Goal: Task Accomplishment & Management: Complete application form

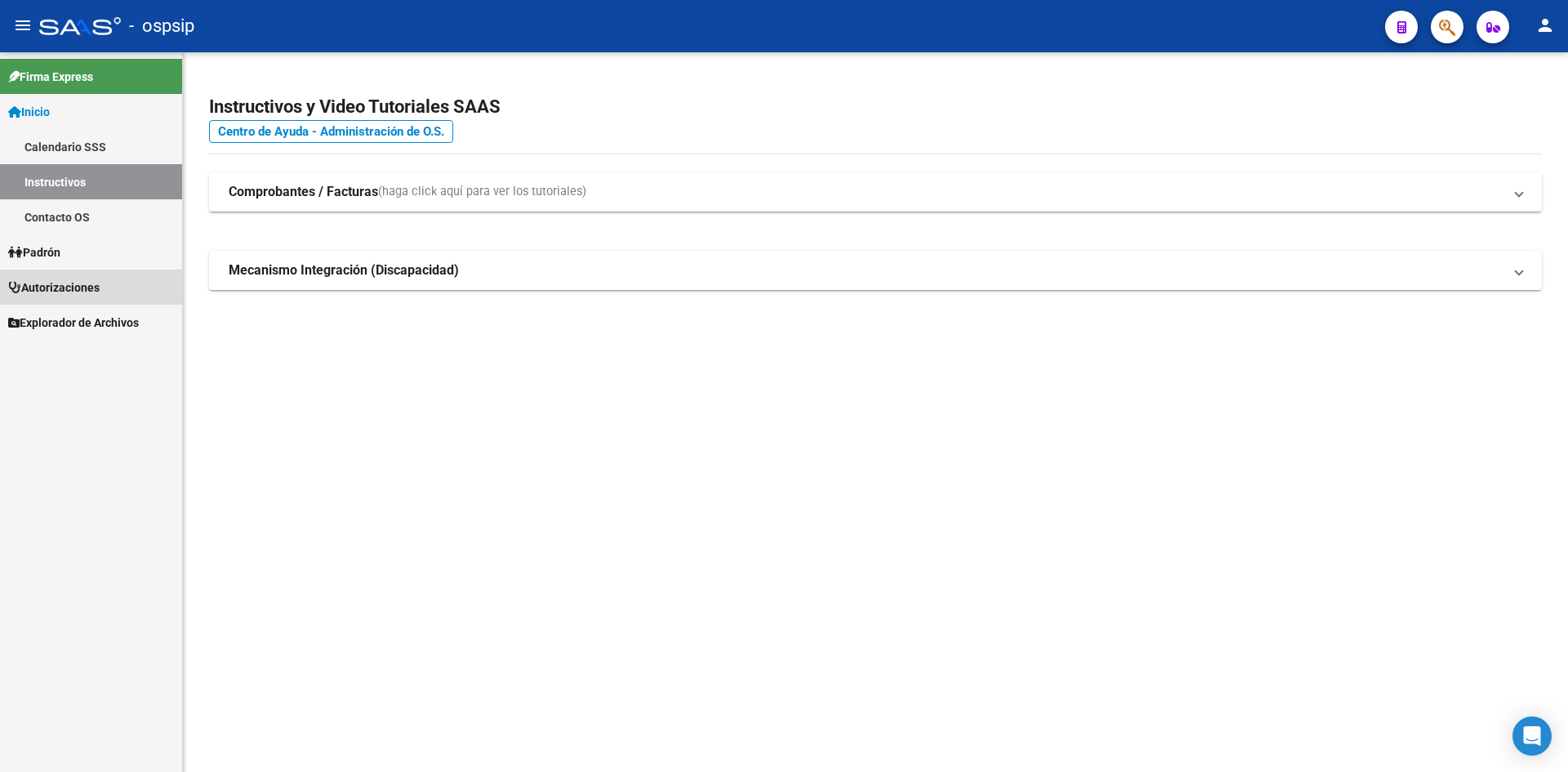
click at [56, 287] on span "Autorizaciones" at bounding box center [54, 287] width 91 height 18
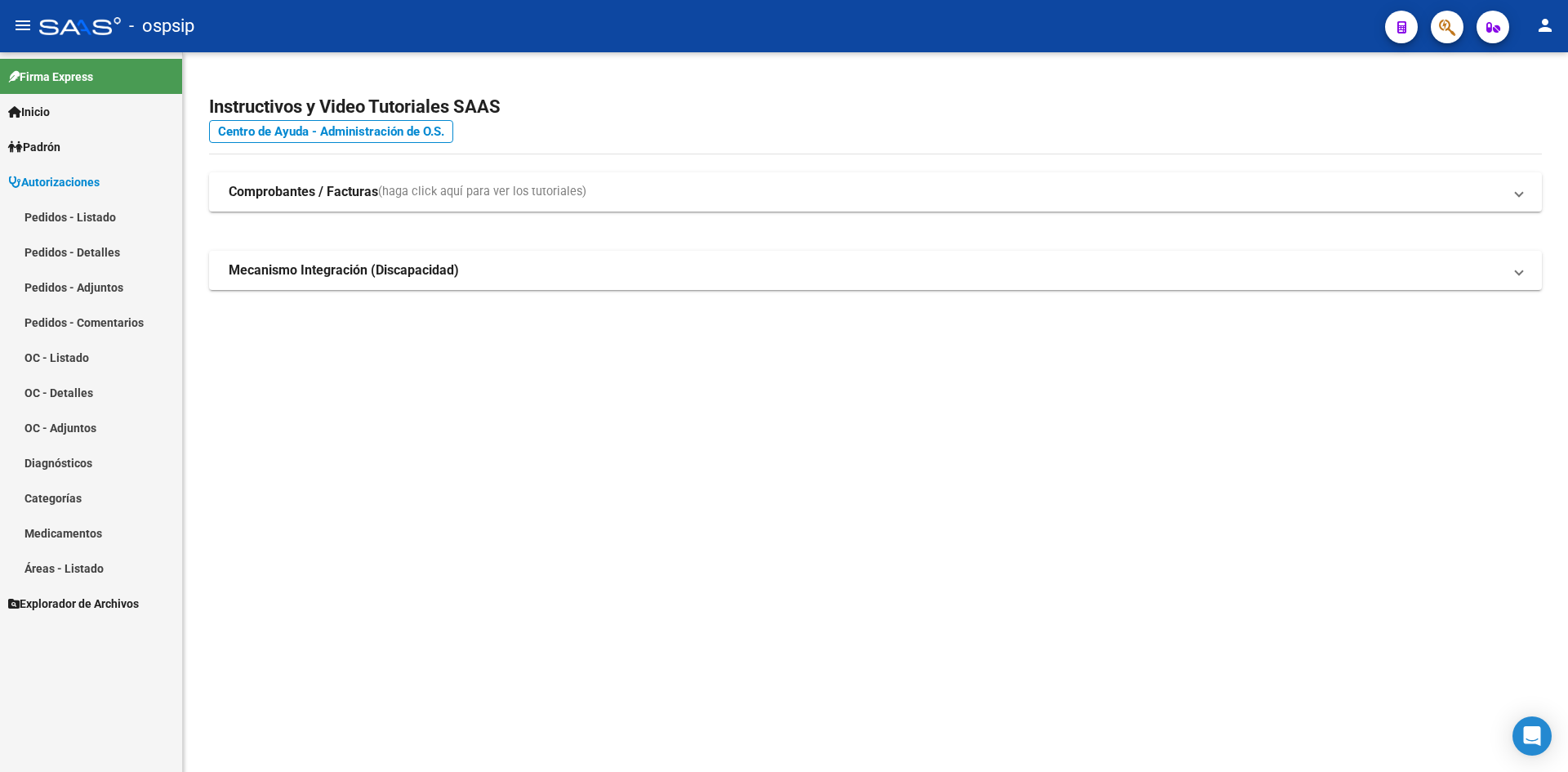
click at [78, 223] on link "Pedidos - Listado" at bounding box center [91, 216] width 182 height 35
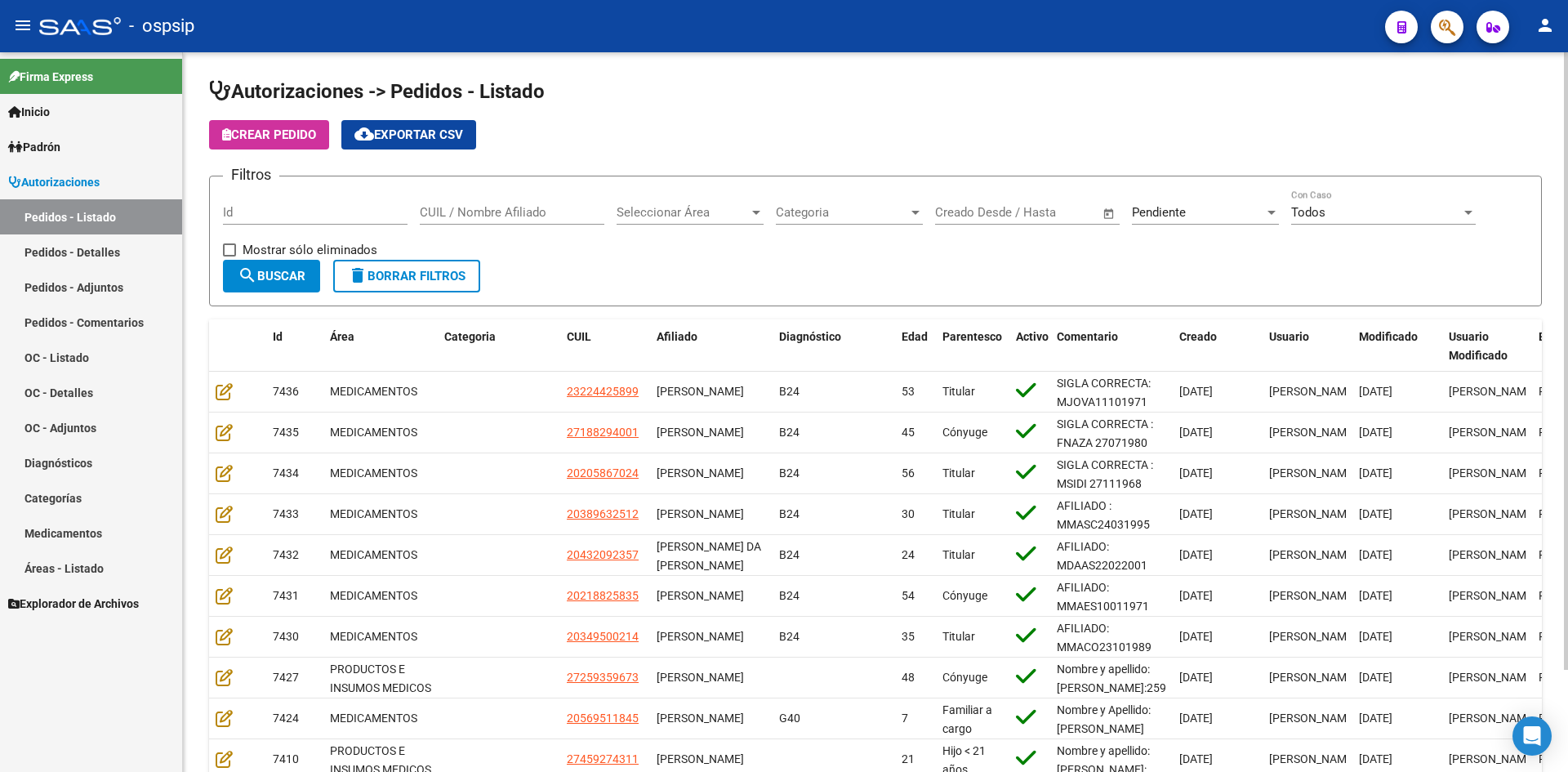
click at [1180, 210] on span "Pendiente" at bounding box center [1158, 213] width 54 height 15
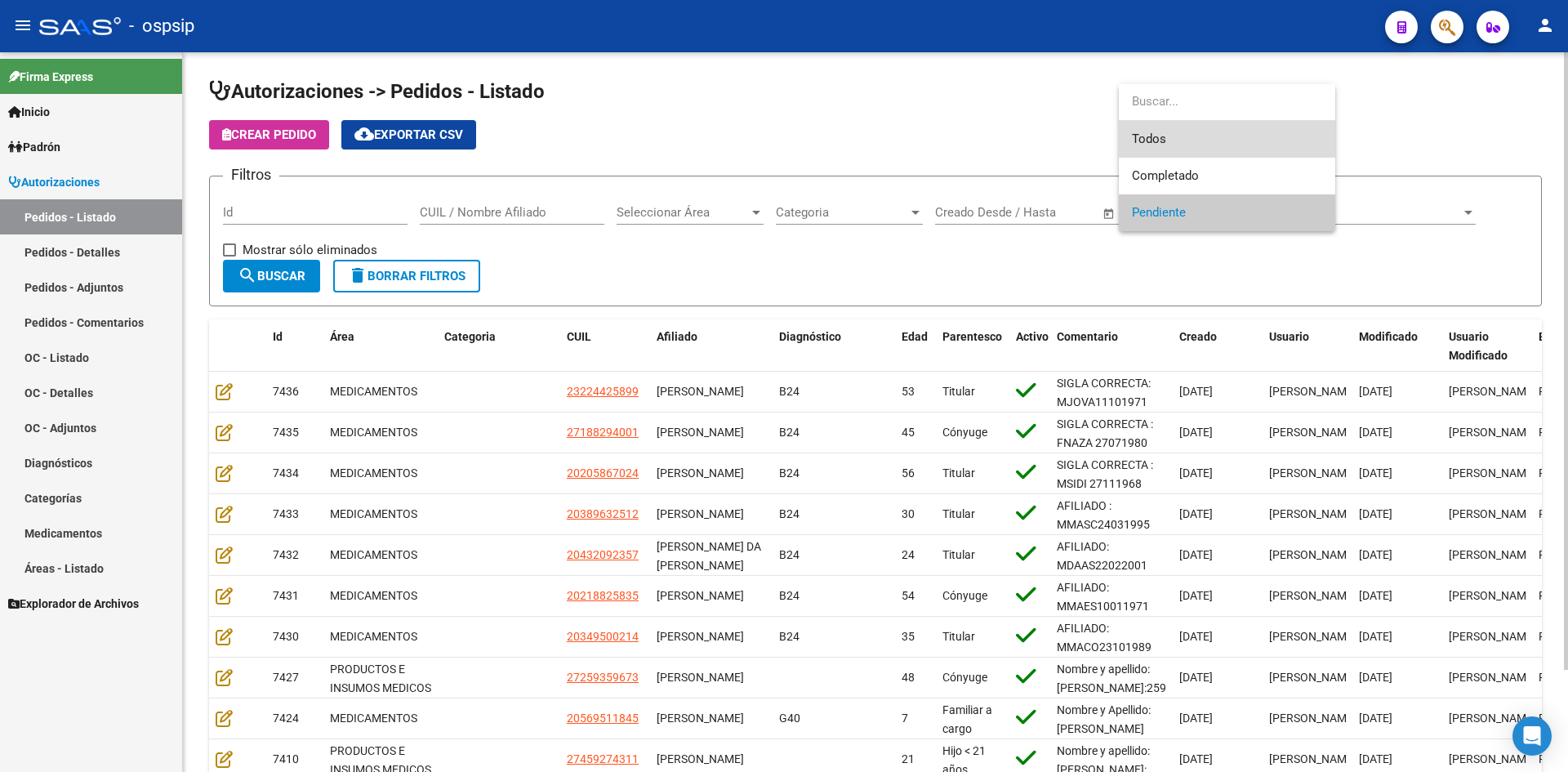
drag, startPoint x: 1162, startPoint y: 135, endPoint x: 551, endPoint y: 168, distance: 611.9
click at [1149, 138] on span "Todos" at bounding box center [1227, 139] width 190 height 37
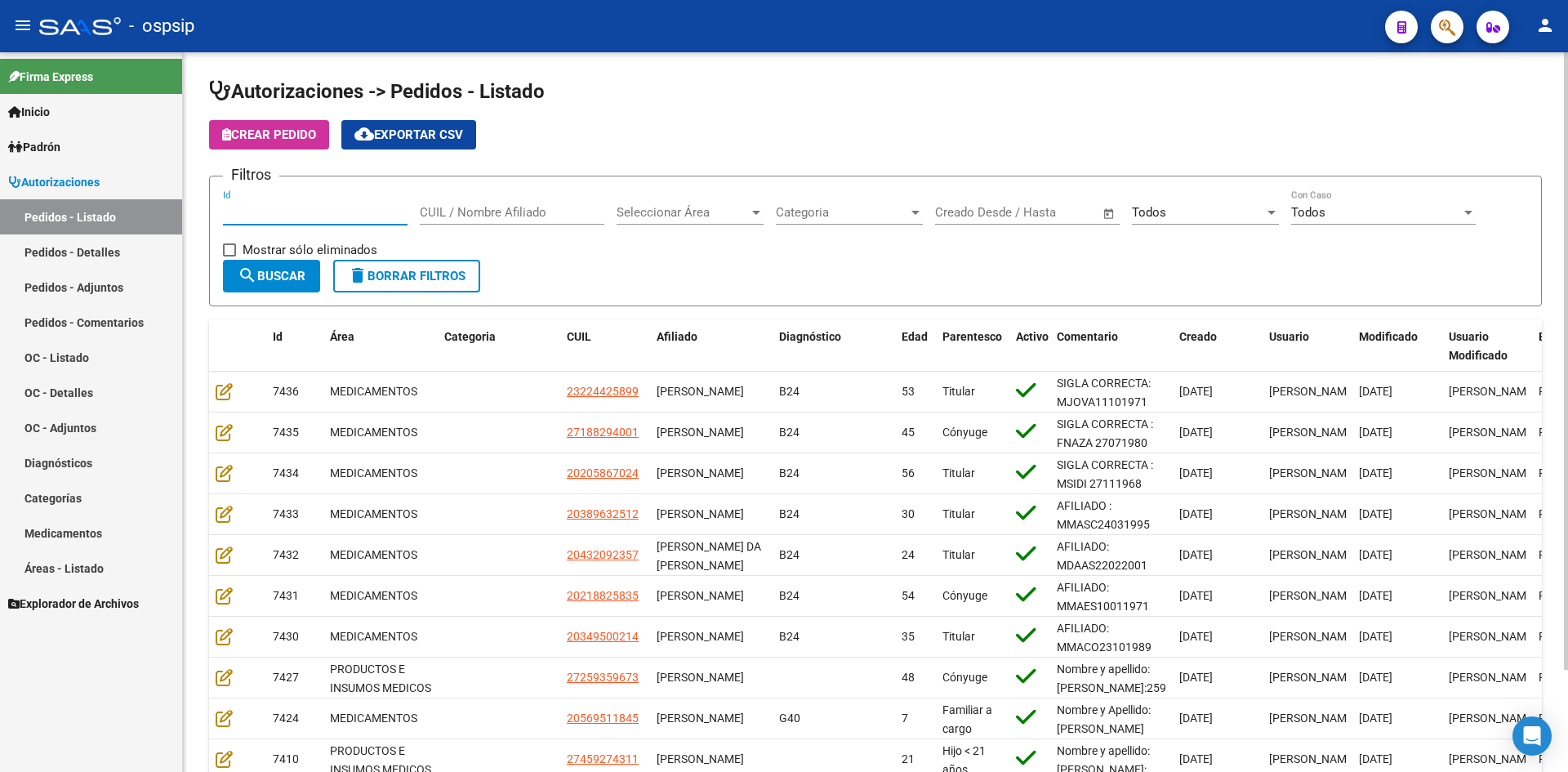
click at [296, 206] on input "Id" at bounding box center [315, 213] width 184 height 15
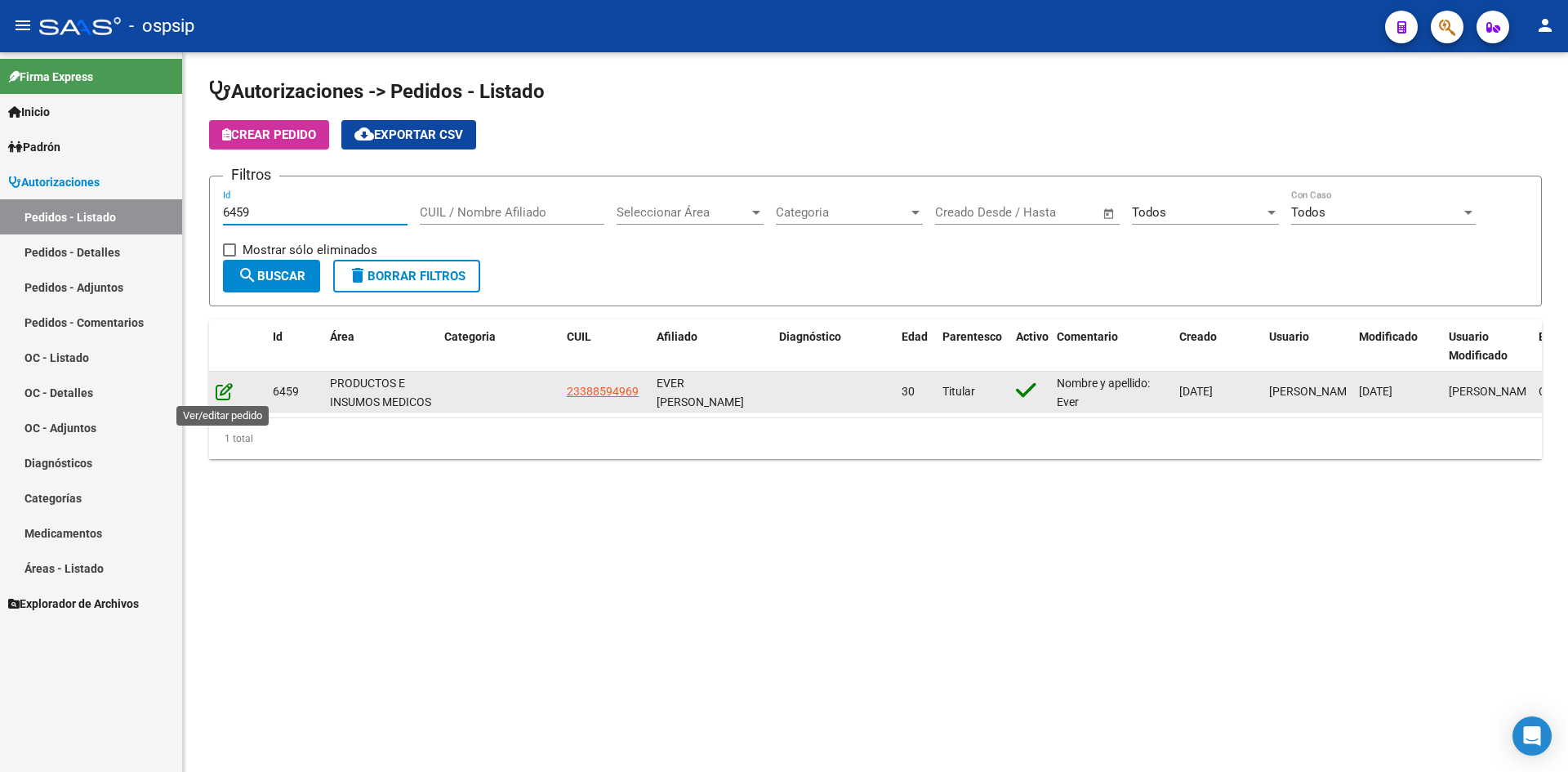
type input "6459"
click at [218, 390] on icon at bounding box center [224, 390] width 17 height 18
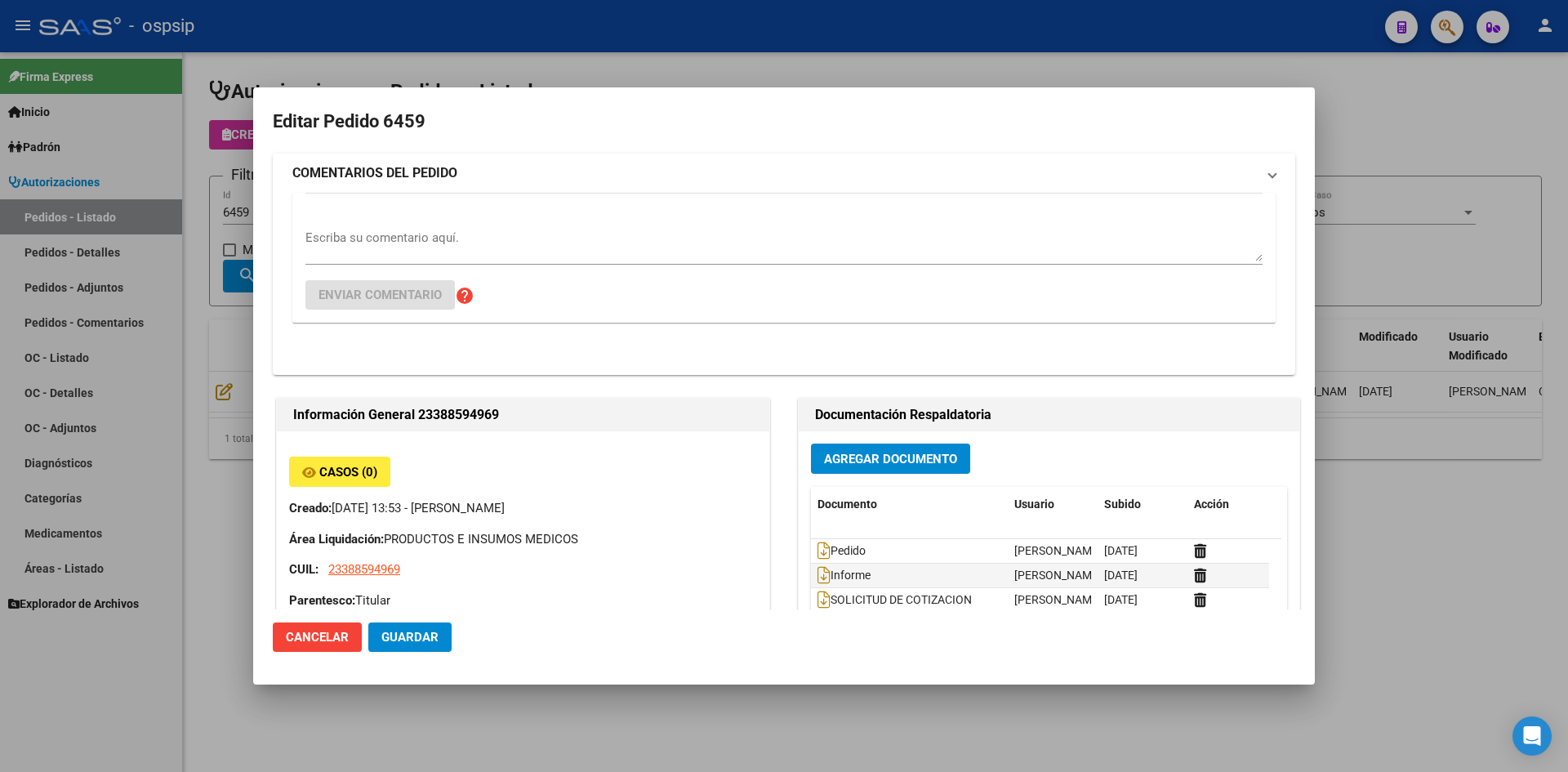
type input "Buenos Aires, MORENO, MAGALLANES 3625, Piso: 0, Departamento: CASA"
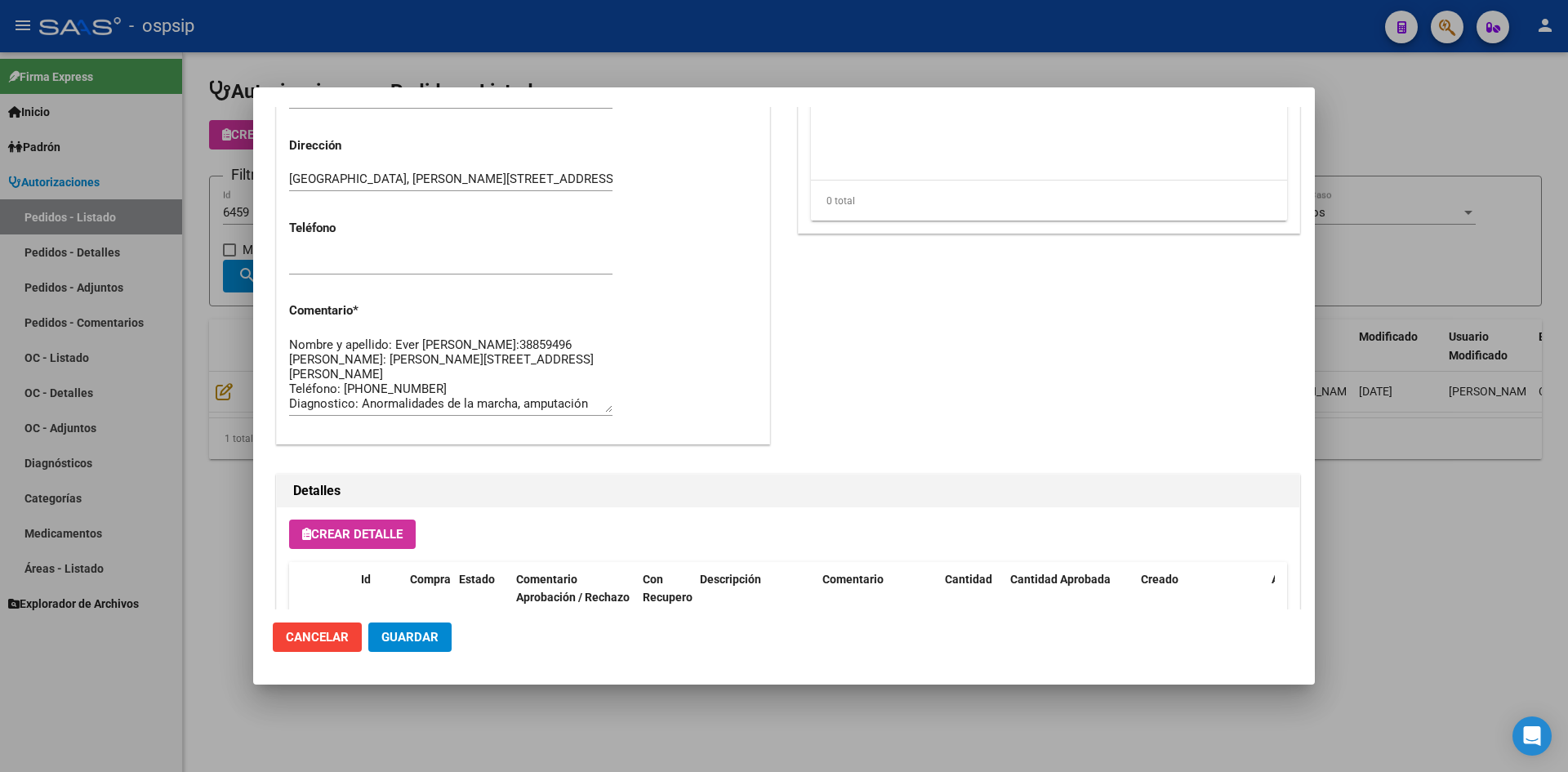
scroll to position [817, 0]
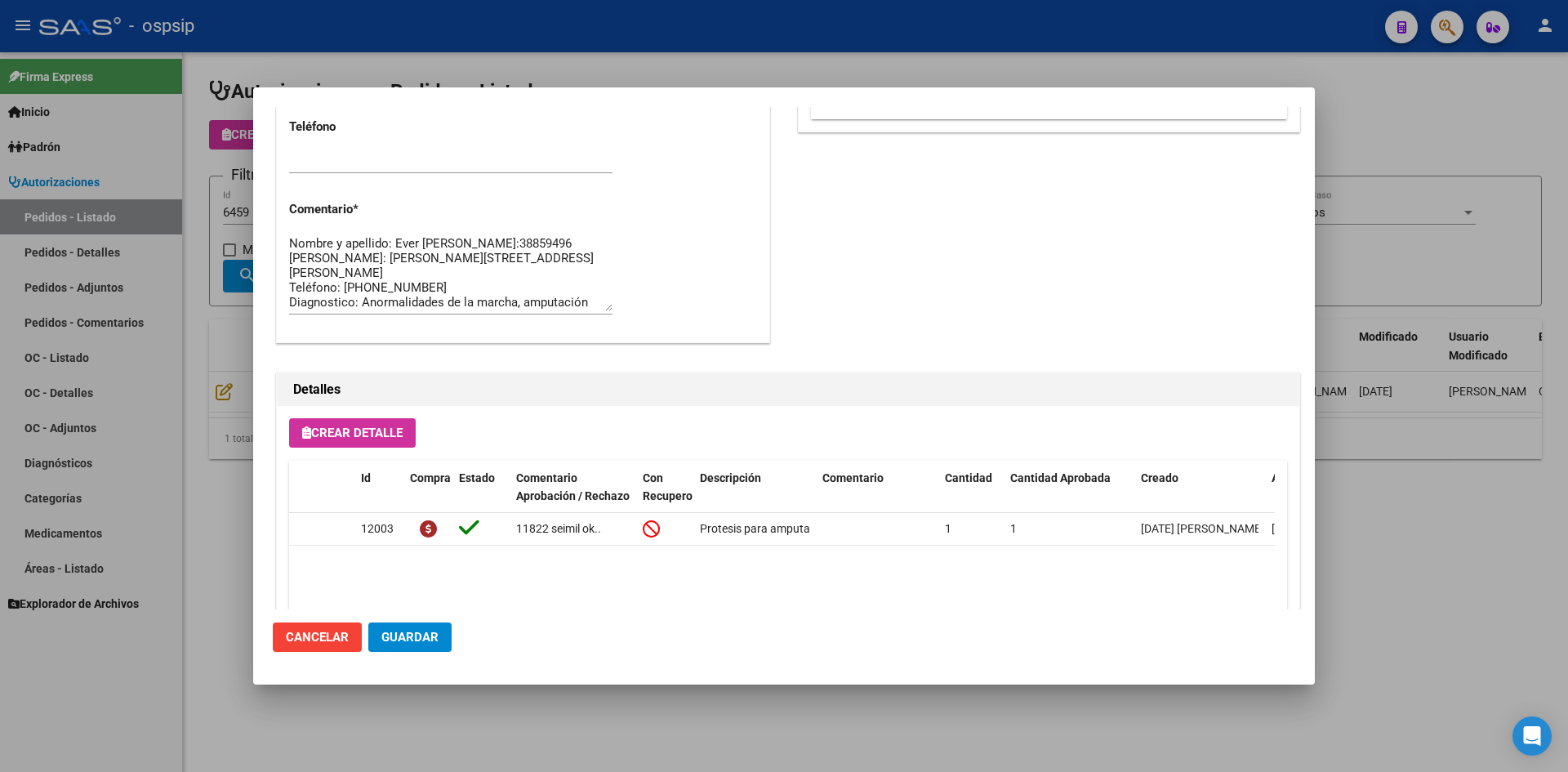
click at [649, 93] on mat-dialog-container "Editar Pedido 6459 COMENTARIOS DEL PEDIDO Escriba su comentario aquí. Enviar co…" at bounding box center [783, 386] width 1061 height 596
click at [651, 71] on div at bounding box center [784, 386] width 1568 height 772
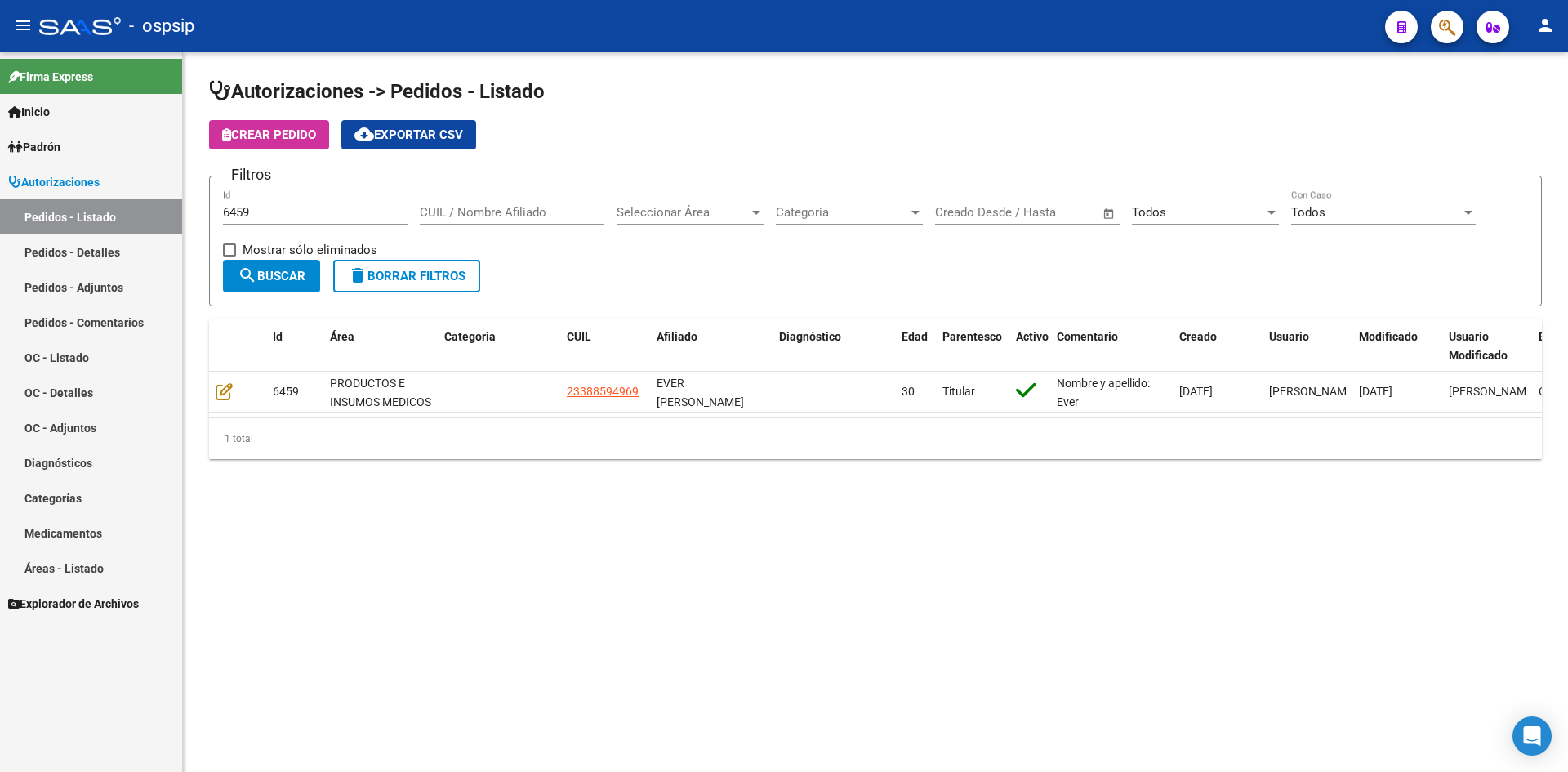
click at [304, 212] on input "6459" at bounding box center [315, 213] width 184 height 15
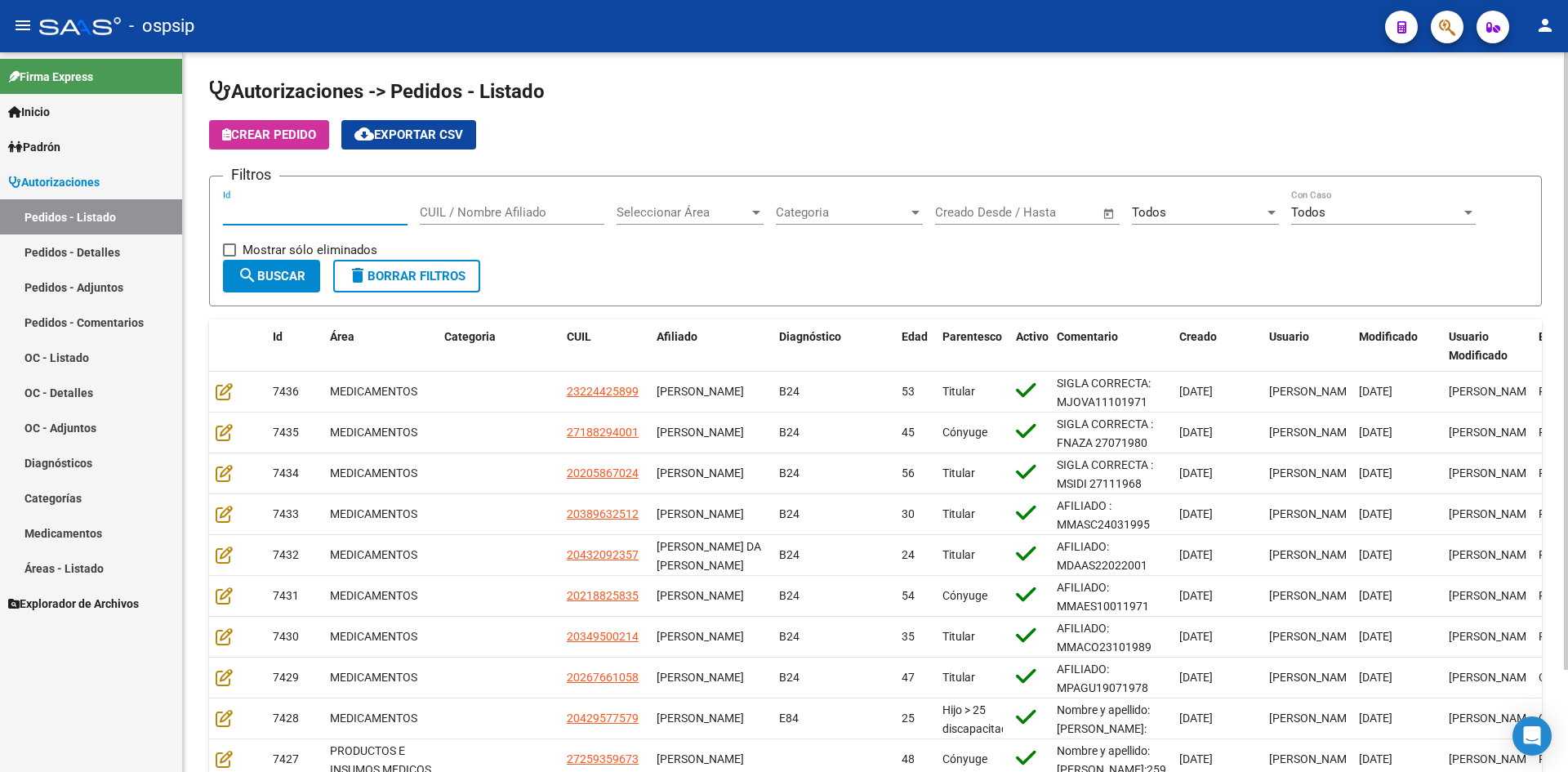
click at [621, 118] on app-list-header "Autorizaciones -> Pedidos - Listado Crear Pedido cloud_download Exportar CSV Fi…" at bounding box center [874, 192] width 1332 height 228
click at [897, 140] on div "Crear Pedido cloud_download Exportar CSV" at bounding box center [874, 134] width 1332 height 29
click at [1168, 196] on div "Todos Seleccionar Estado" at bounding box center [1205, 206] width 147 height 35
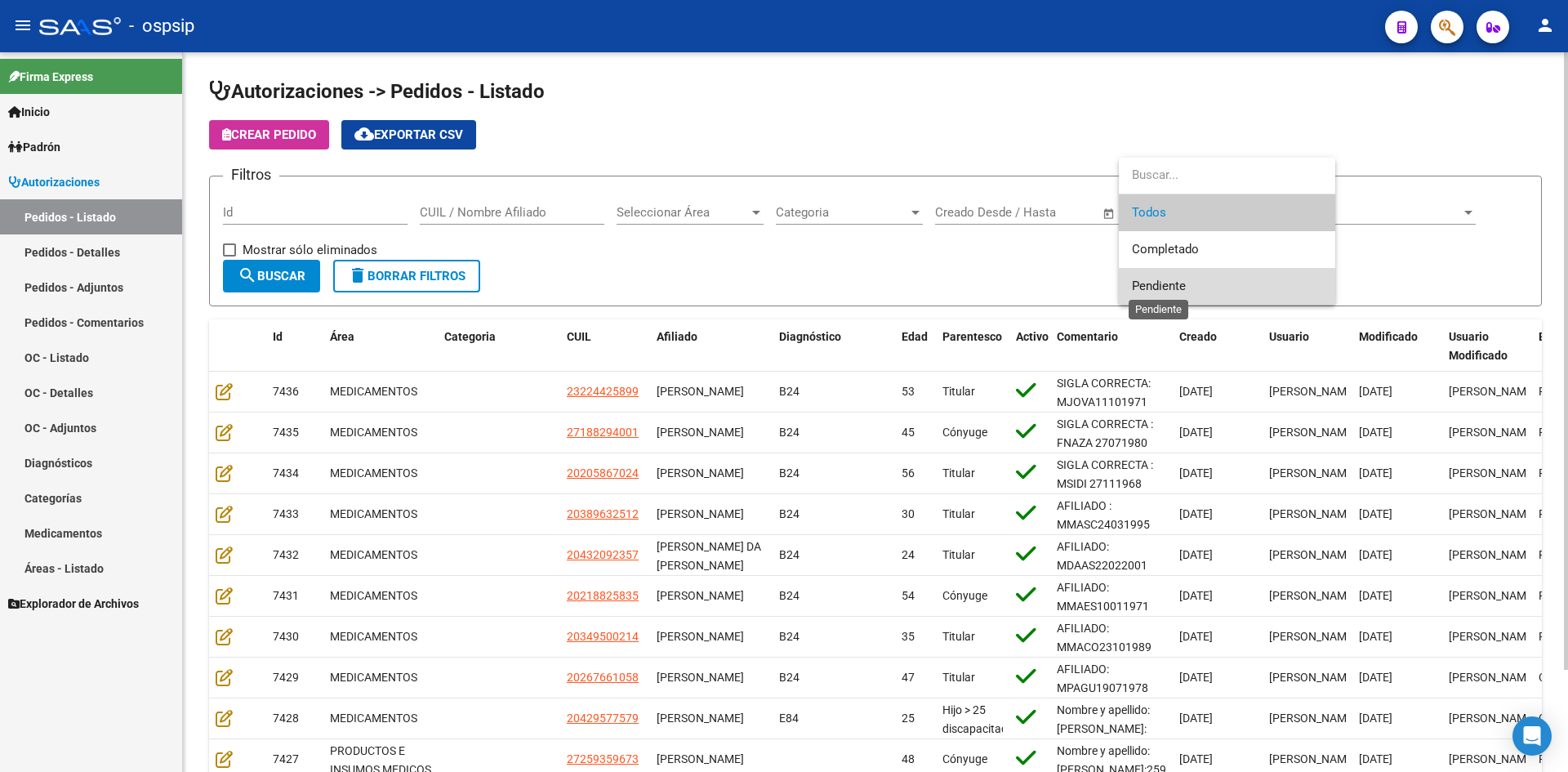
drag, startPoint x: 1152, startPoint y: 285, endPoint x: 700, endPoint y: 266, distance: 452.4
click at [1151, 285] on span "Pendiente" at bounding box center [1158, 286] width 54 height 15
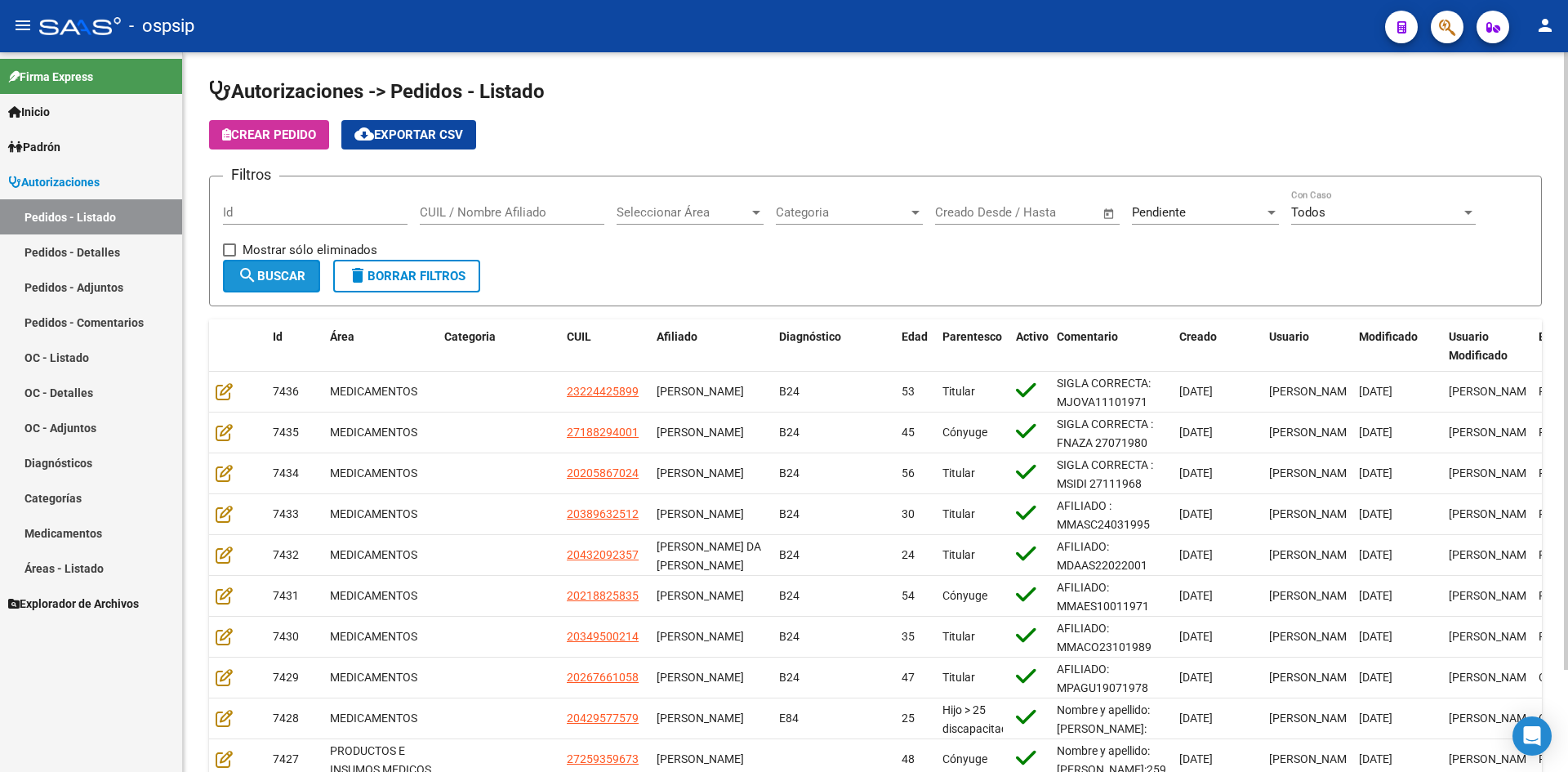
click at [286, 270] on span "search Buscar" at bounding box center [272, 276] width 68 height 15
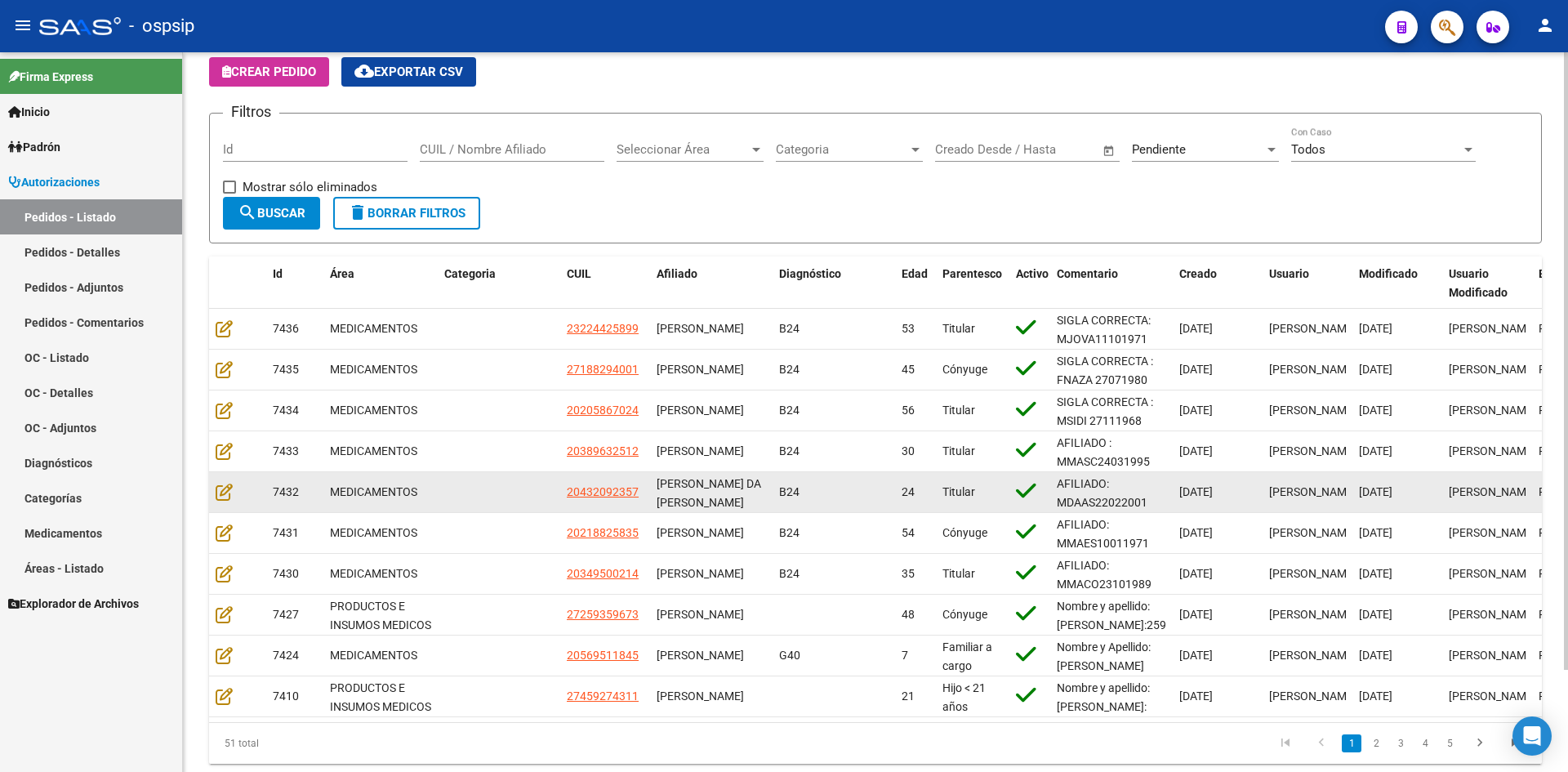
scroll to position [119, 0]
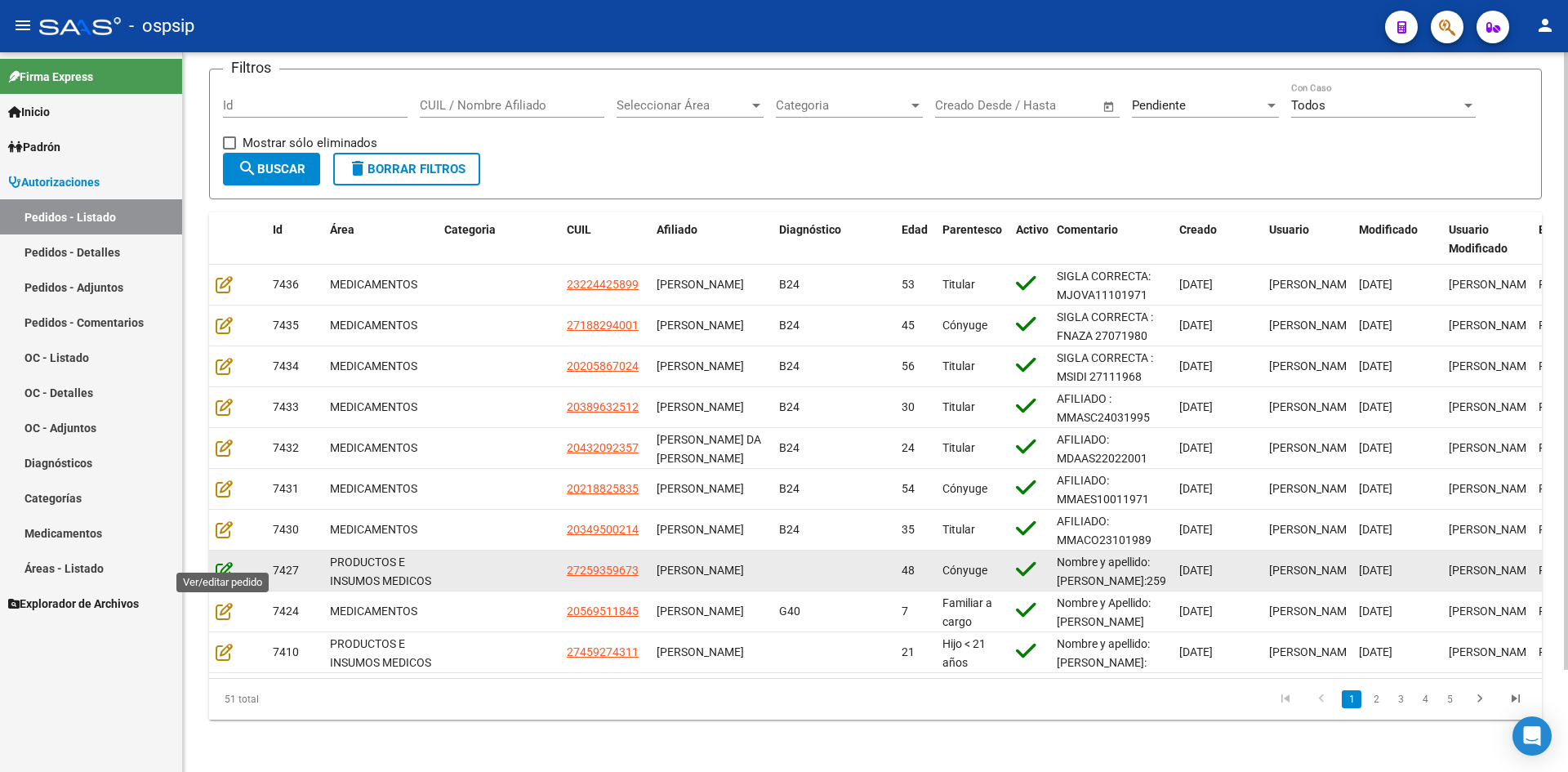
click at [227, 561] on icon at bounding box center [224, 570] width 17 height 18
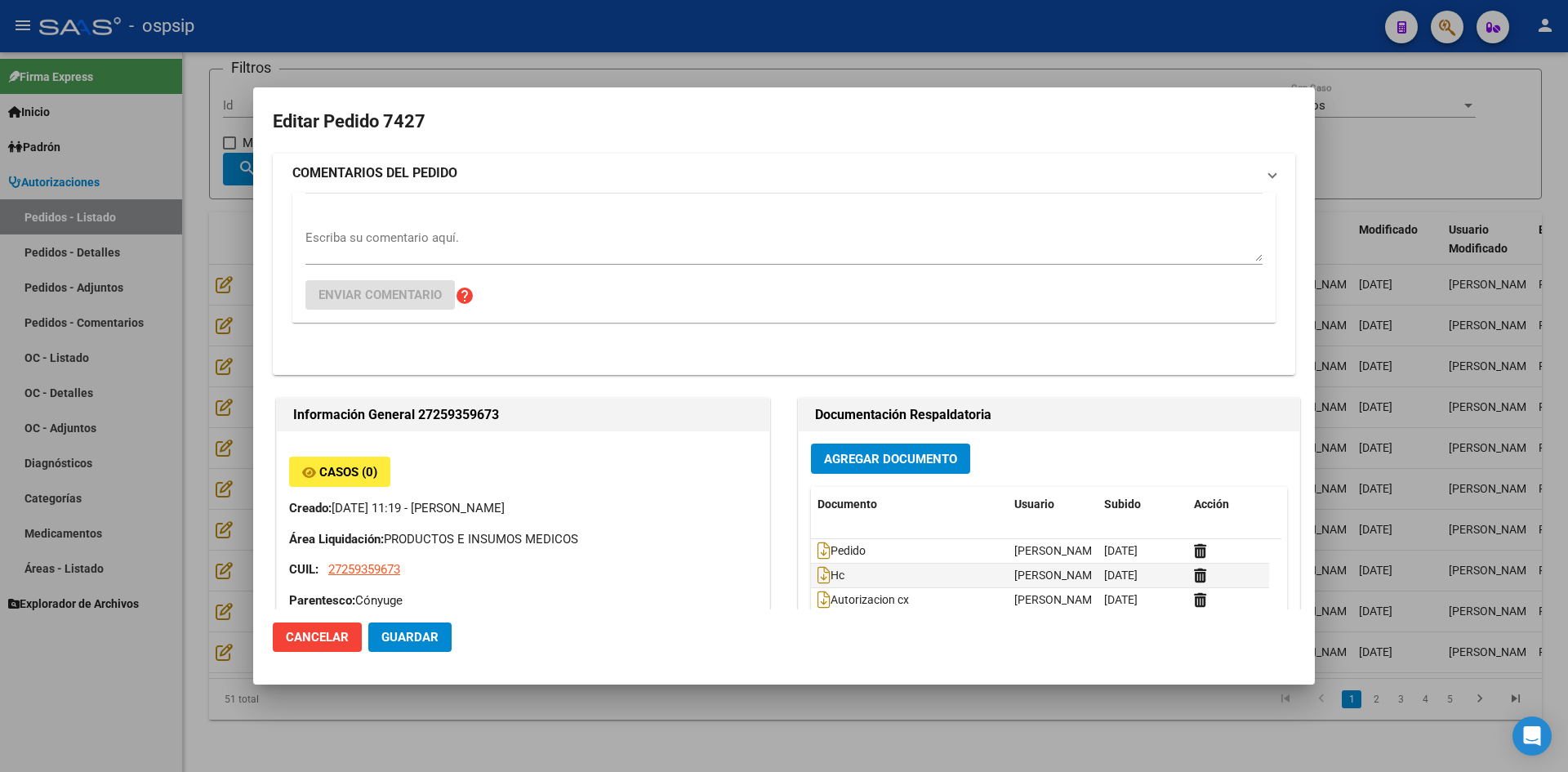
type input "Buenos Aires, VILLA VERDE, FRAGATA HEROINA 1432"
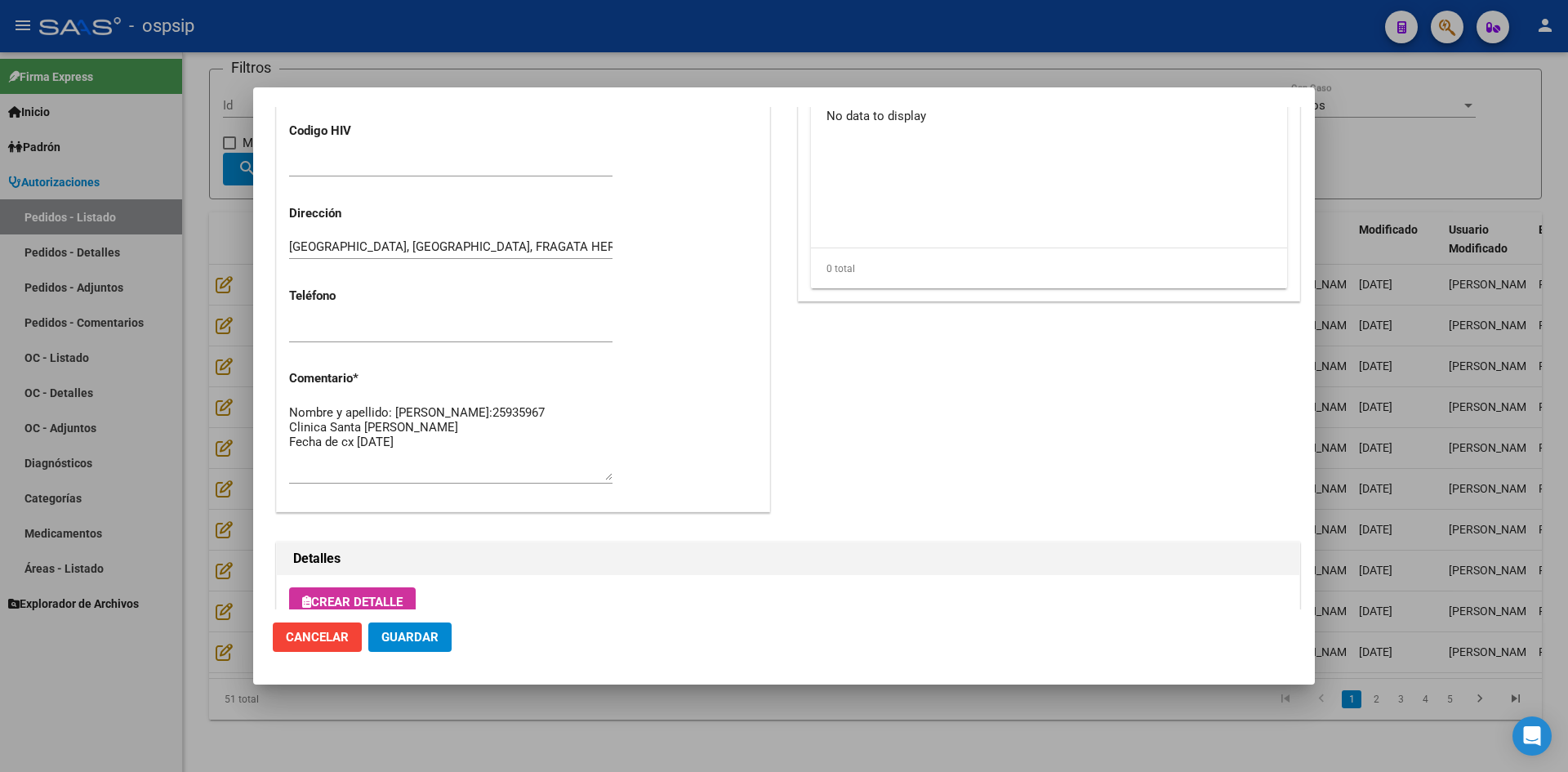
scroll to position [898, 0]
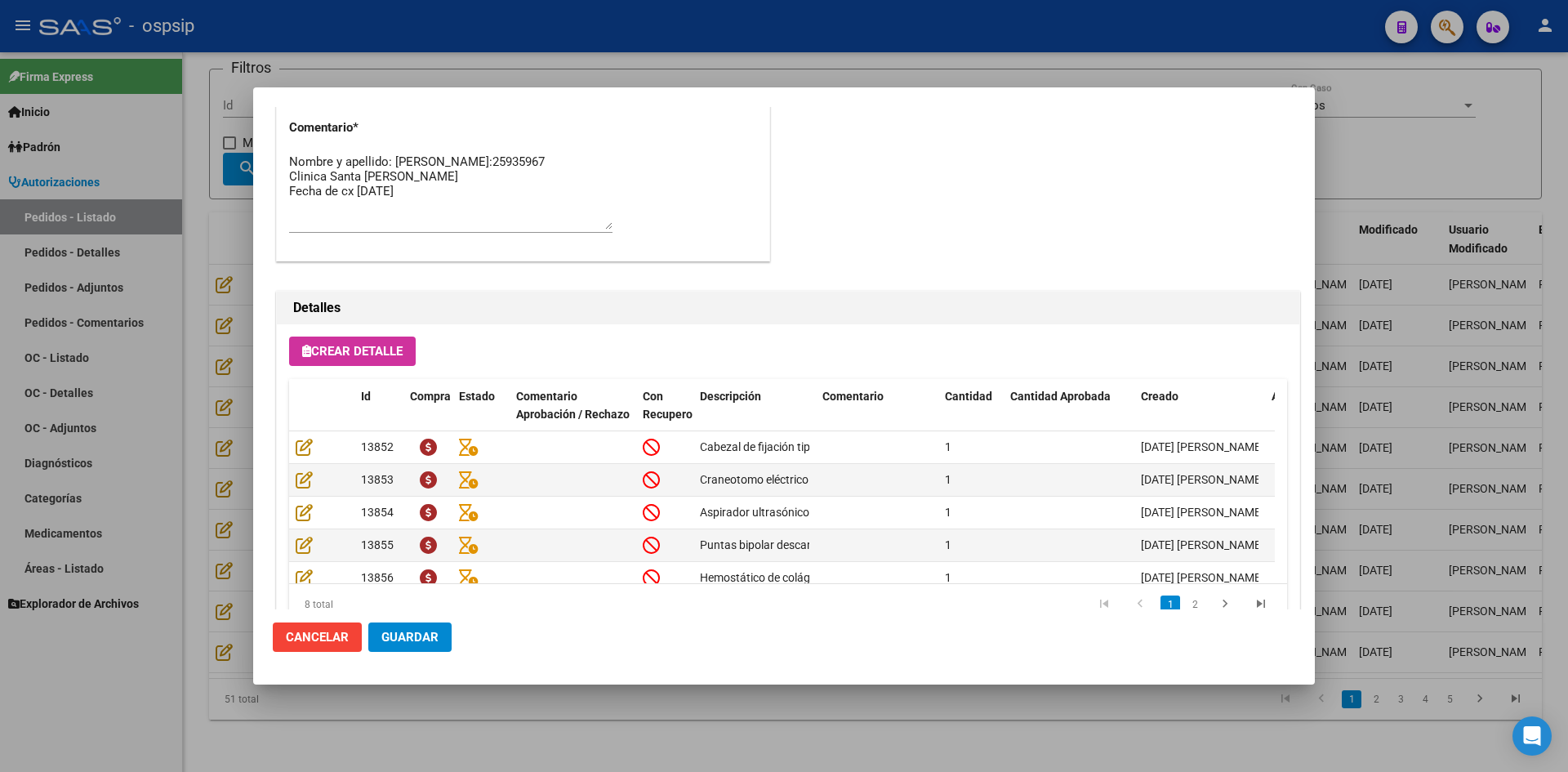
click at [729, 78] on div at bounding box center [784, 386] width 1568 height 772
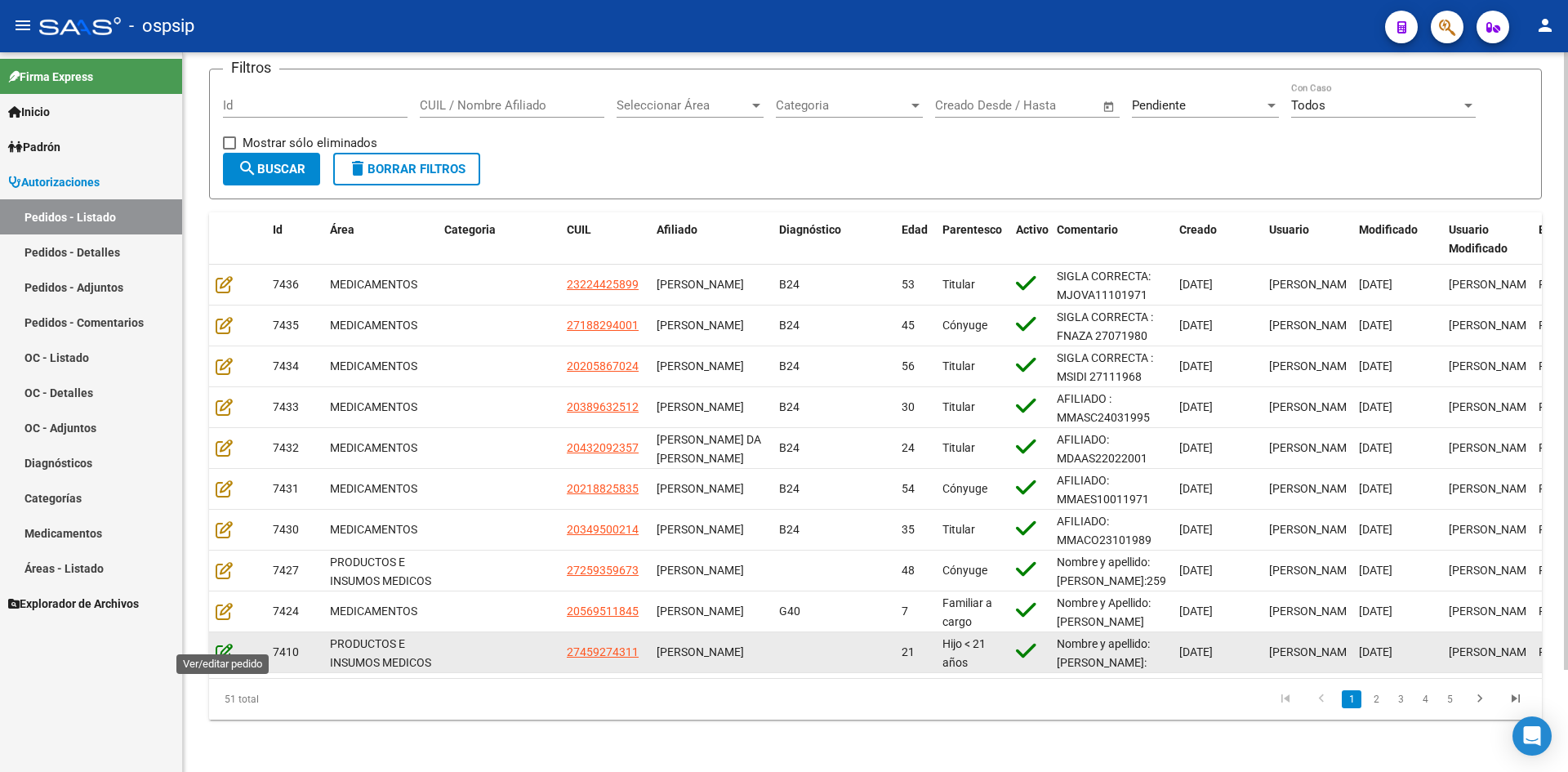
click at [226, 643] on icon at bounding box center [224, 652] width 17 height 18
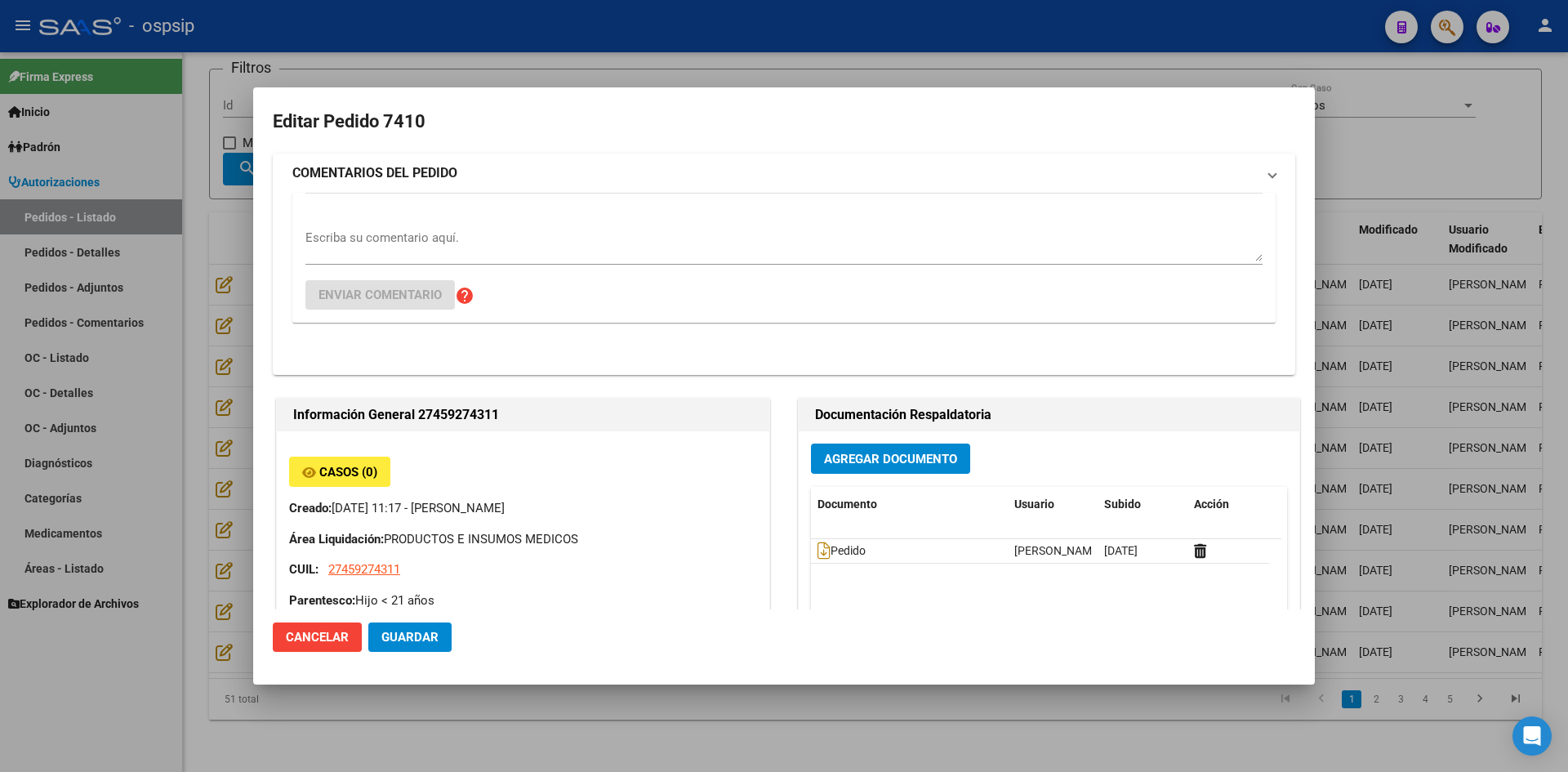
type input "Buenos Aires, MERLO, JOSE INCLAN 1534"
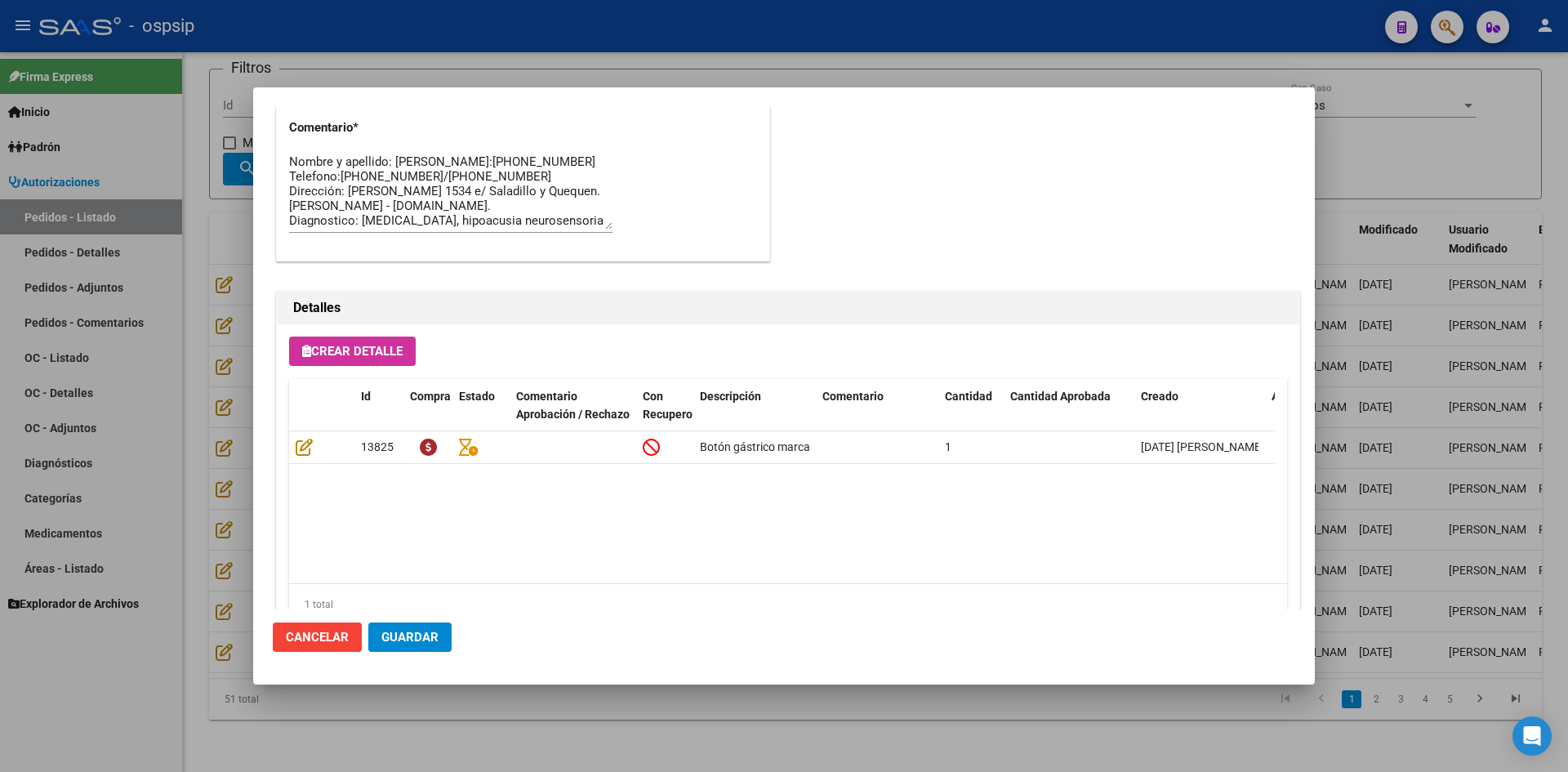
click at [683, 20] on div at bounding box center [784, 386] width 1568 height 772
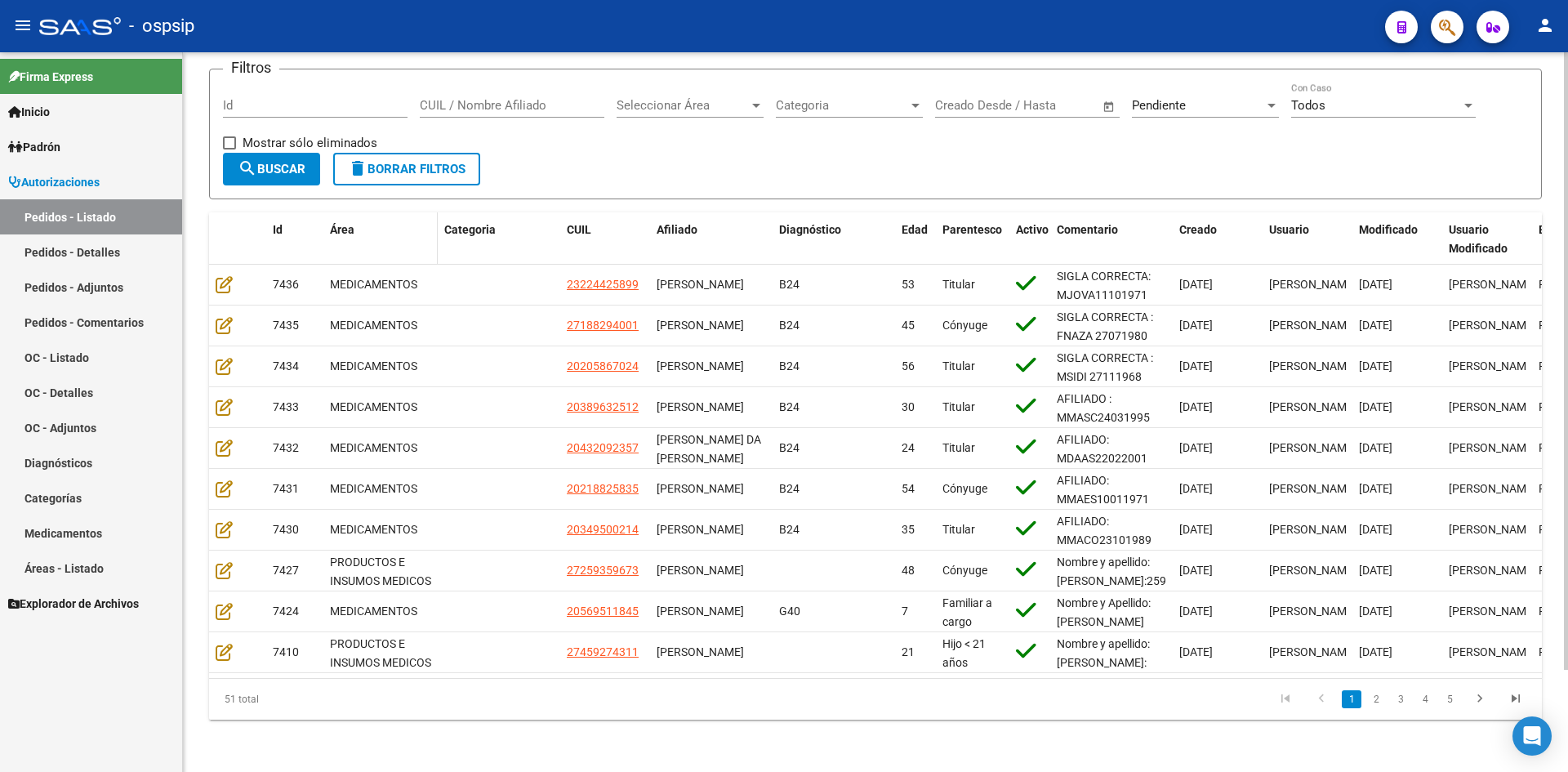
click at [339, 223] on span "Área" at bounding box center [342, 229] width 24 height 13
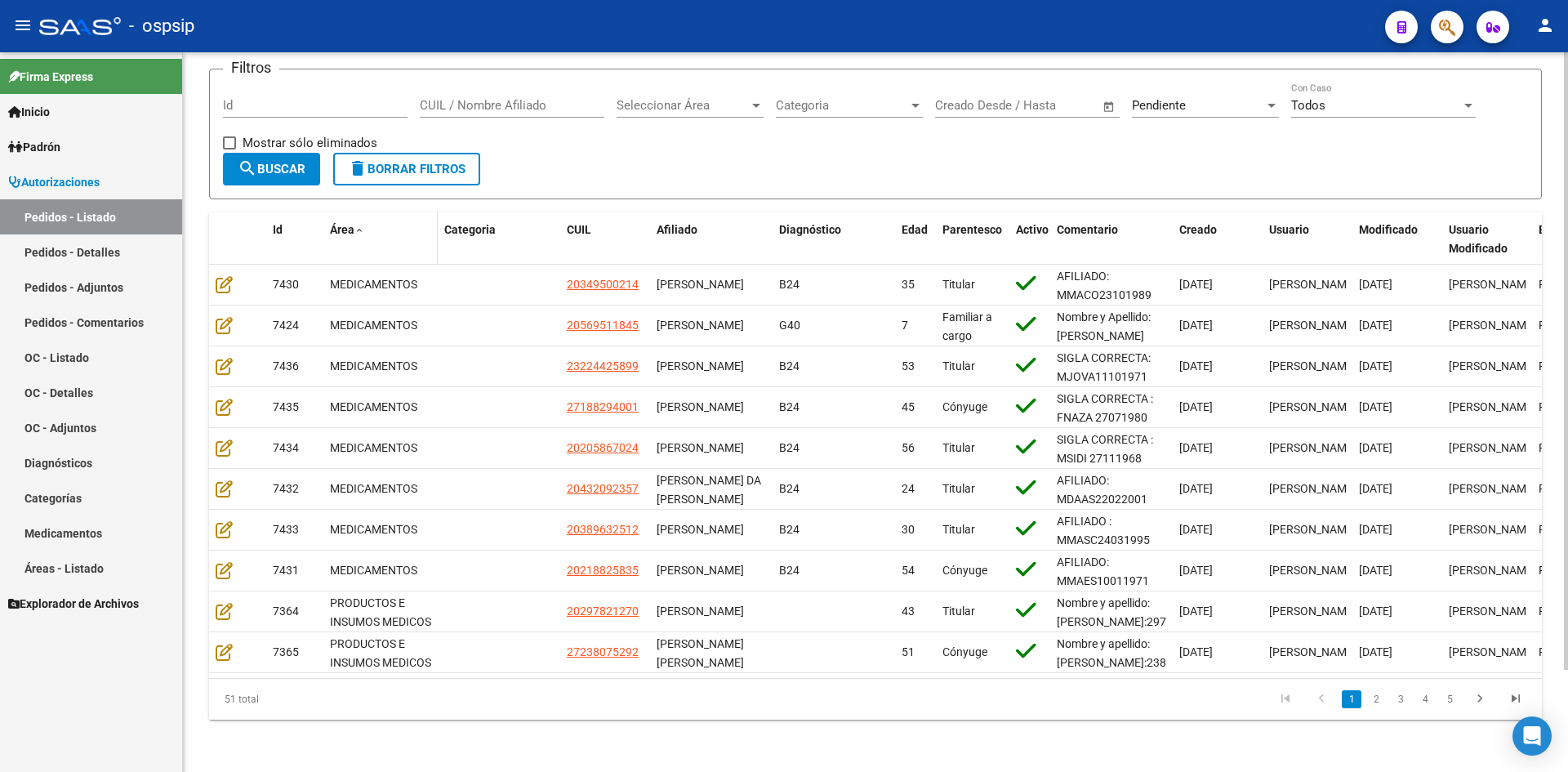
click at [339, 223] on span "Área" at bounding box center [342, 229] width 24 height 13
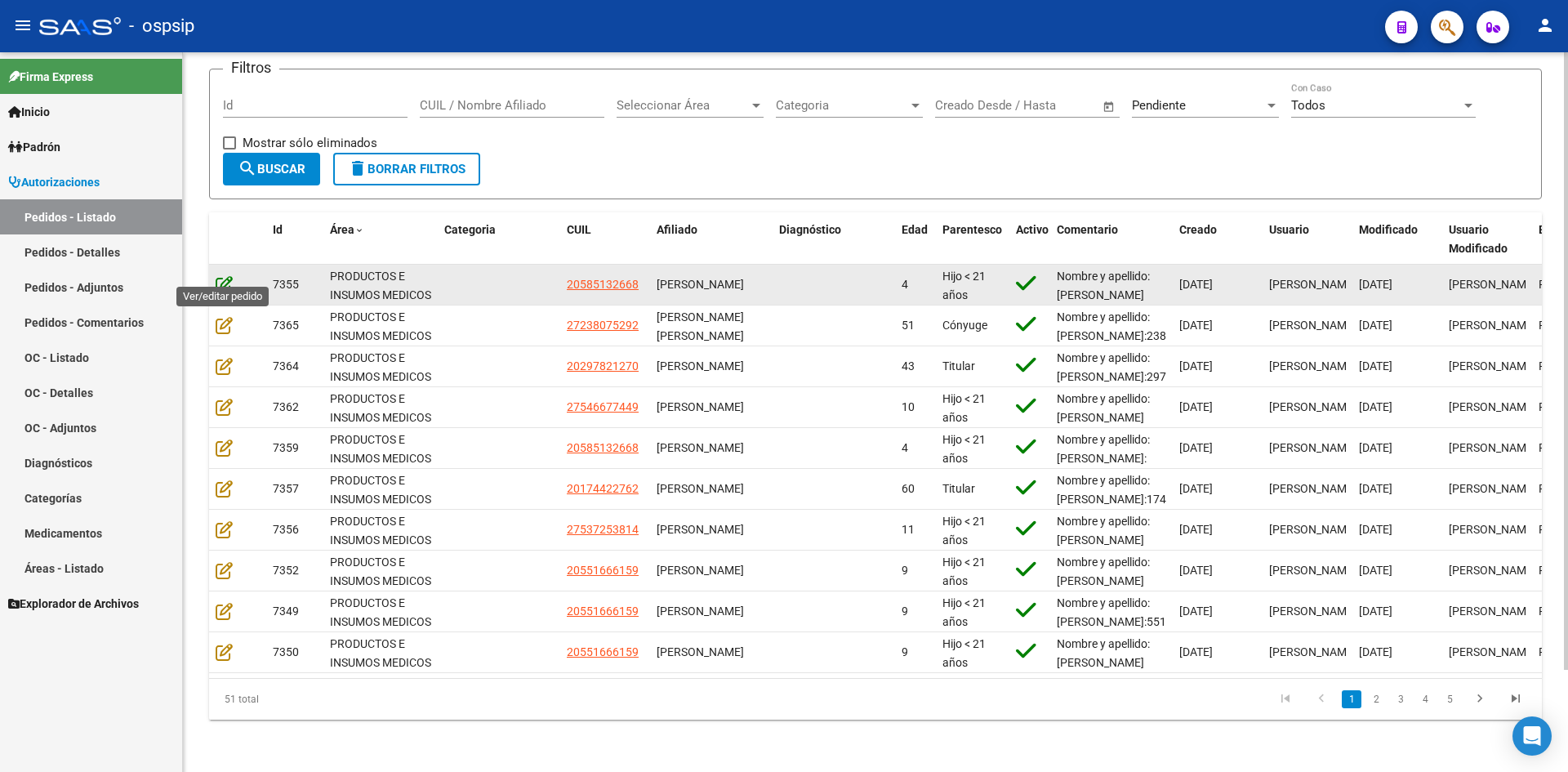
click at [220, 276] on icon at bounding box center [224, 284] width 17 height 18
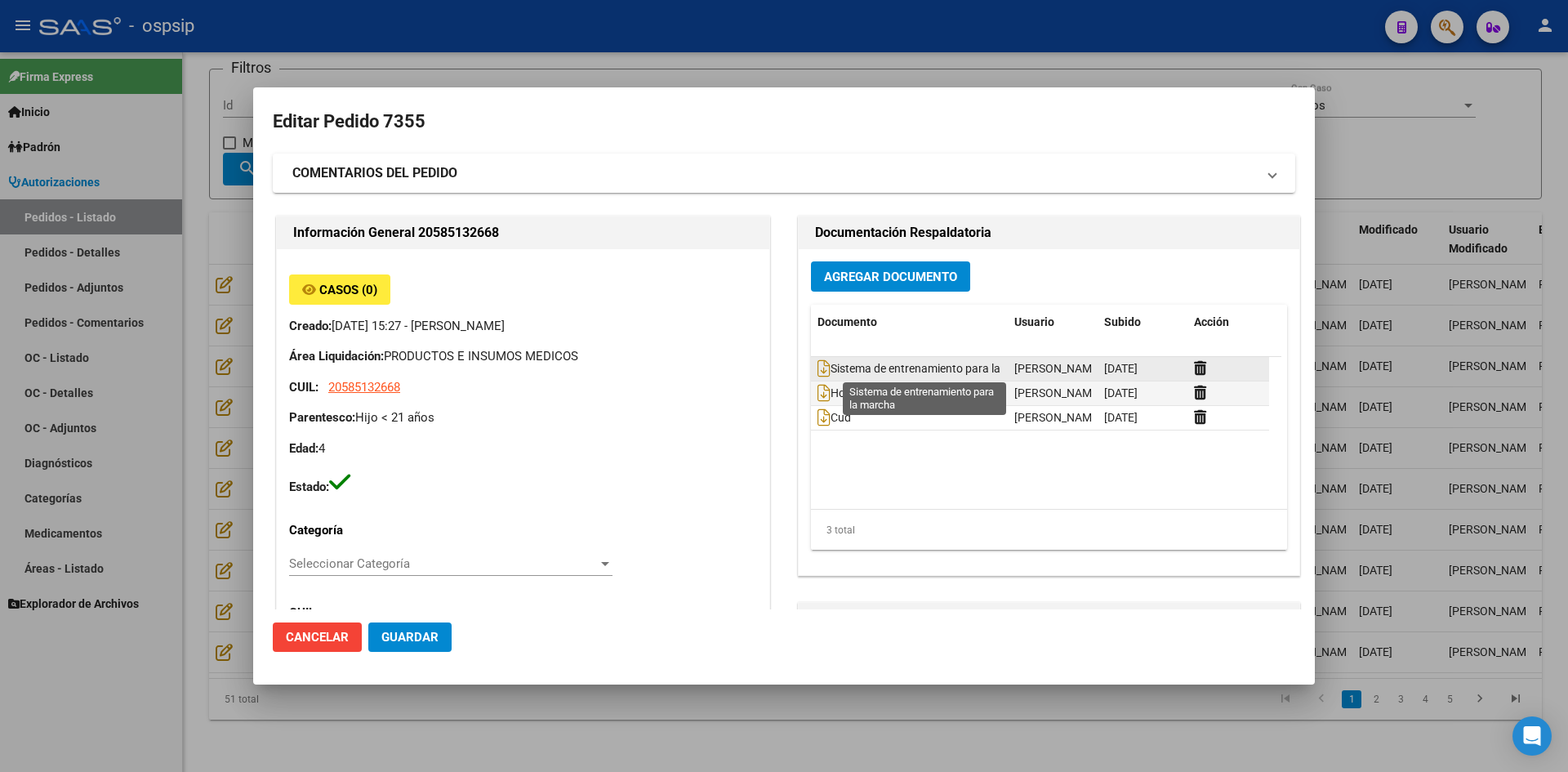
type input "Buenos Aires, RICARDO ROJAS, DR JOSE E URIBURU 2506"
click at [629, 40] on div at bounding box center [784, 386] width 1568 height 772
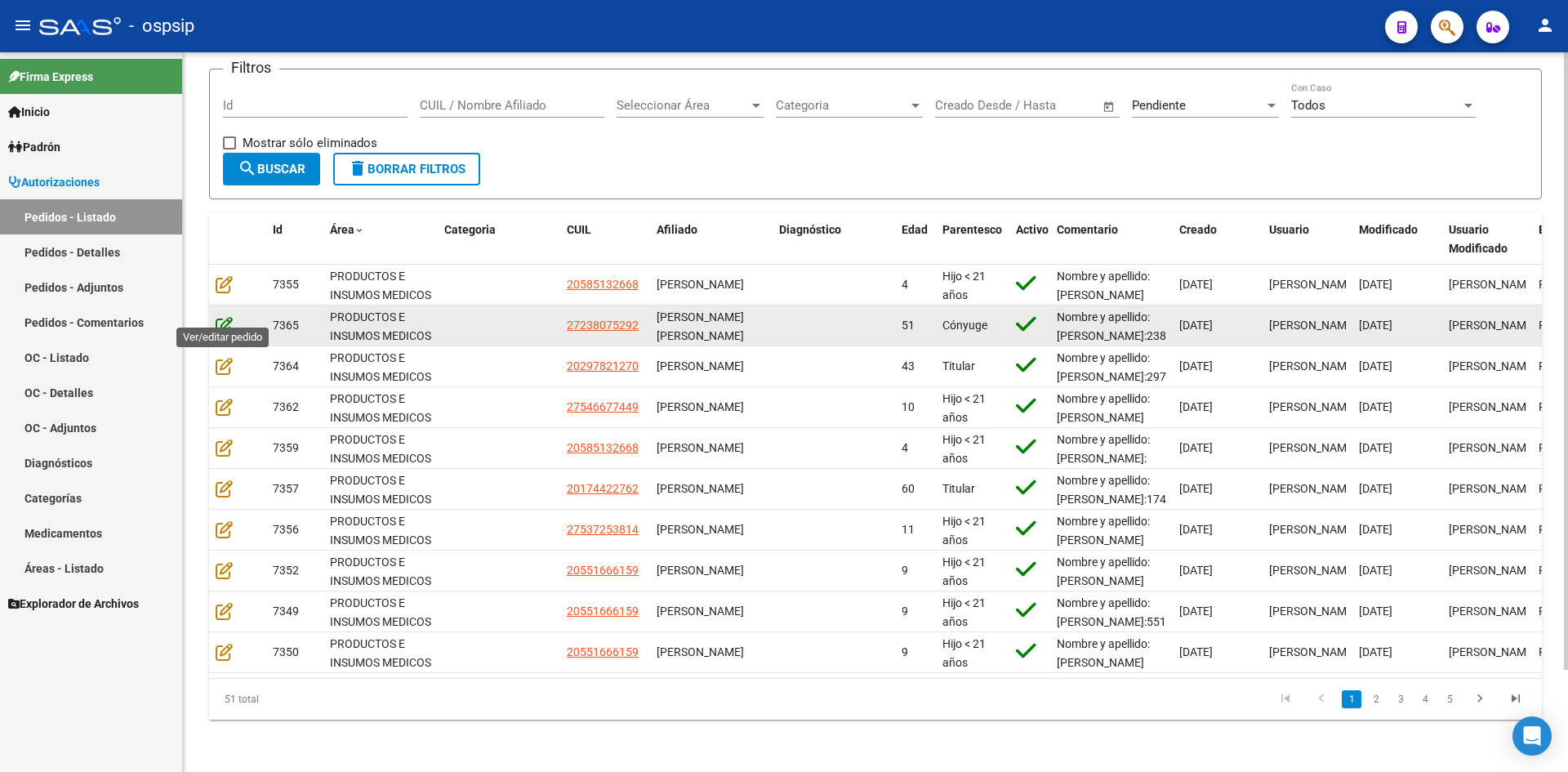
click at [216, 316] on icon at bounding box center [224, 324] width 17 height 18
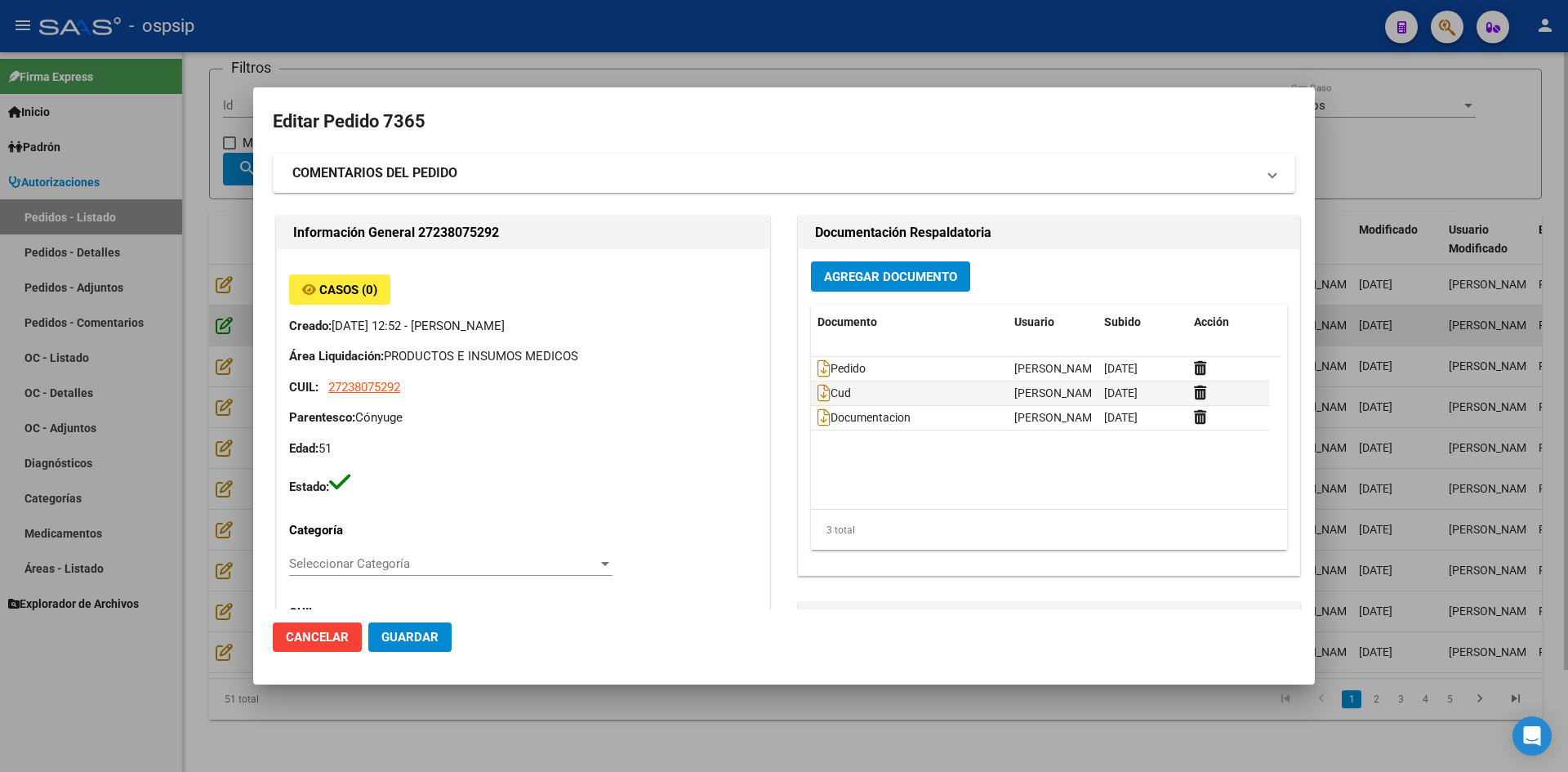
type input "GABRIELA NOEMI FERREYRA"
type input "Buenos Aires, SAN MIGUEL, SANTIAGO DEL ESTERO 3147"
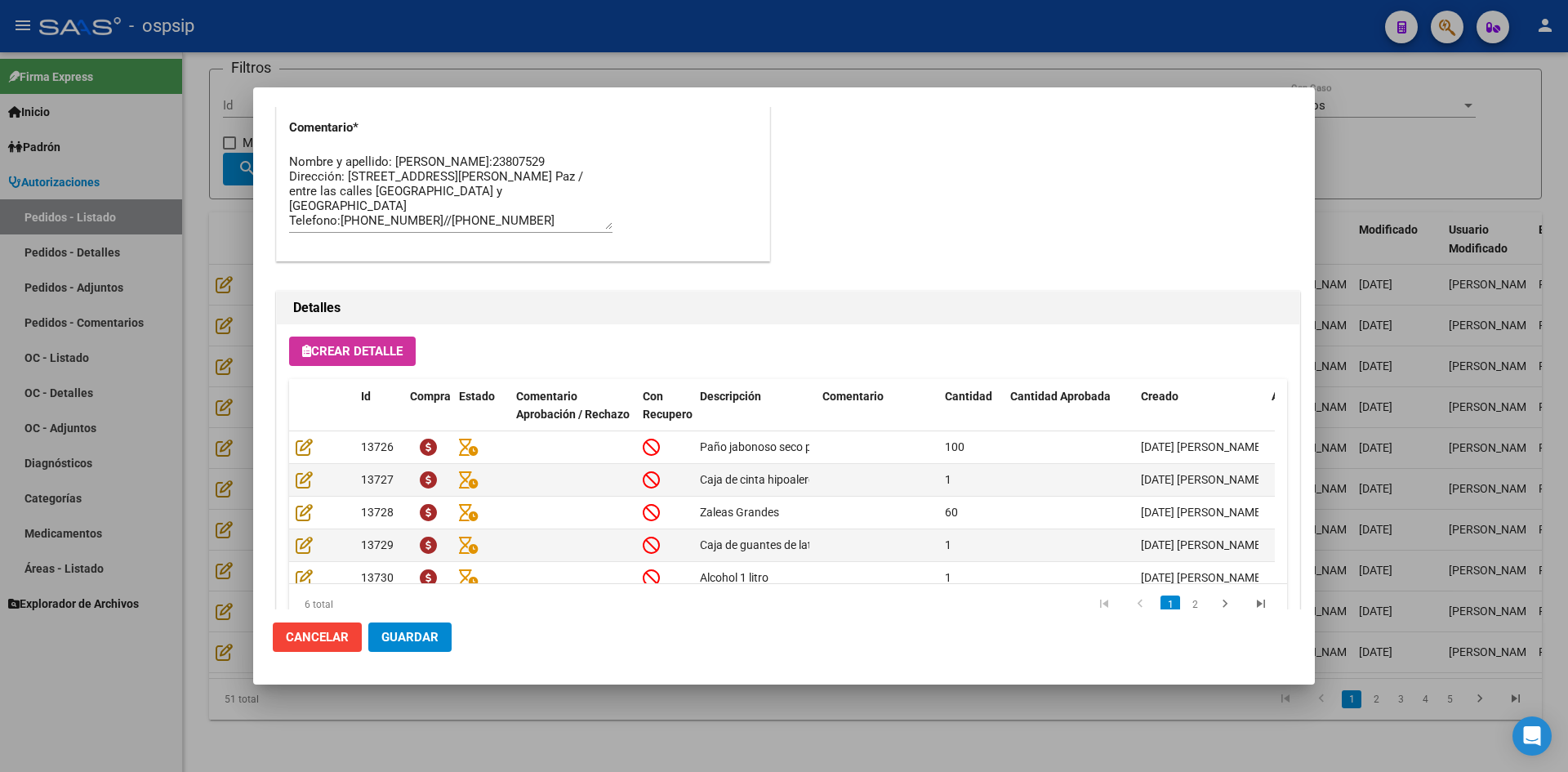
click at [706, 63] on div at bounding box center [784, 386] width 1568 height 772
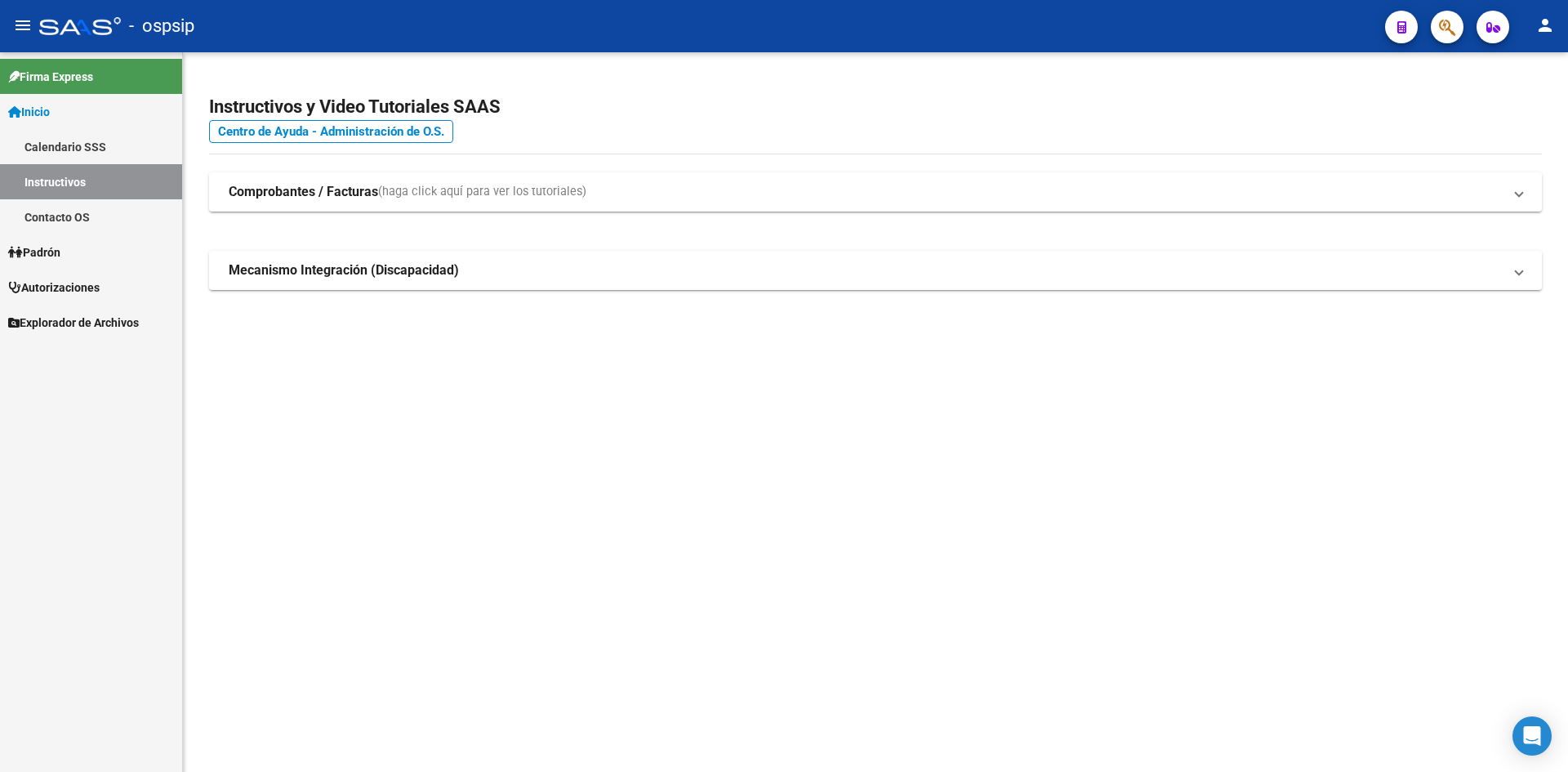
click at [65, 289] on span "Autorizaciones" at bounding box center [54, 287] width 91 height 18
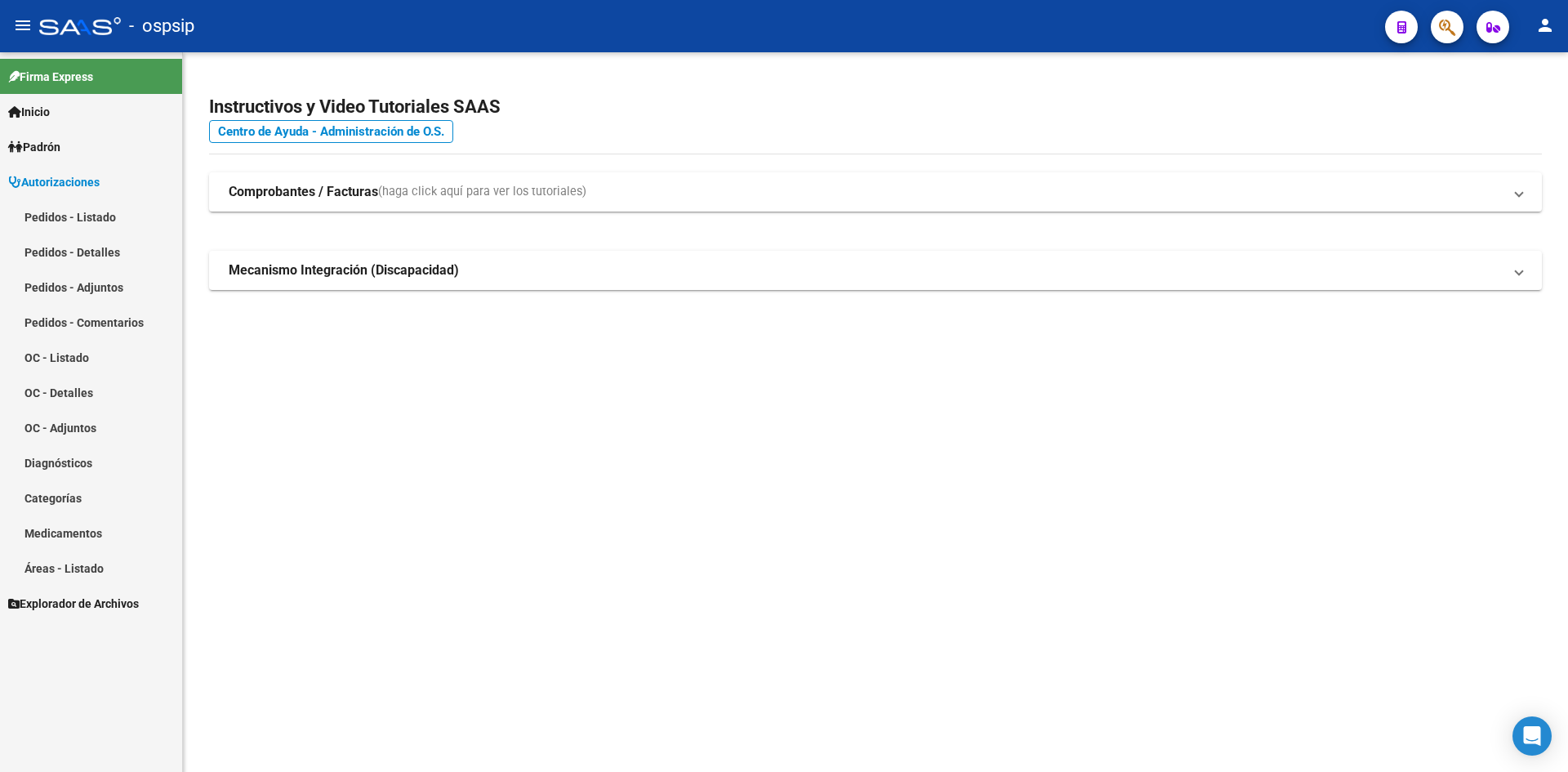
click at [95, 220] on link "Pedidos - Listado" at bounding box center [91, 216] width 182 height 35
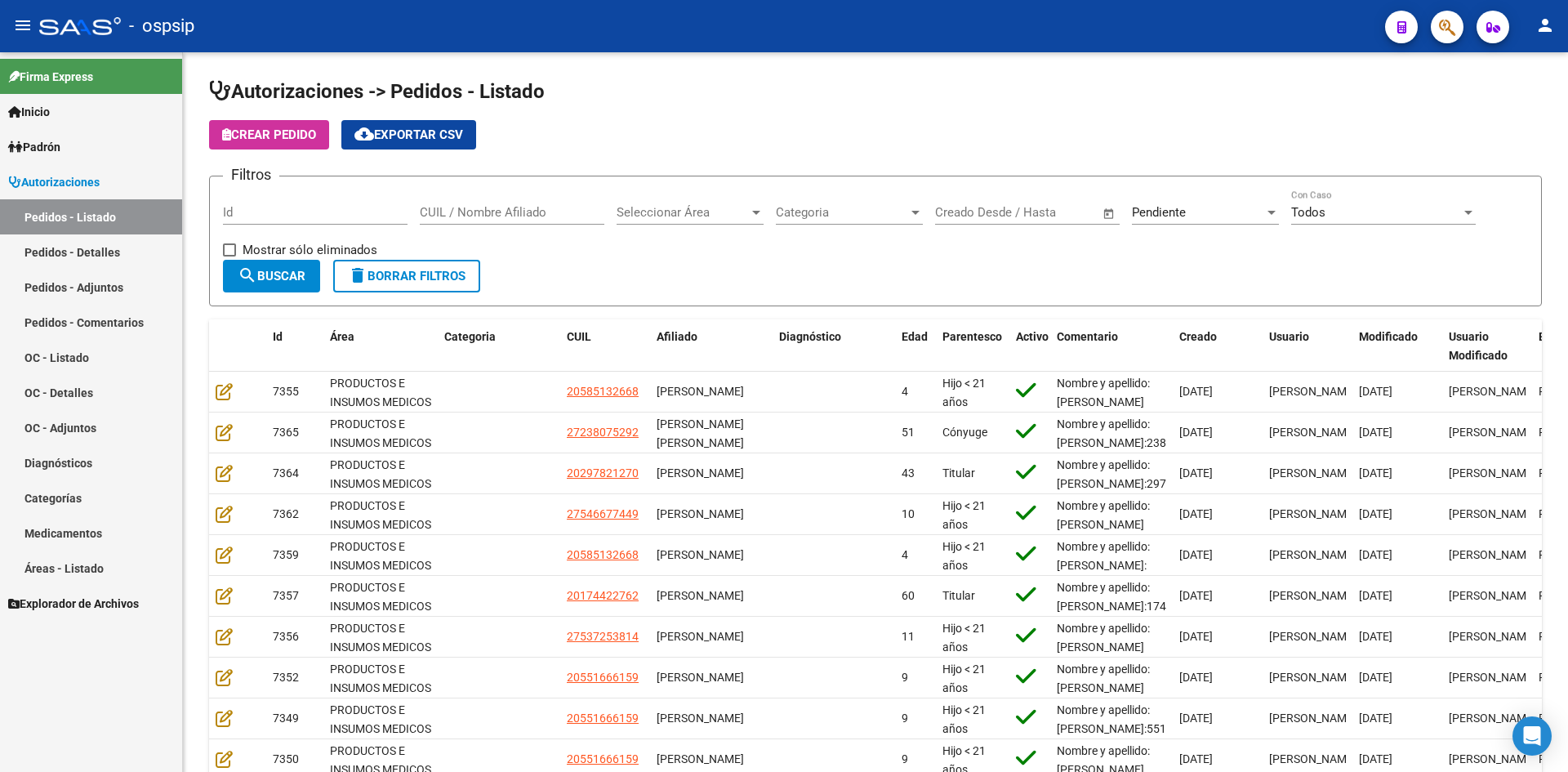
drag, startPoint x: 974, startPoint y: 101, endPoint x: 611, endPoint y: 2, distance: 376.3
click at [944, 99] on h1 "Autorizaciones -> Pedidos - Listado" at bounding box center [874, 92] width 1332 height 28
click at [1169, 214] on span "Pendiente" at bounding box center [1158, 213] width 54 height 15
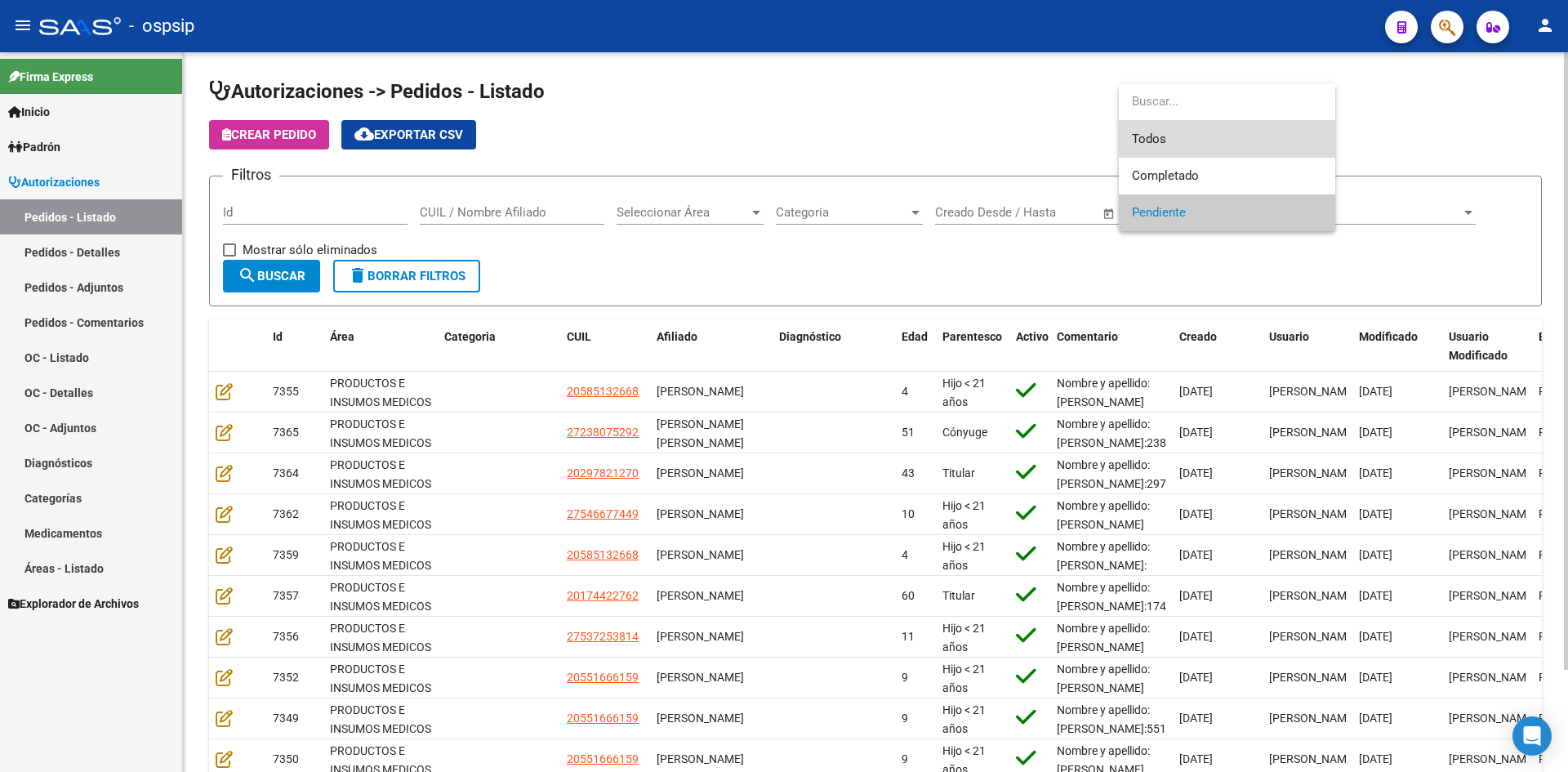
drag, startPoint x: 1151, startPoint y: 141, endPoint x: 636, endPoint y: 205, distance: 519.0
click at [1148, 141] on span "Todos" at bounding box center [1227, 139] width 190 height 37
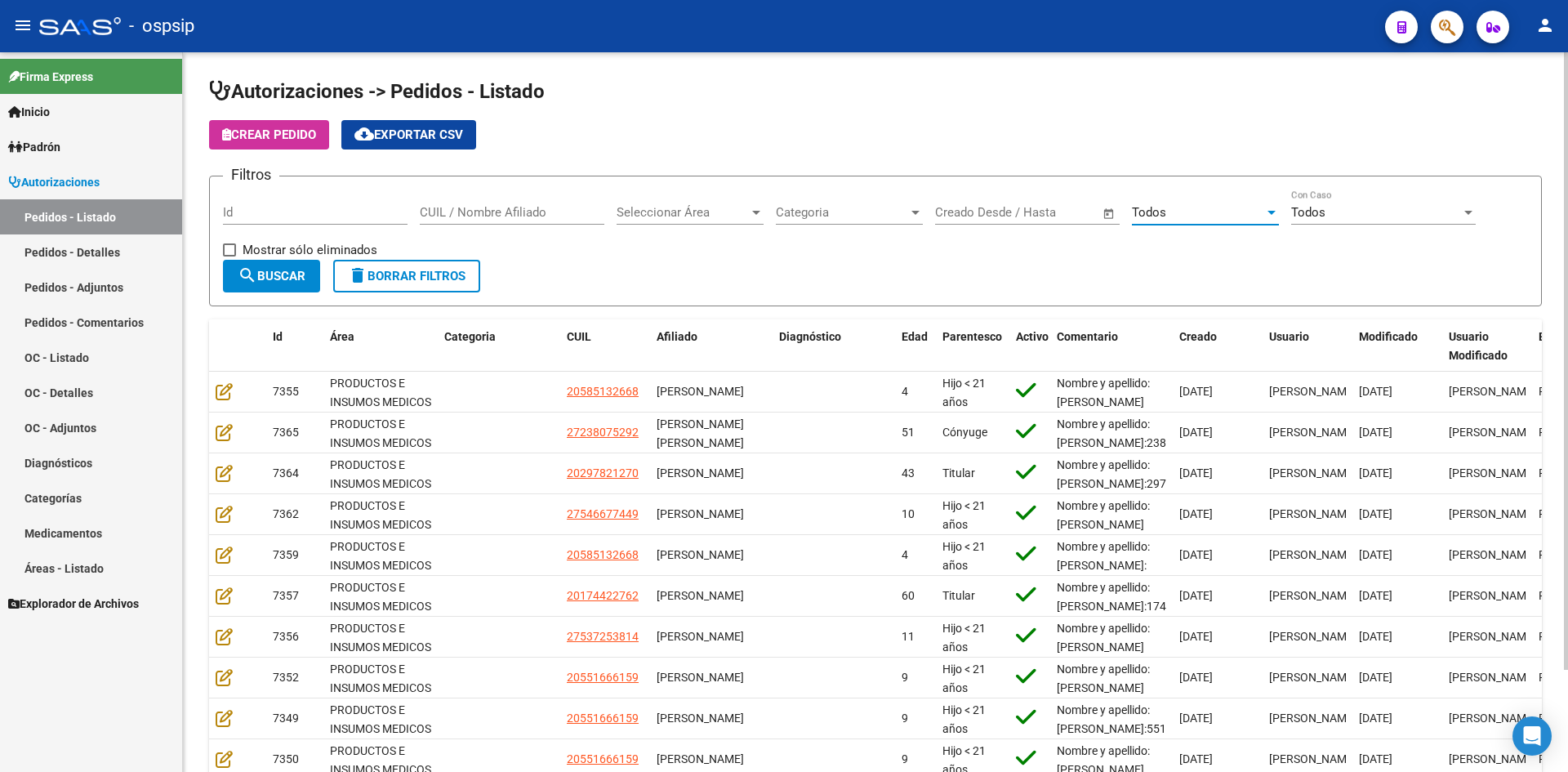
click at [373, 208] on input "Id" at bounding box center [315, 213] width 184 height 15
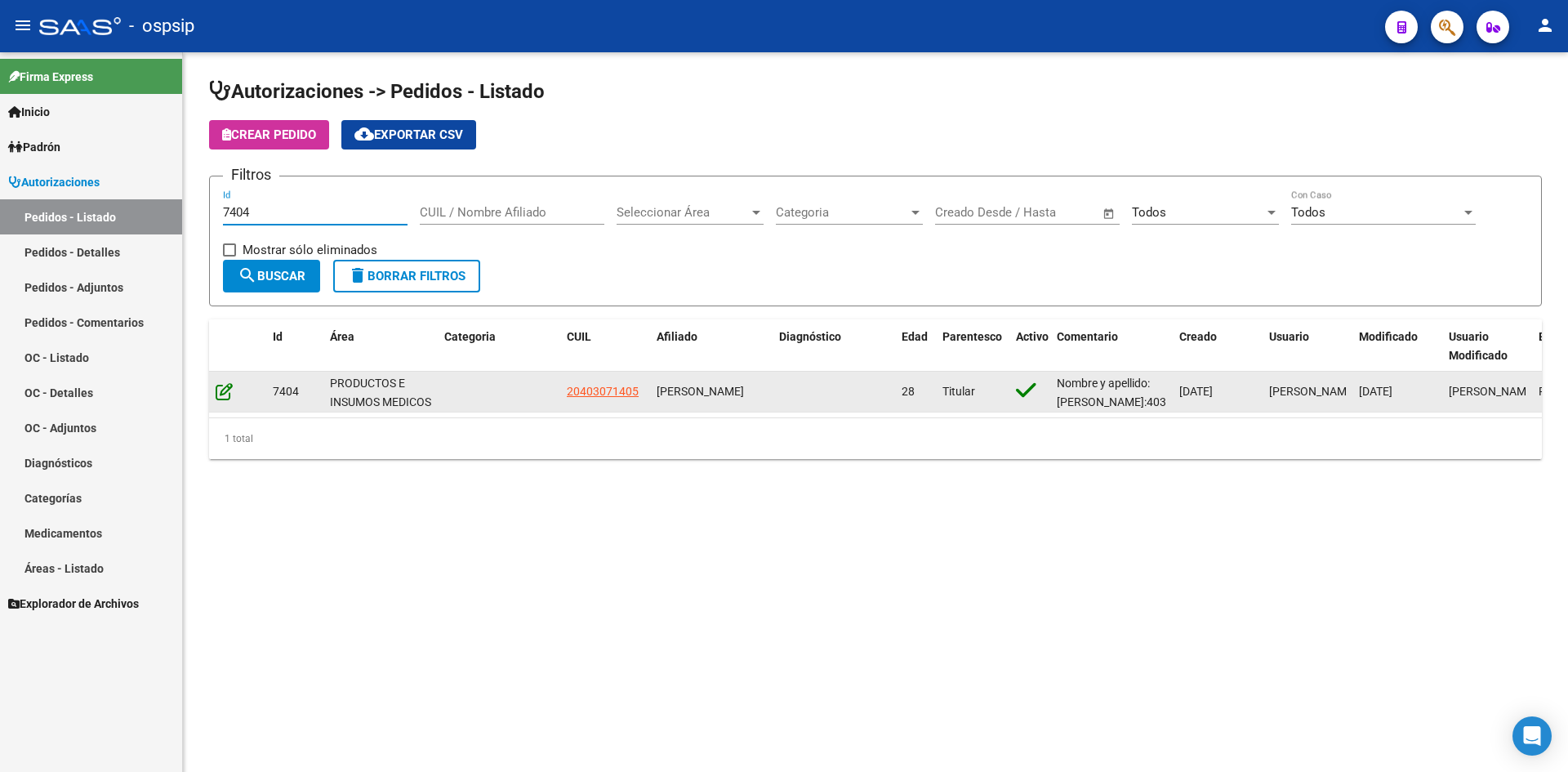
type input "7404"
click at [222, 385] on icon at bounding box center [224, 390] width 17 height 18
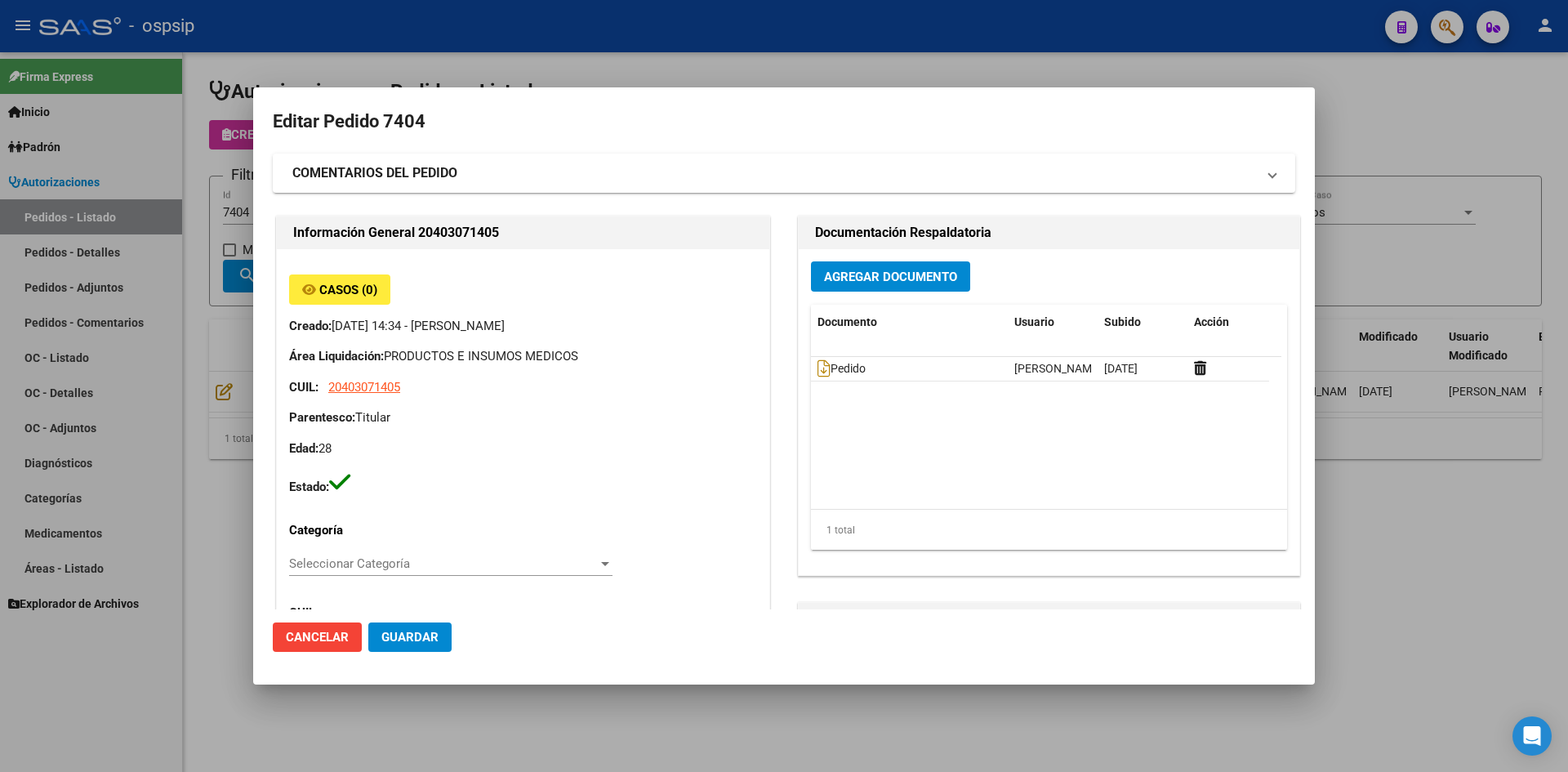
type input "[PERSON_NAME]"
type input "[GEOGRAPHIC_DATA], [PERSON_NAME], BELGRANO 5225"
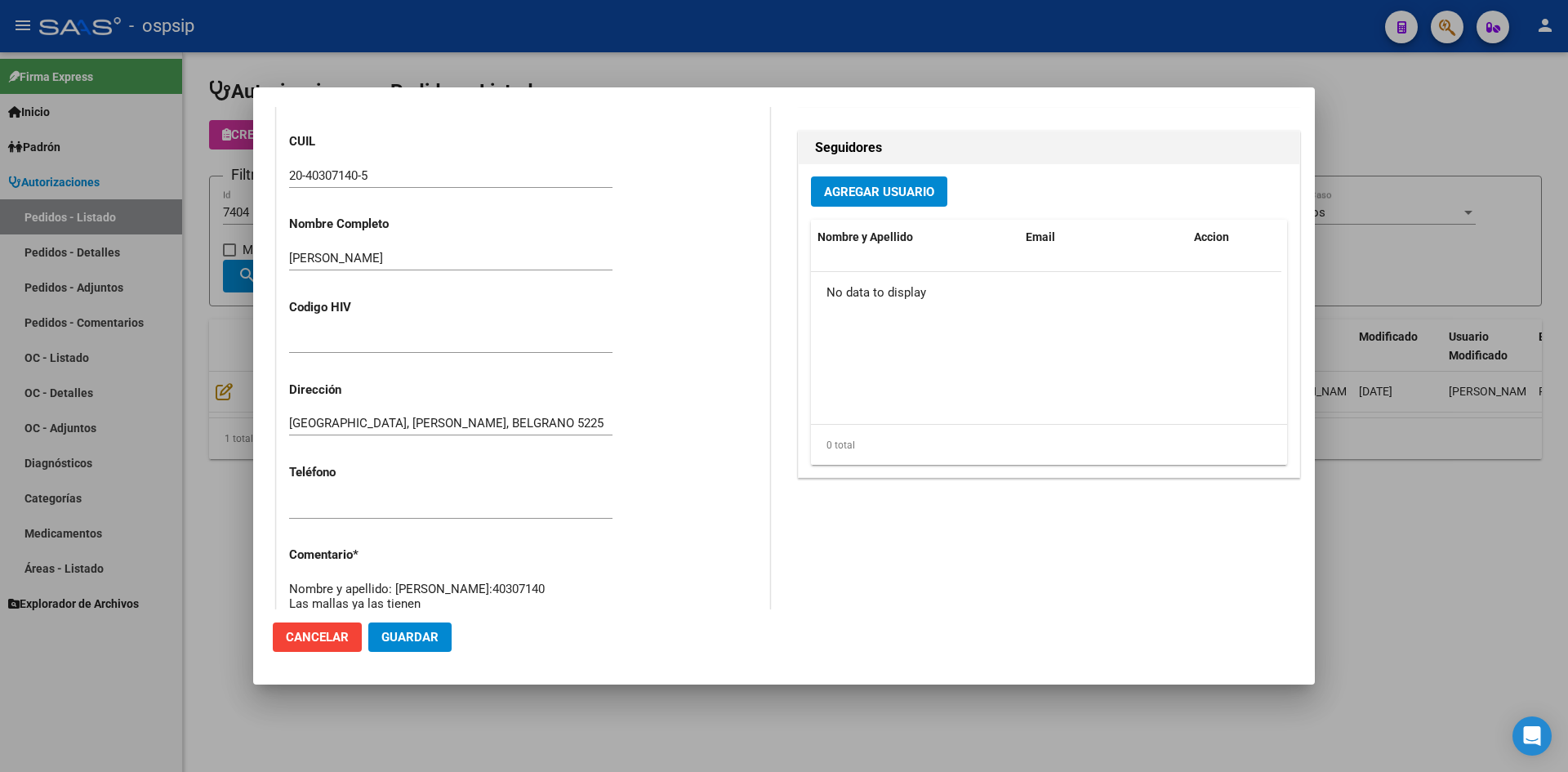
scroll to position [817, 0]
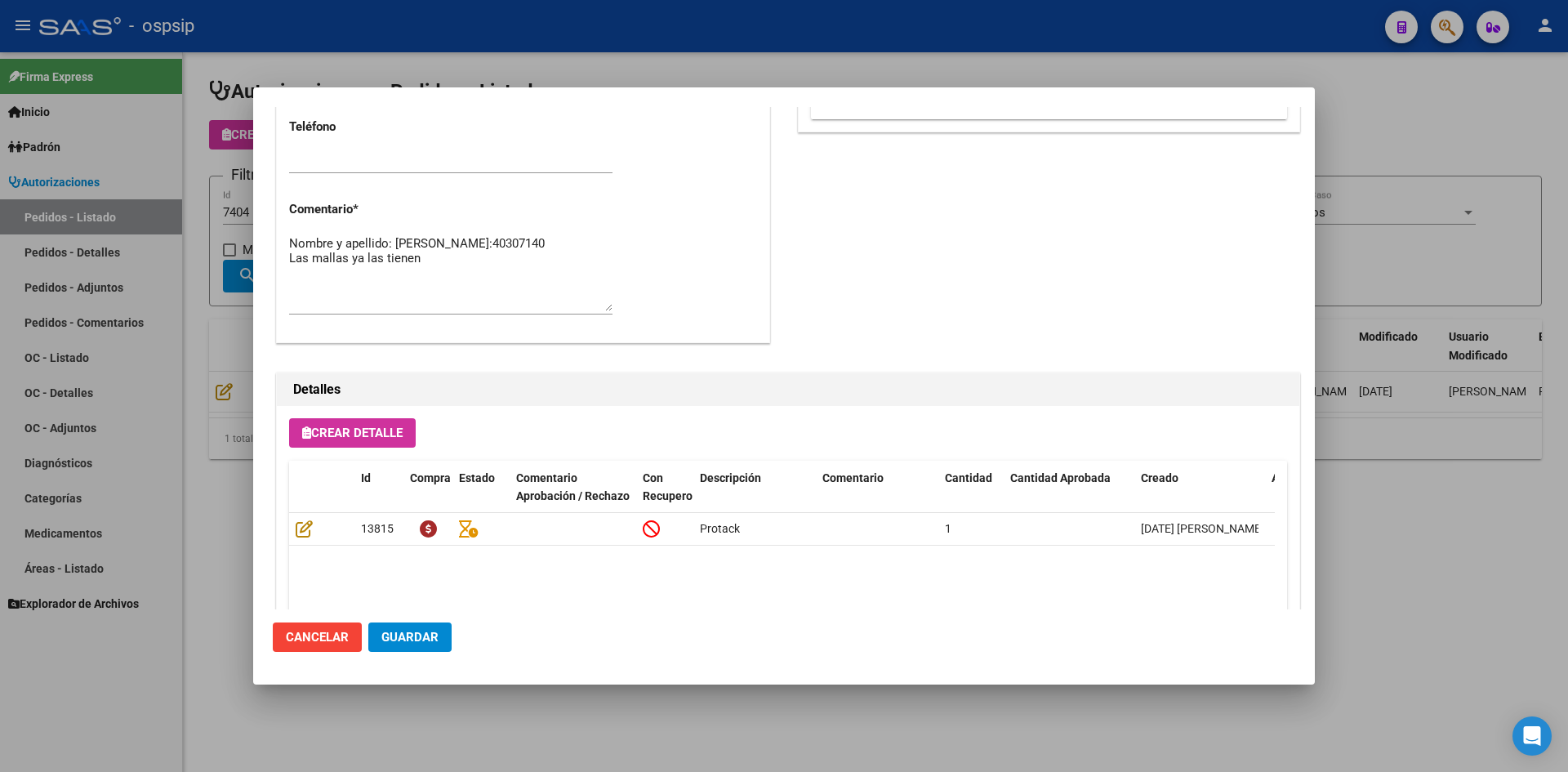
drag, startPoint x: 478, startPoint y: 62, endPoint x: 393, endPoint y: 6, distance: 101.8
click at [463, 53] on div at bounding box center [784, 386] width 1568 height 772
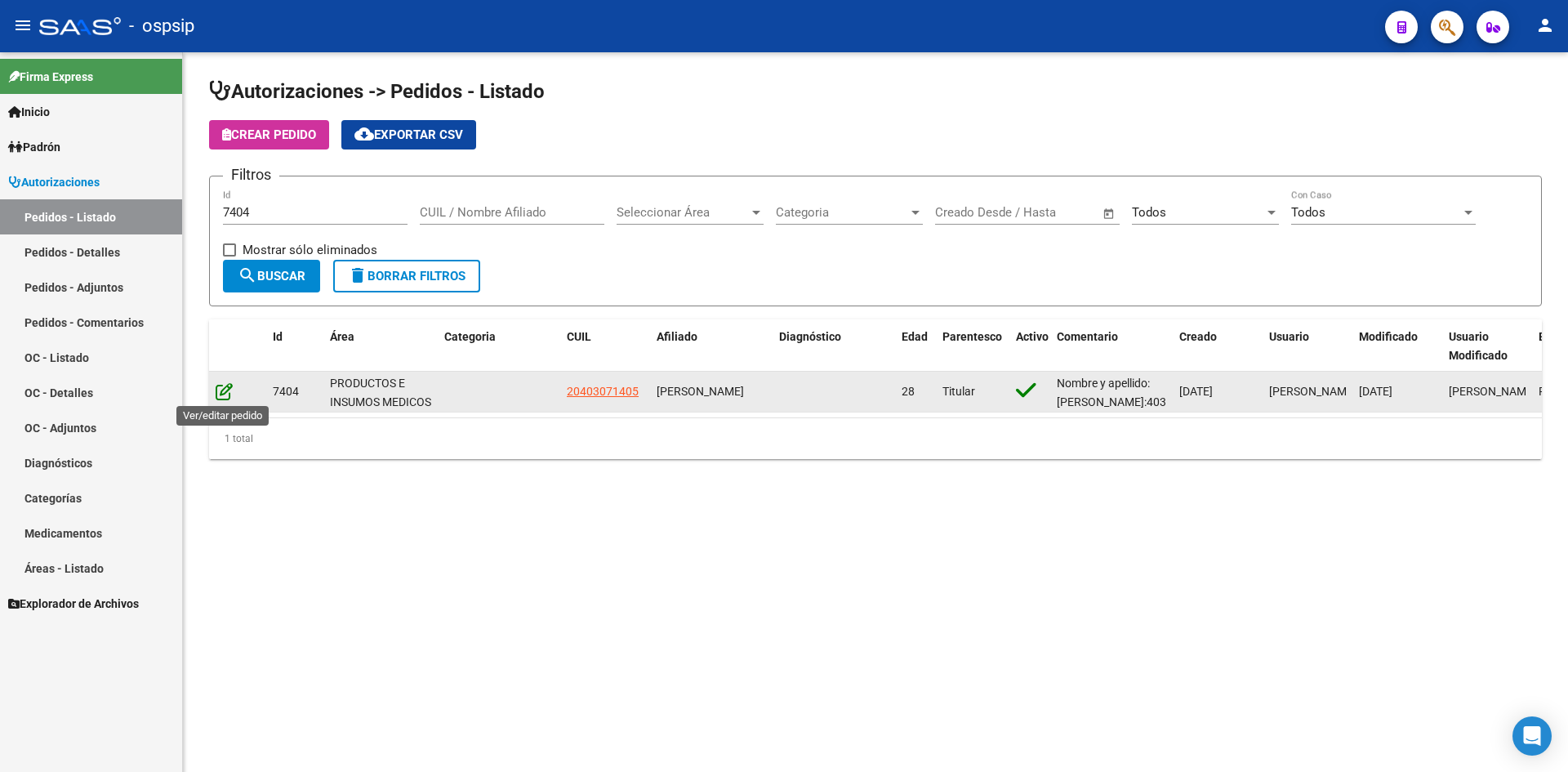
click at [226, 396] on icon at bounding box center [224, 390] width 17 height 18
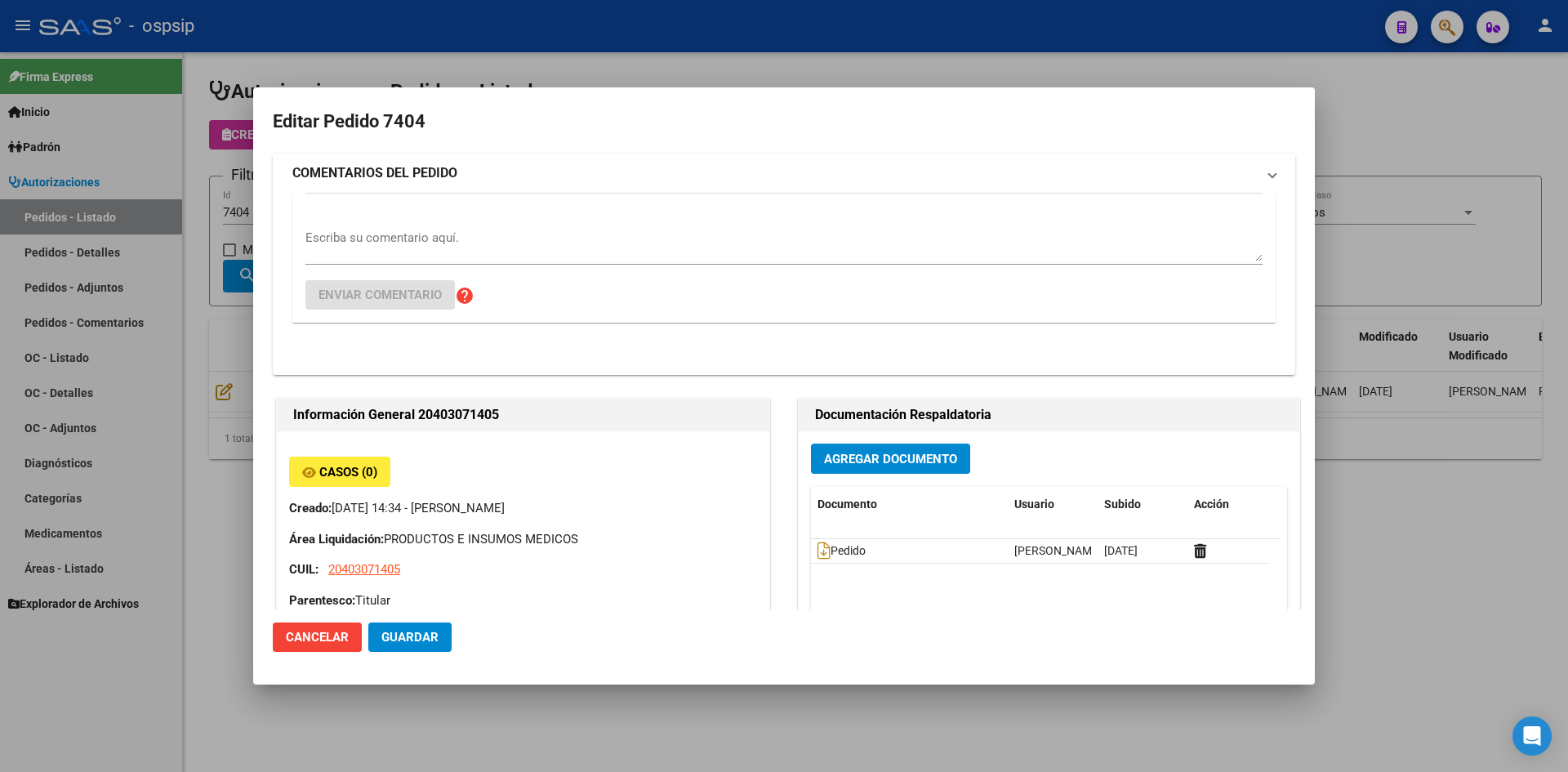
type input "[PERSON_NAME]"
type input "[GEOGRAPHIC_DATA], [PERSON_NAME], BELGRANO 5225"
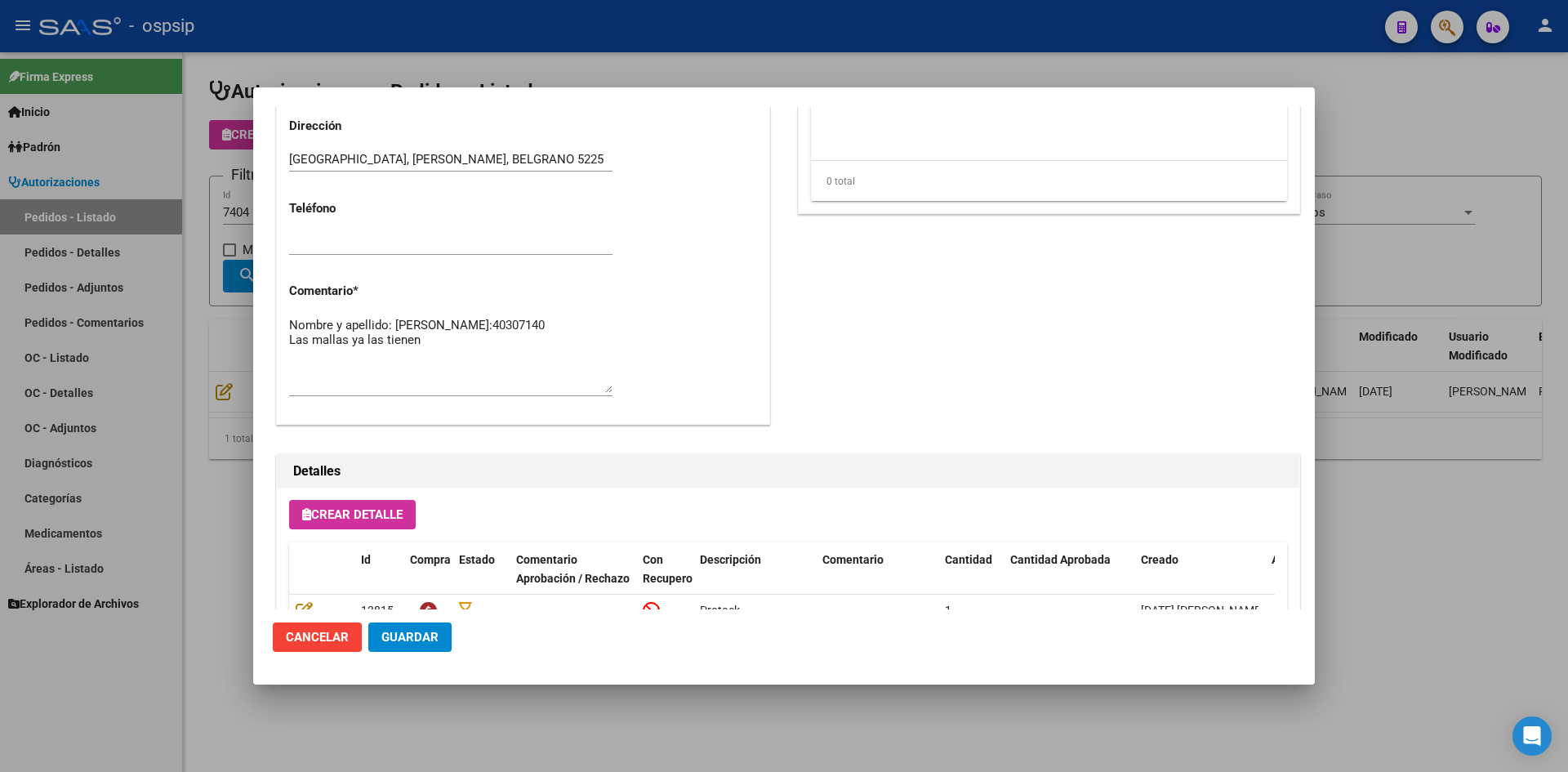
scroll to position [966, 0]
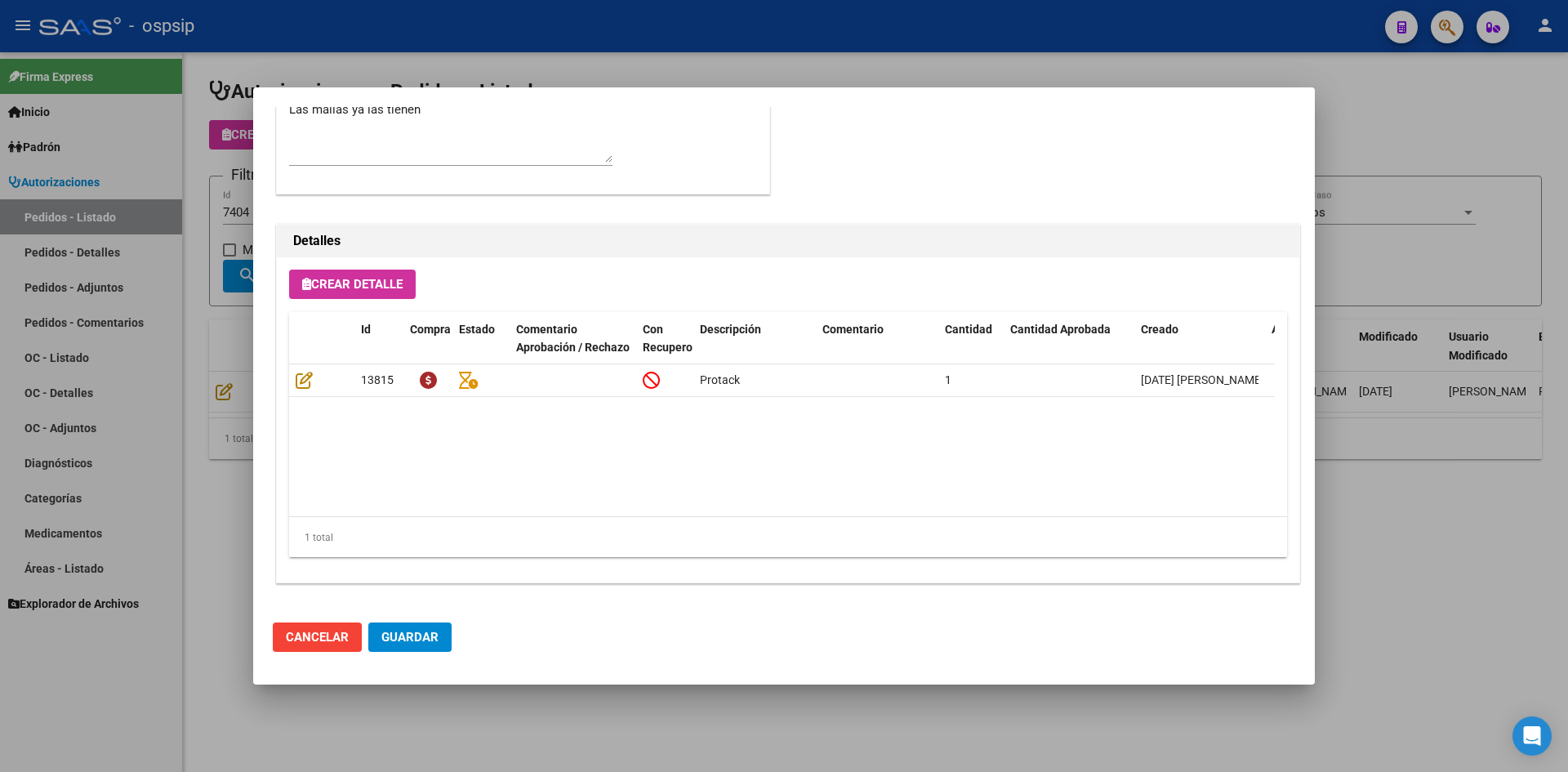
click at [507, 40] on div at bounding box center [784, 386] width 1568 height 772
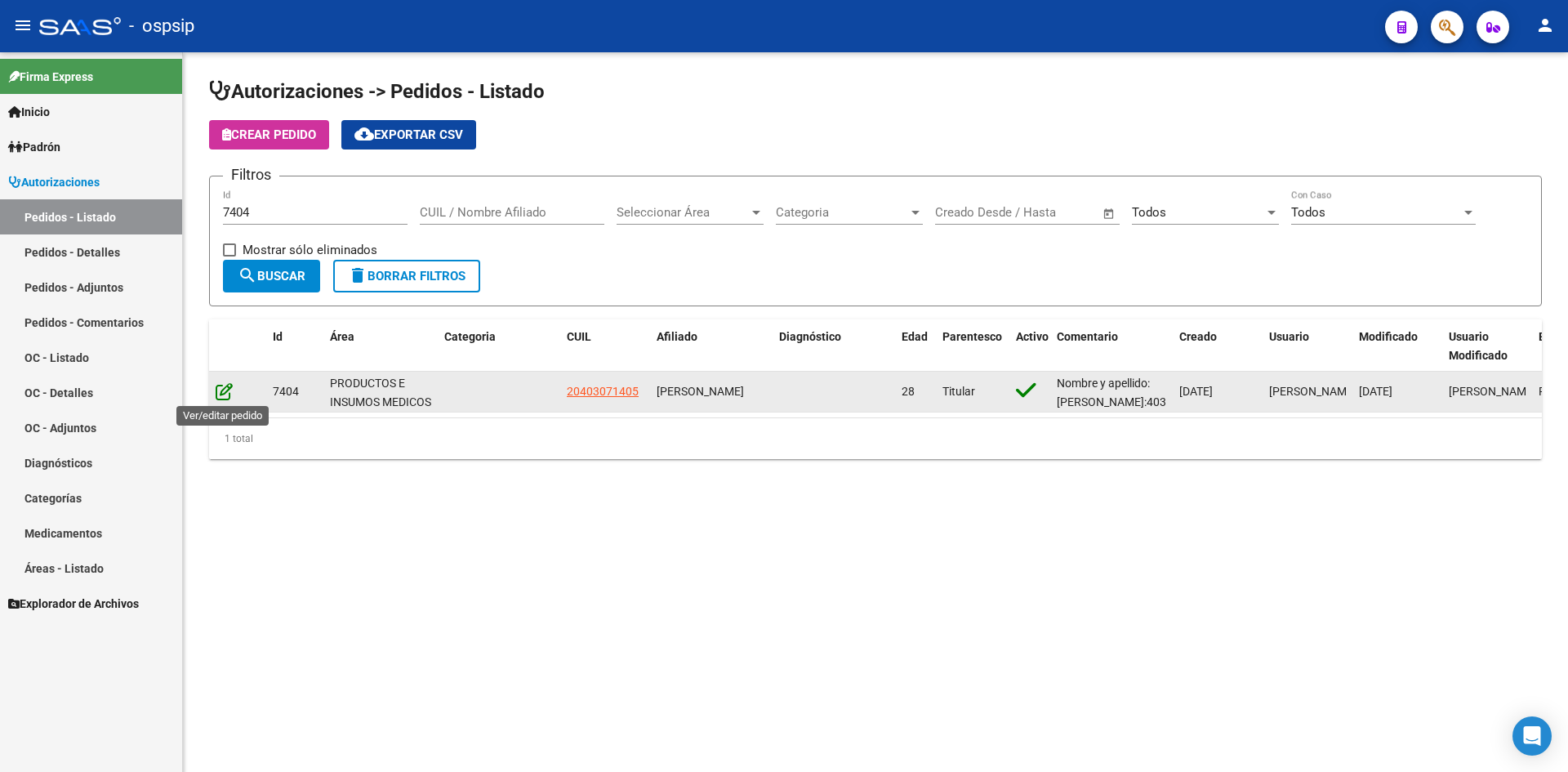
click at [226, 386] on icon at bounding box center [224, 390] width 17 height 18
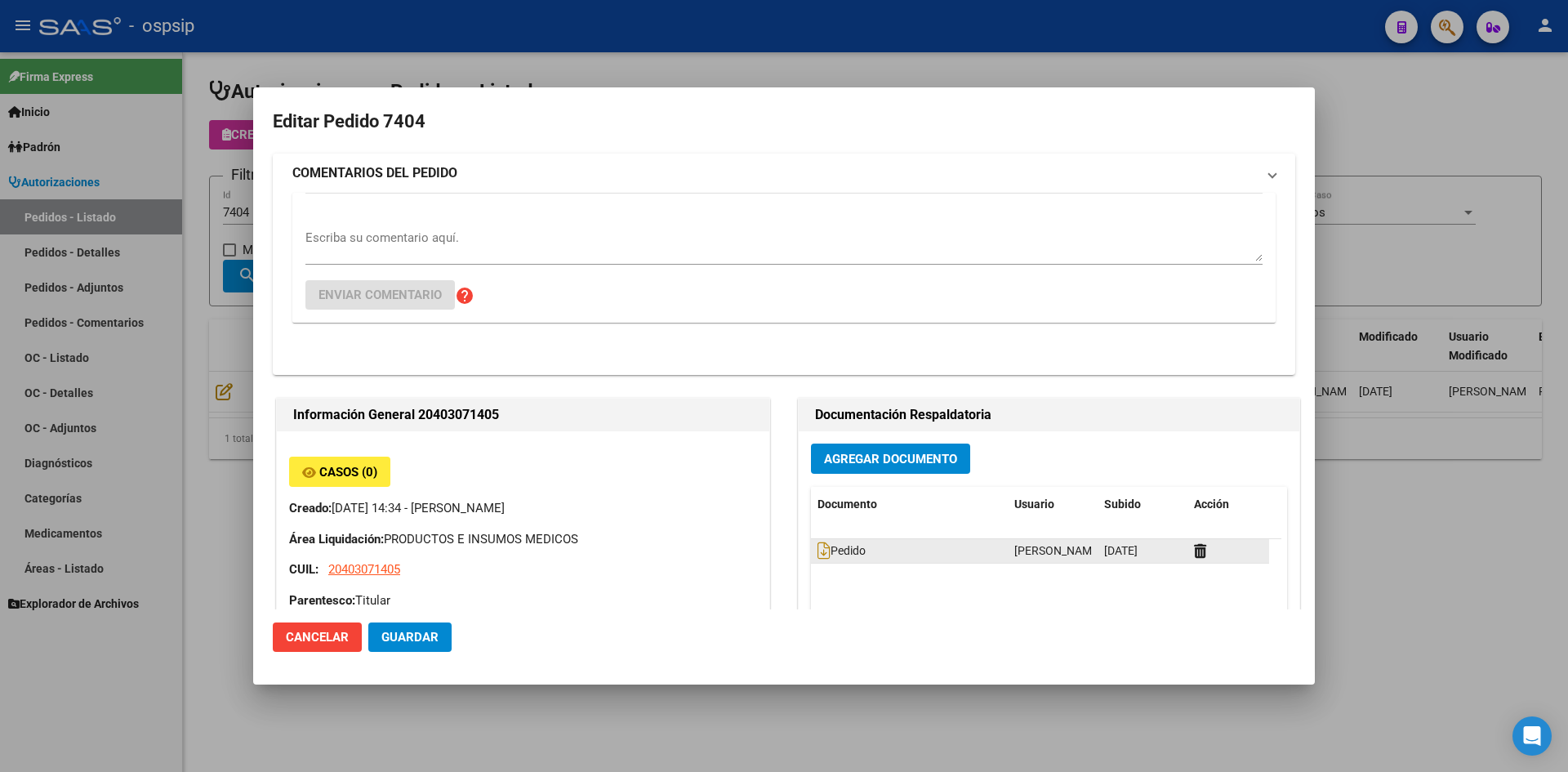
type input "[PERSON_NAME]"
type input "[GEOGRAPHIC_DATA], [PERSON_NAME], BELGRANO 5225"
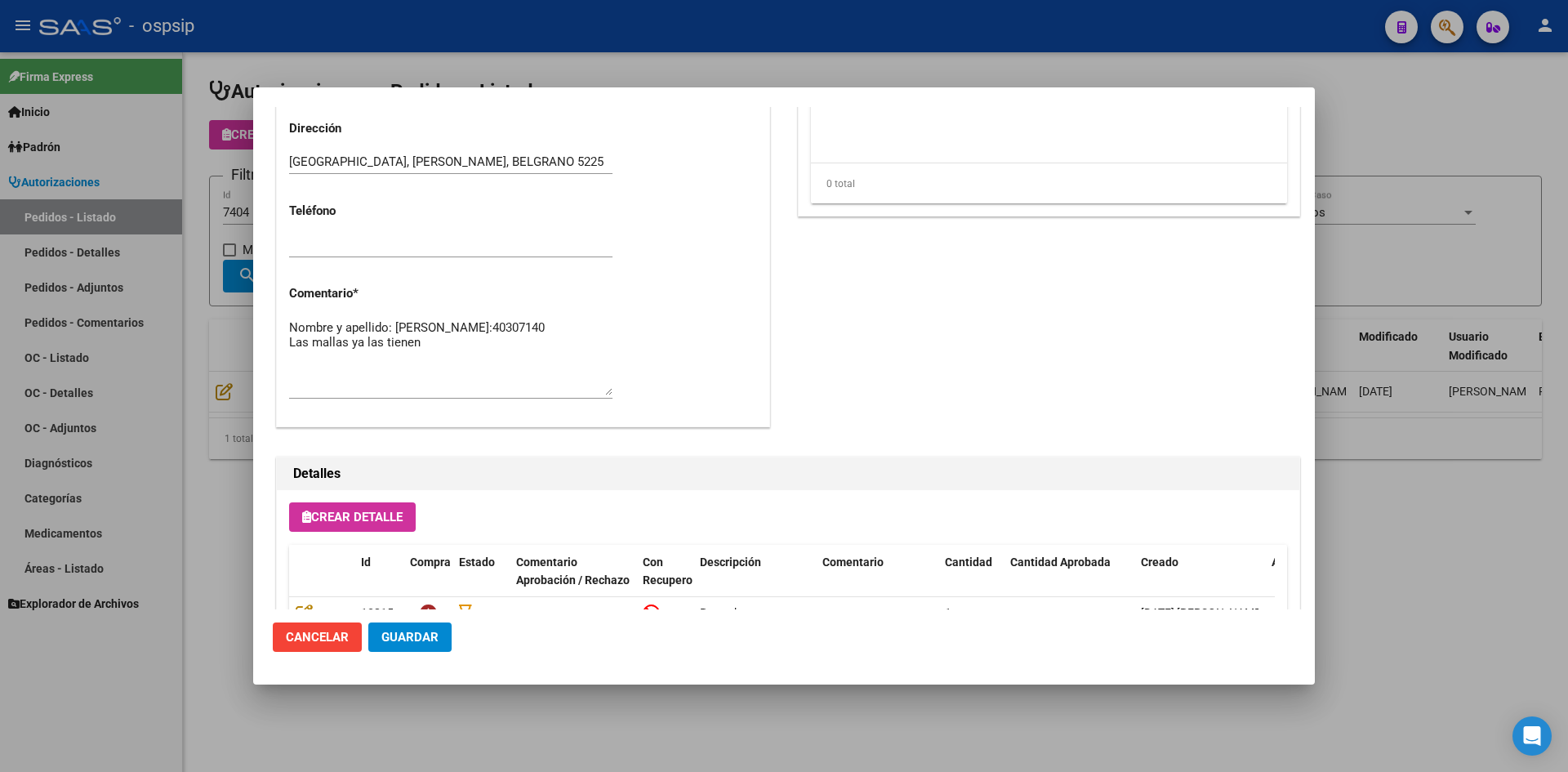
scroll to position [720, 0]
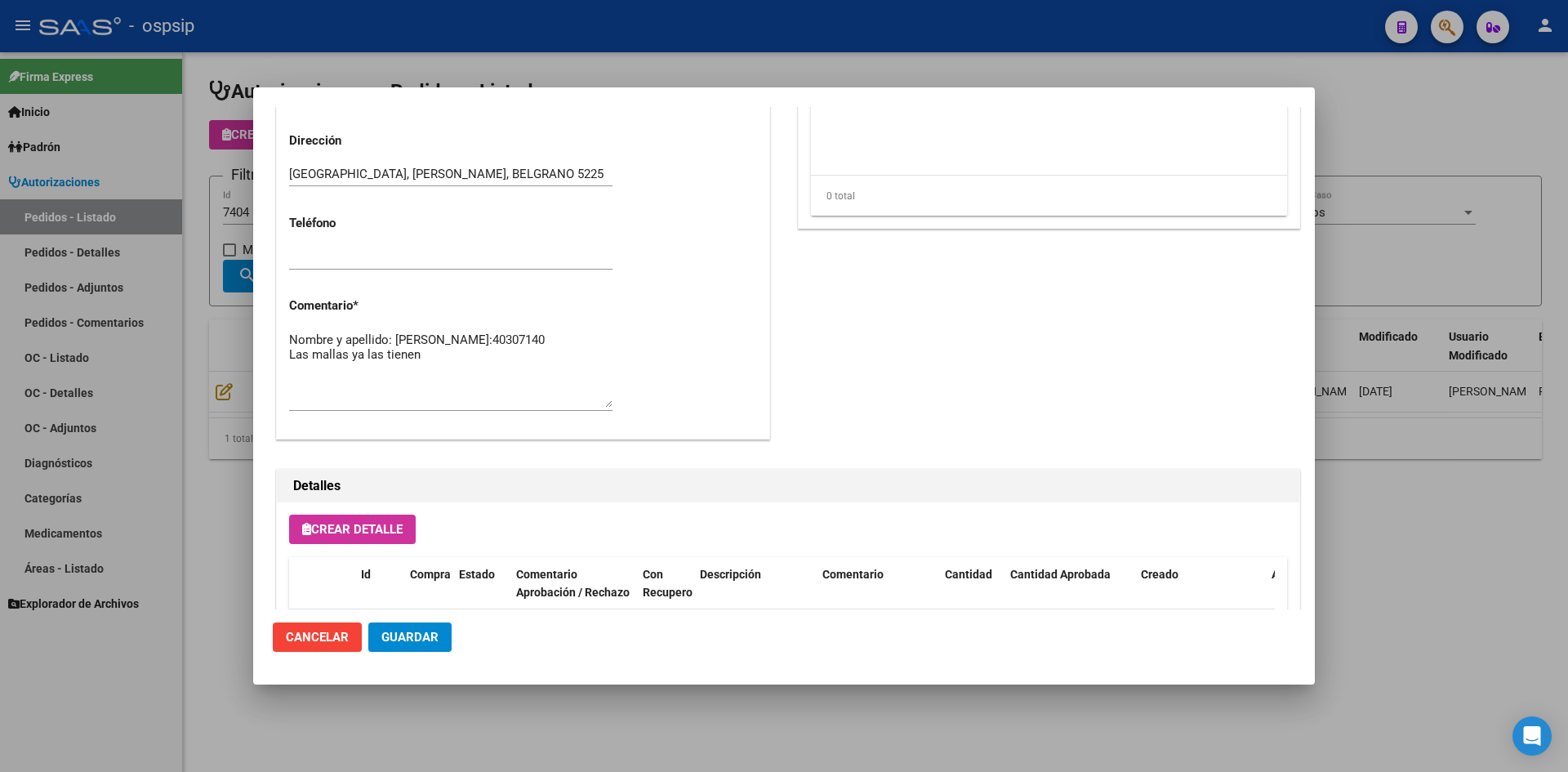
click at [483, 75] on div at bounding box center [784, 386] width 1568 height 772
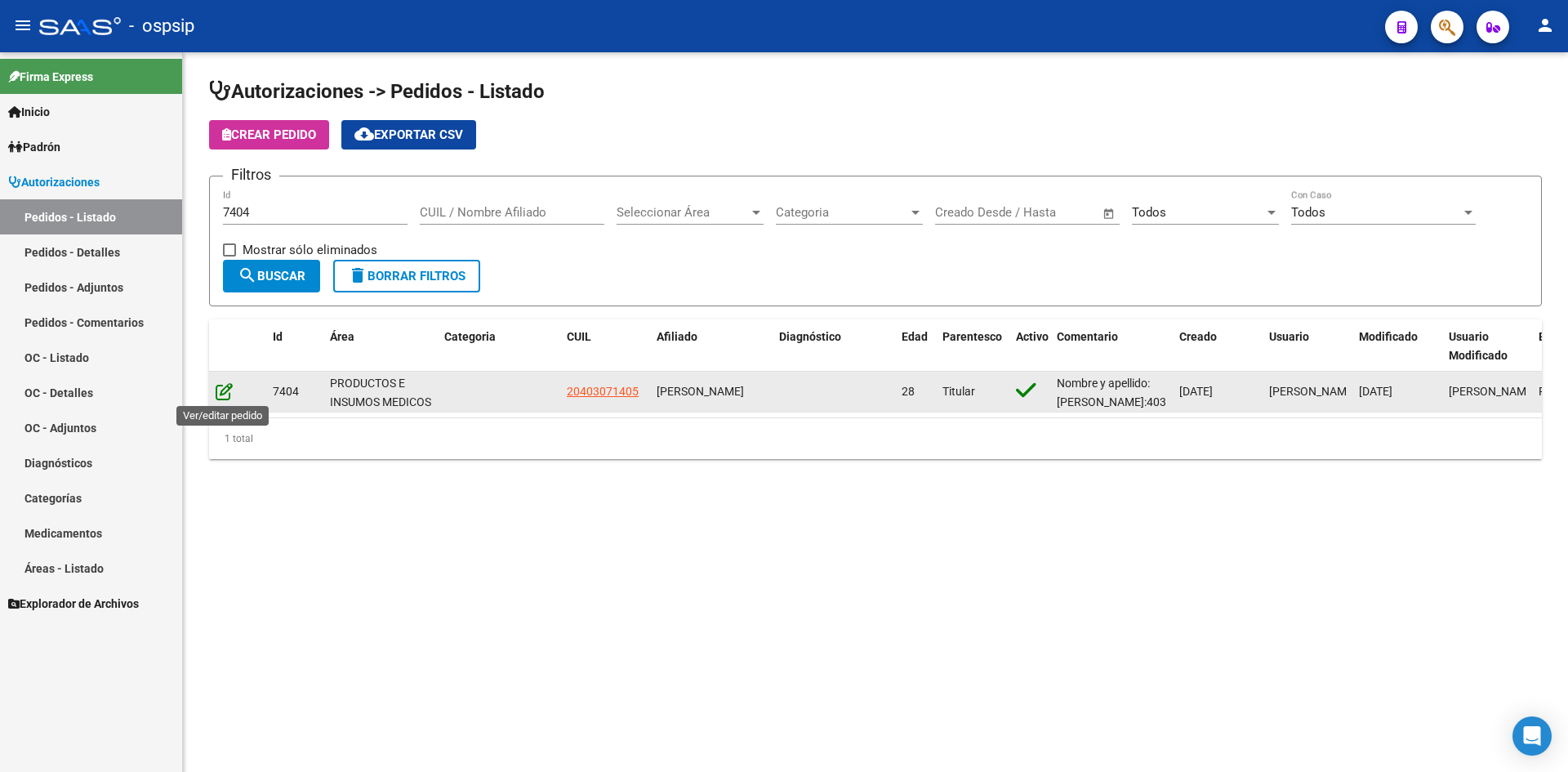
click at [220, 390] on icon at bounding box center [224, 390] width 17 height 18
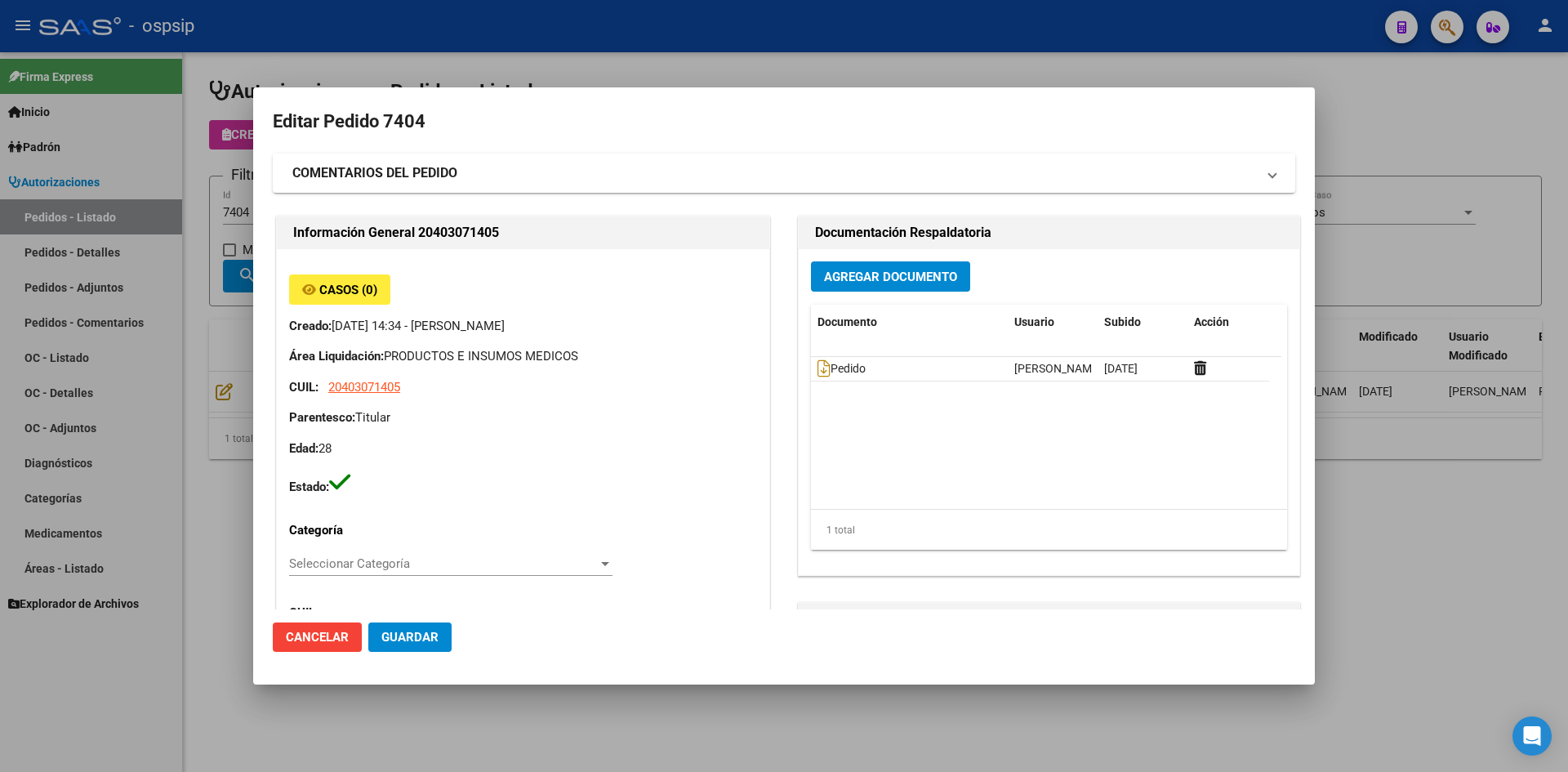
type input "[PERSON_NAME]"
type input "[GEOGRAPHIC_DATA], [PERSON_NAME], BELGRANO 5225"
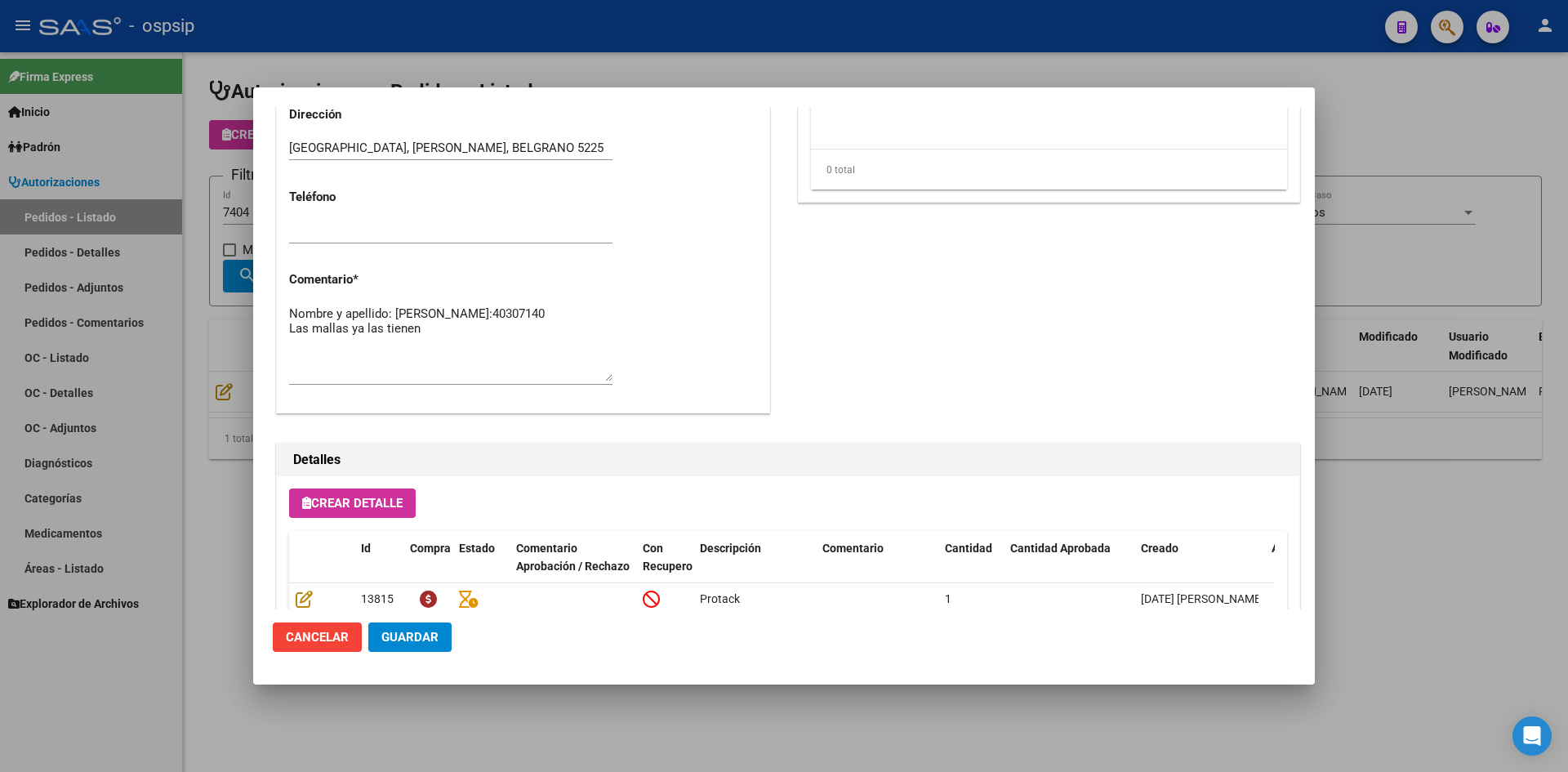
scroll to position [966, 0]
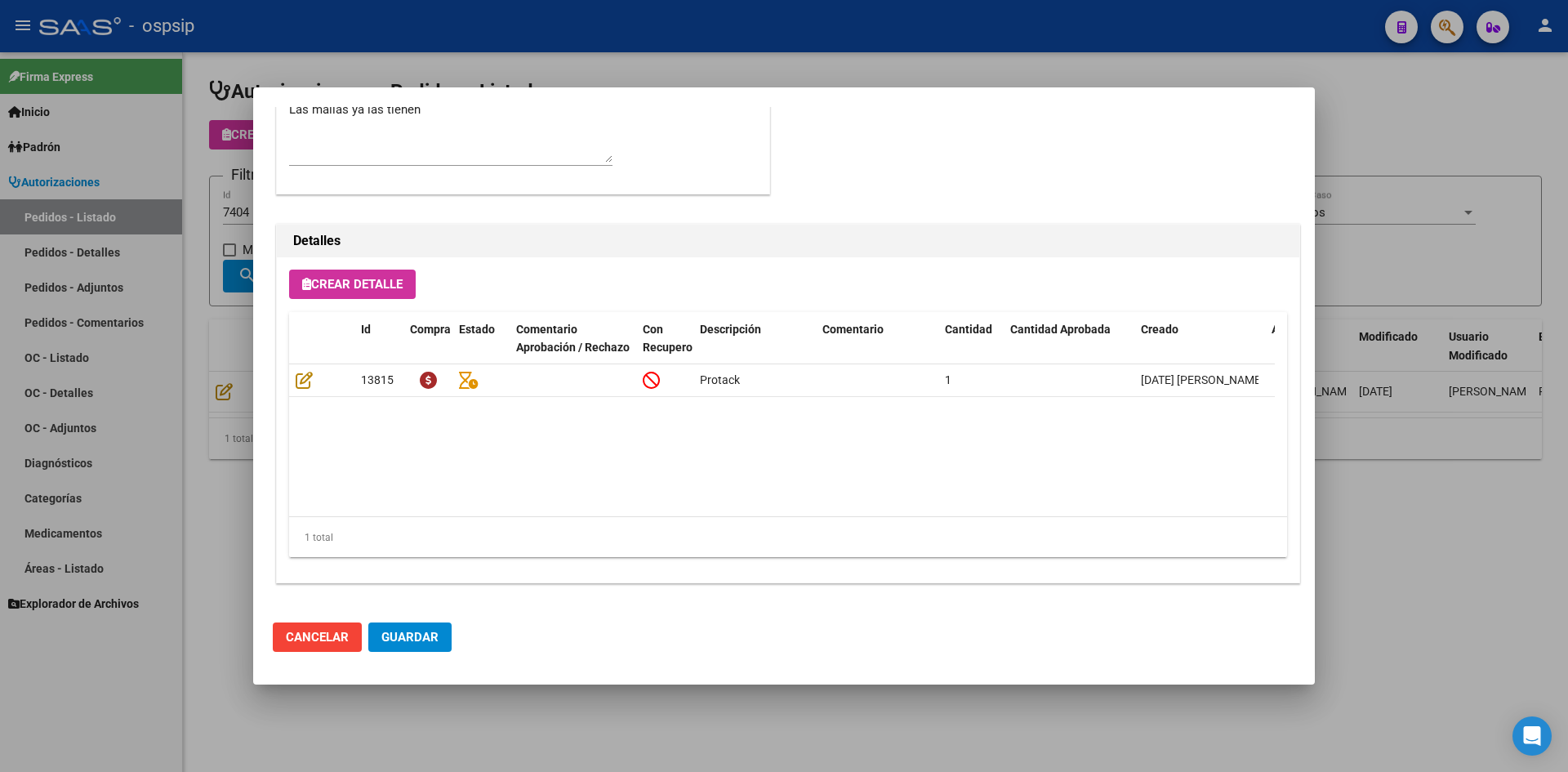
drag, startPoint x: 419, startPoint y: 62, endPoint x: 407, endPoint y: 57, distance: 13.0
click at [414, 59] on div at bounding box center [784, 386] width 1568 height 772
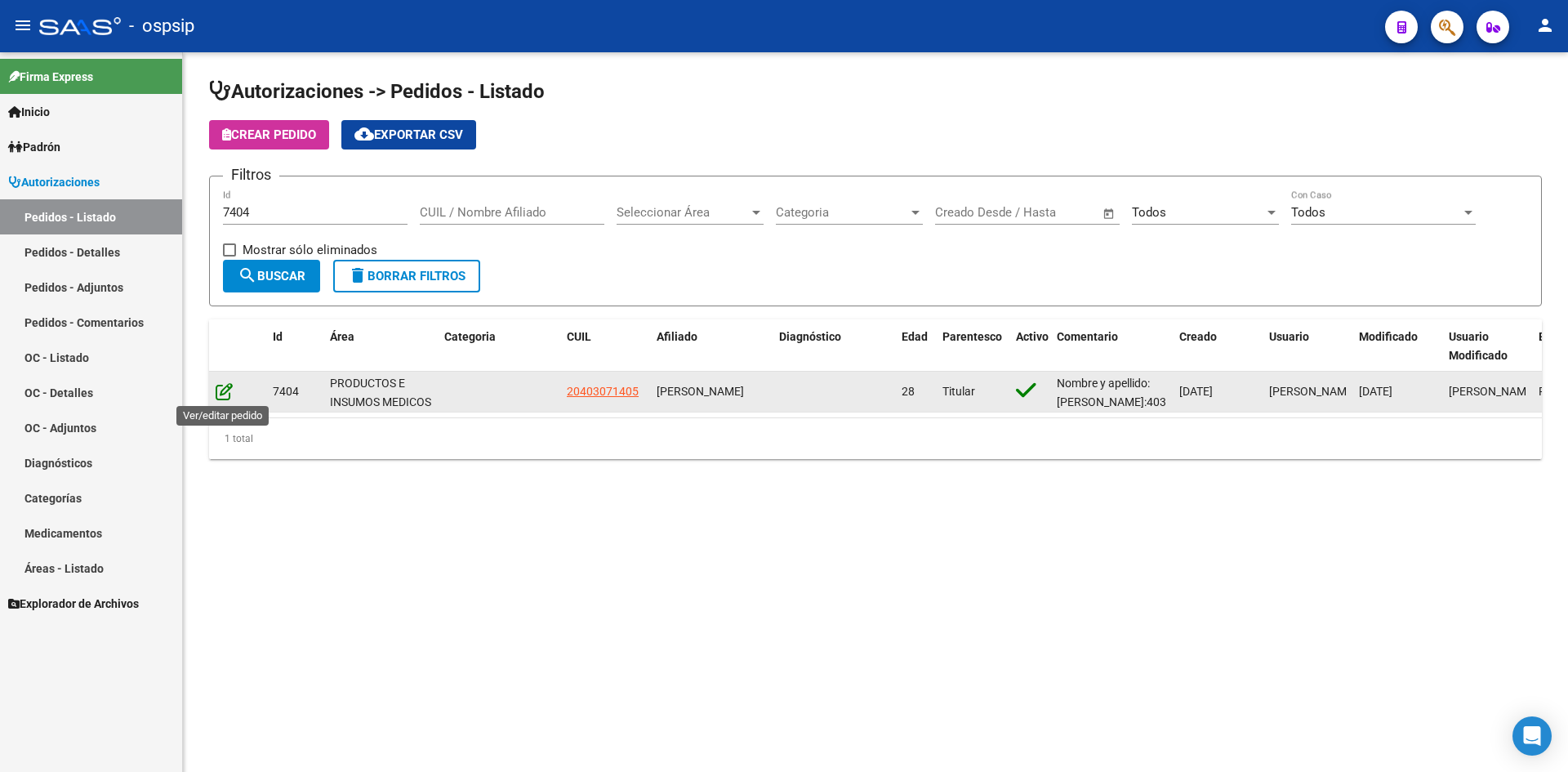
click at [225, 389] on icon at bounding box center [224, 390] width 17 height 18
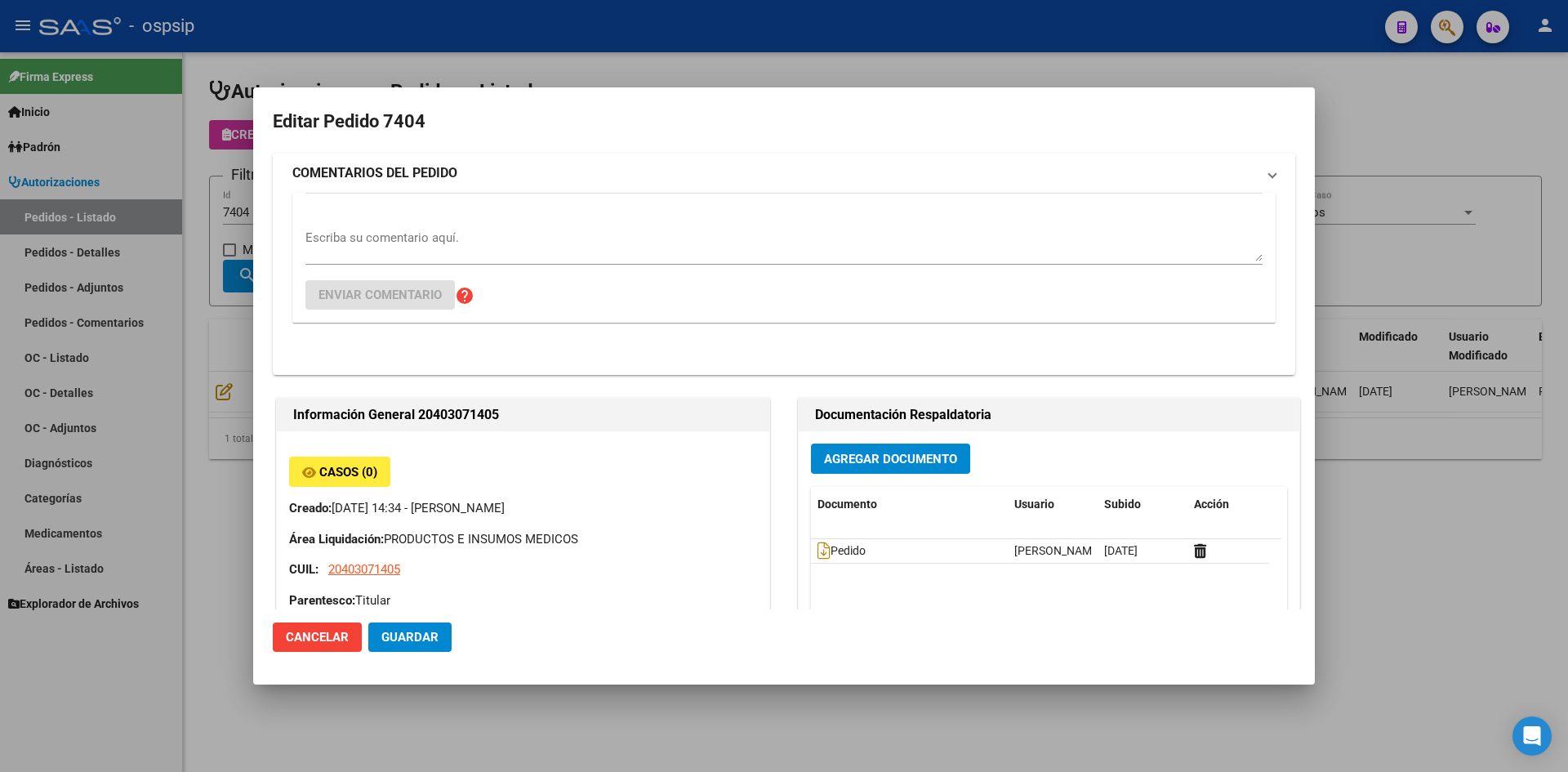
type input "[PERSON_NAME]"
type input "[GEOGRAPHIC_DATA], [PERSON_NAME], BELGRANO 5225"
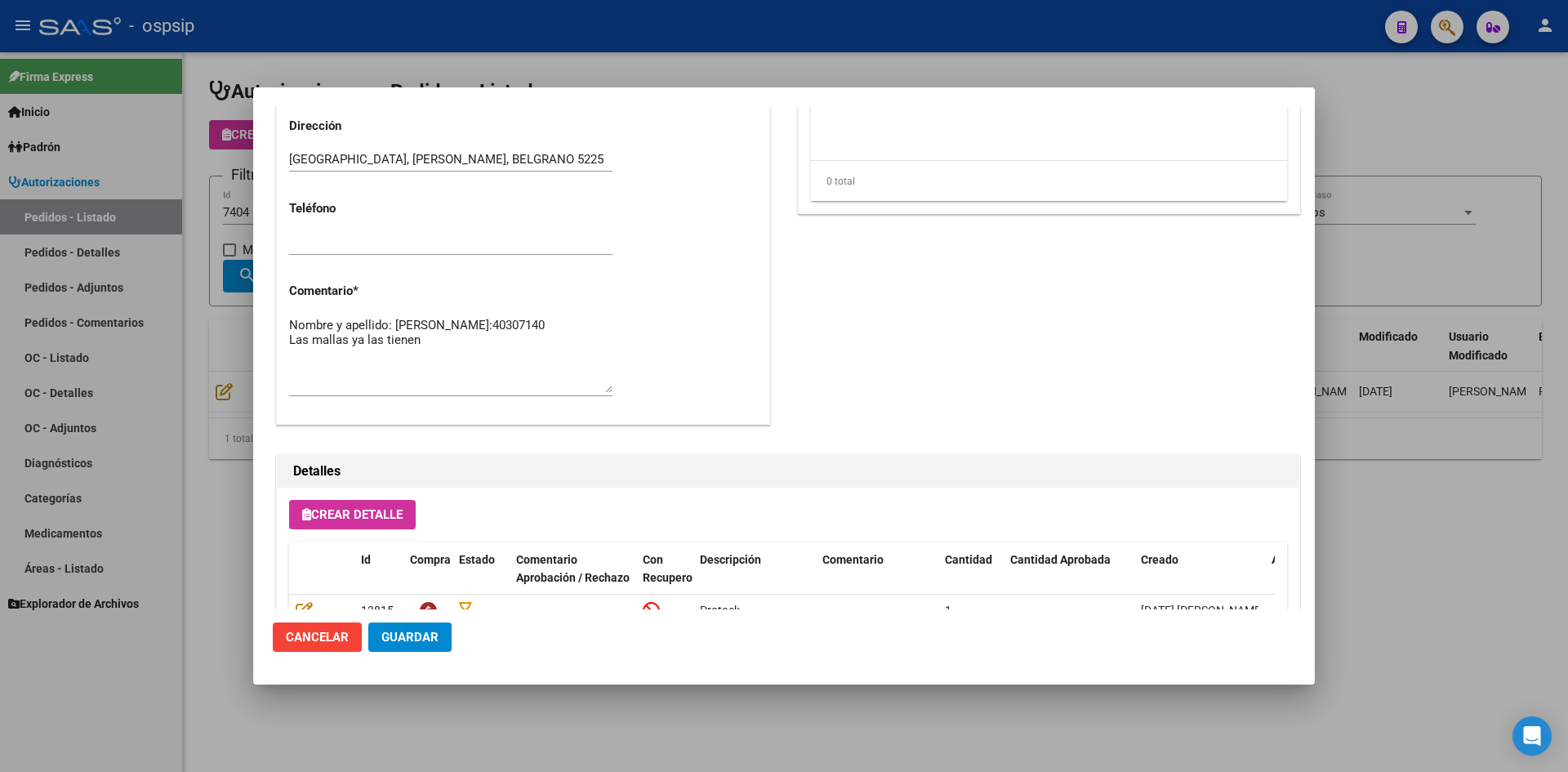
scroll to position [817, 0]
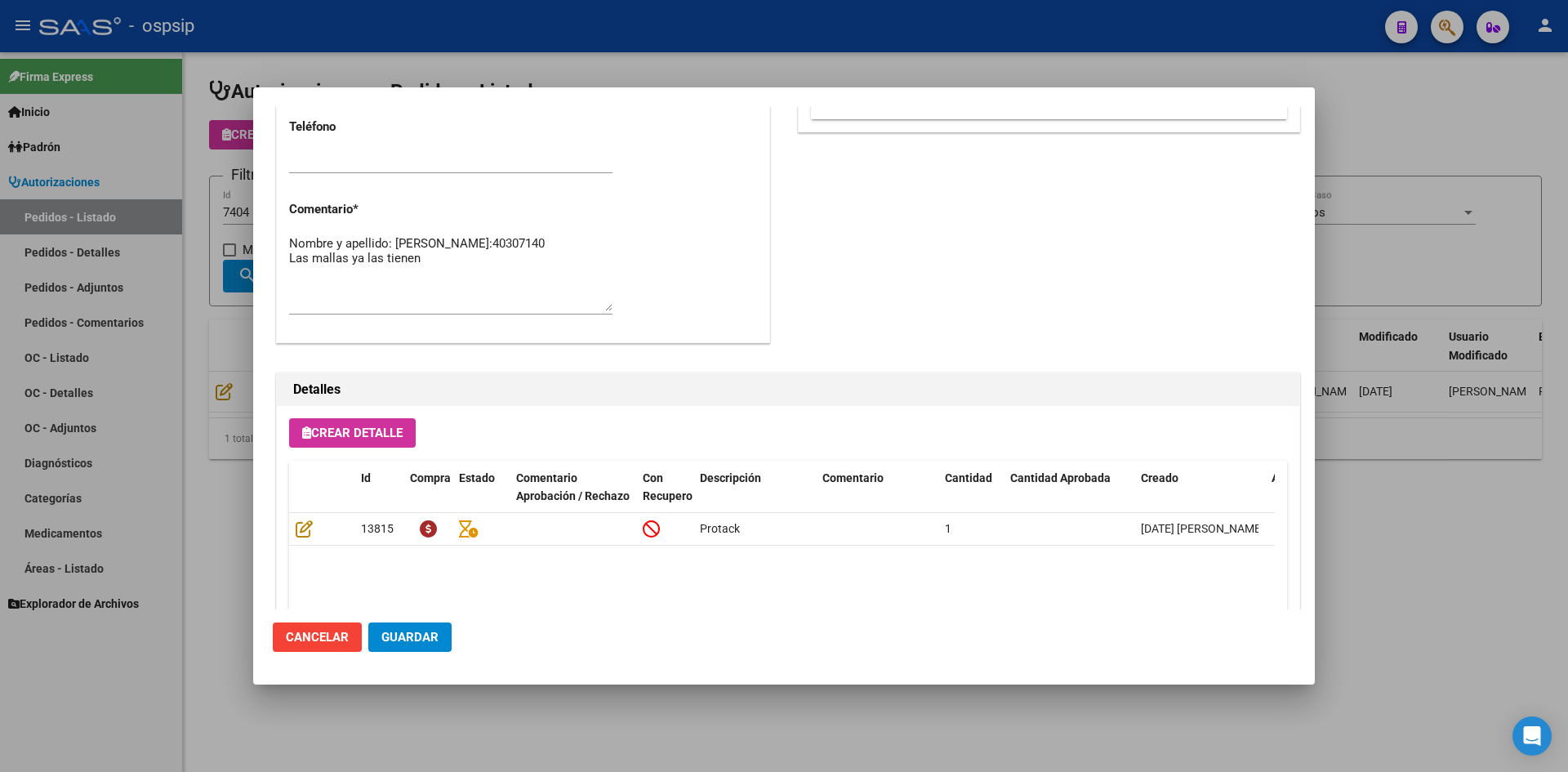
drag, startPoint x: 475, startPoint y: 72, endPoint x: 378, endPoint y: 9, distance: 115.7
click at [471, 71] on div at bounding box center [784, 386] width 1568 height 772
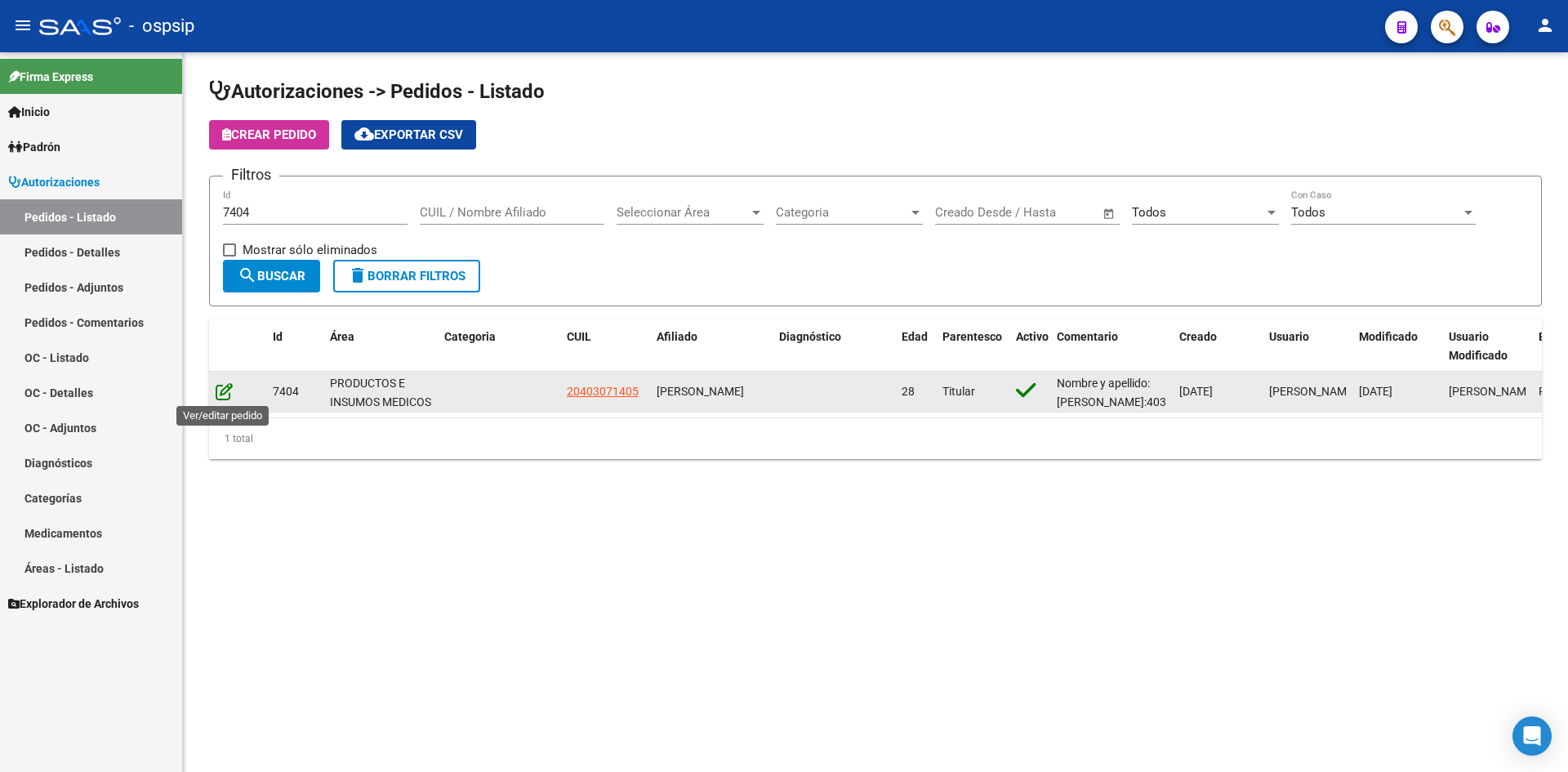
click at [221, 386] on icon at bounding box center [224, 390] width 17 height 18
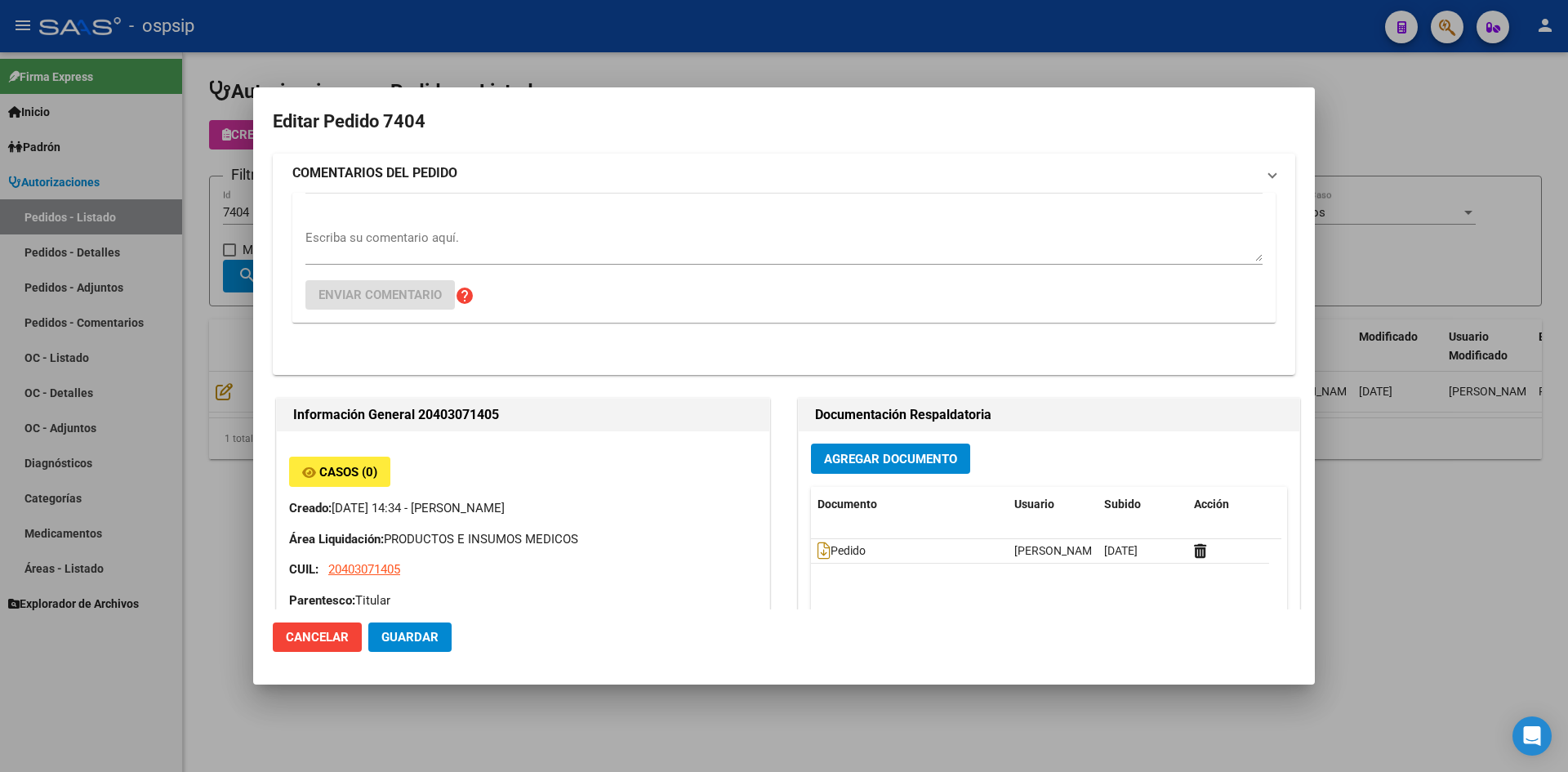
type input "[PERSON_NAME]"
type input "[GEOGRAPHIC_DATA], [PERSON_NAME], BELGRANO 5225"
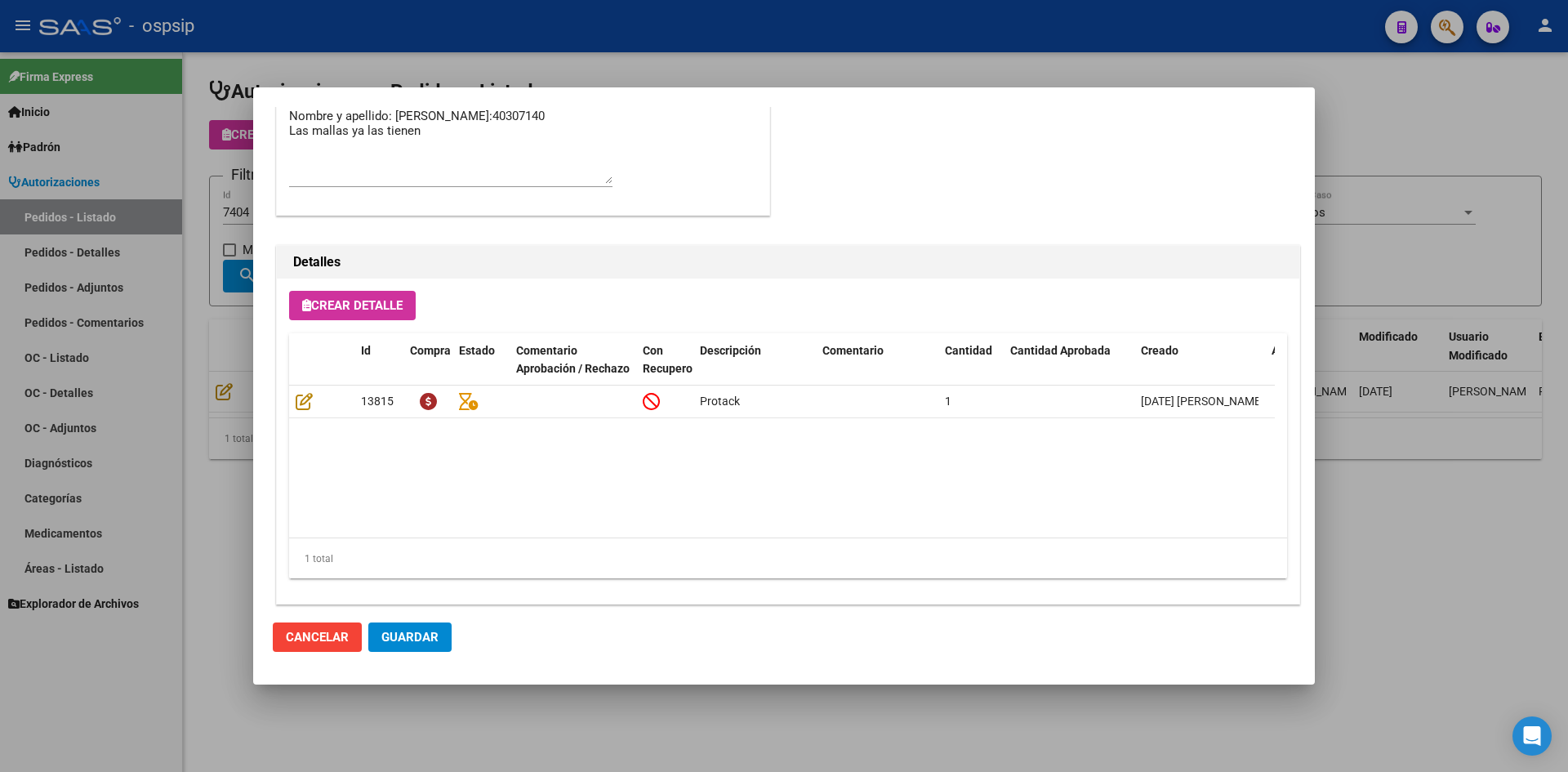
scroll to position [966, 0]
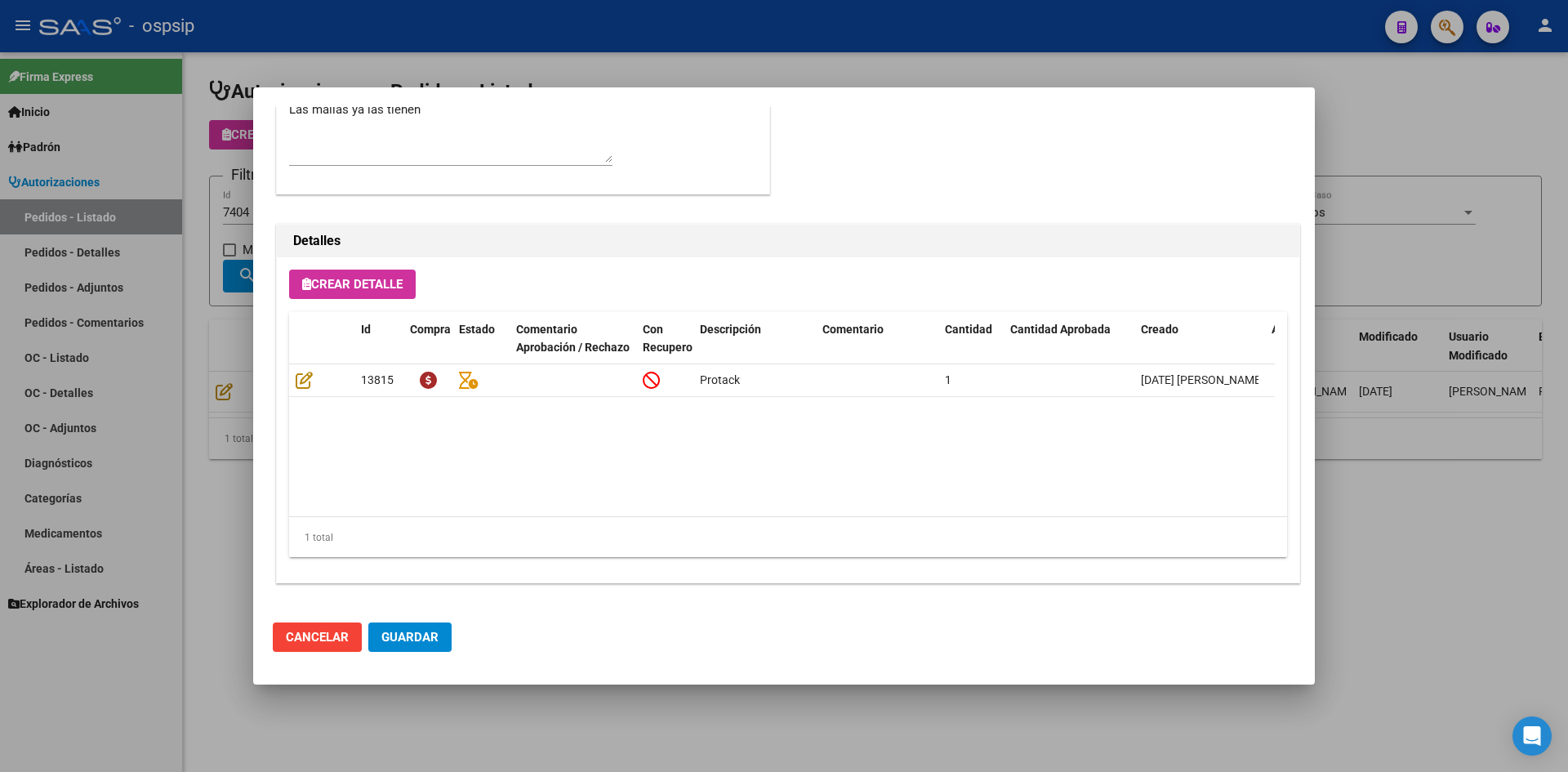
click at [698, 56] on div at bounding box center [784, 386] width 1568 height 772
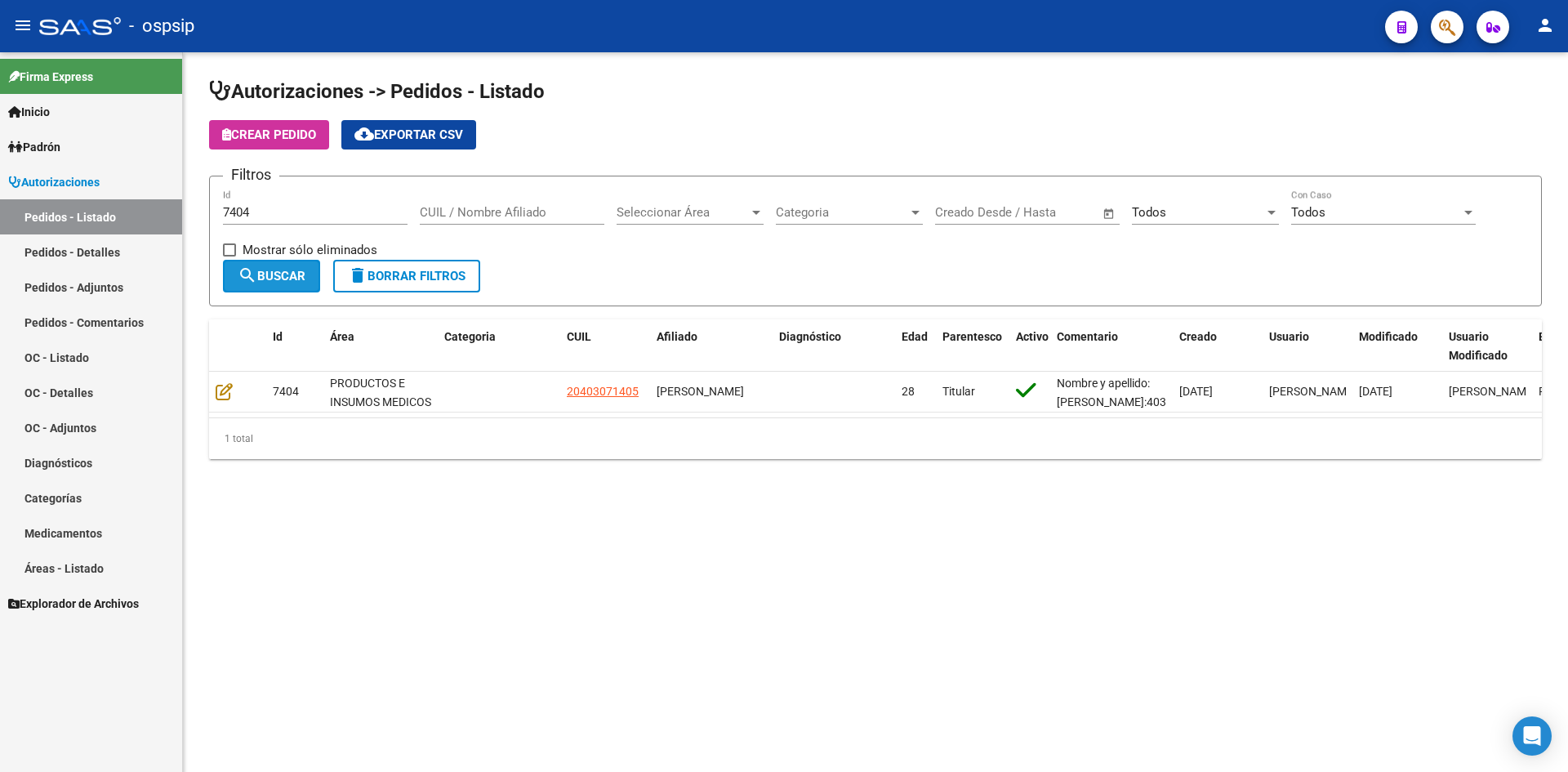
click at [244, 283] on mat-icon "search" at bounding box center [247, 275] width 20 height 20
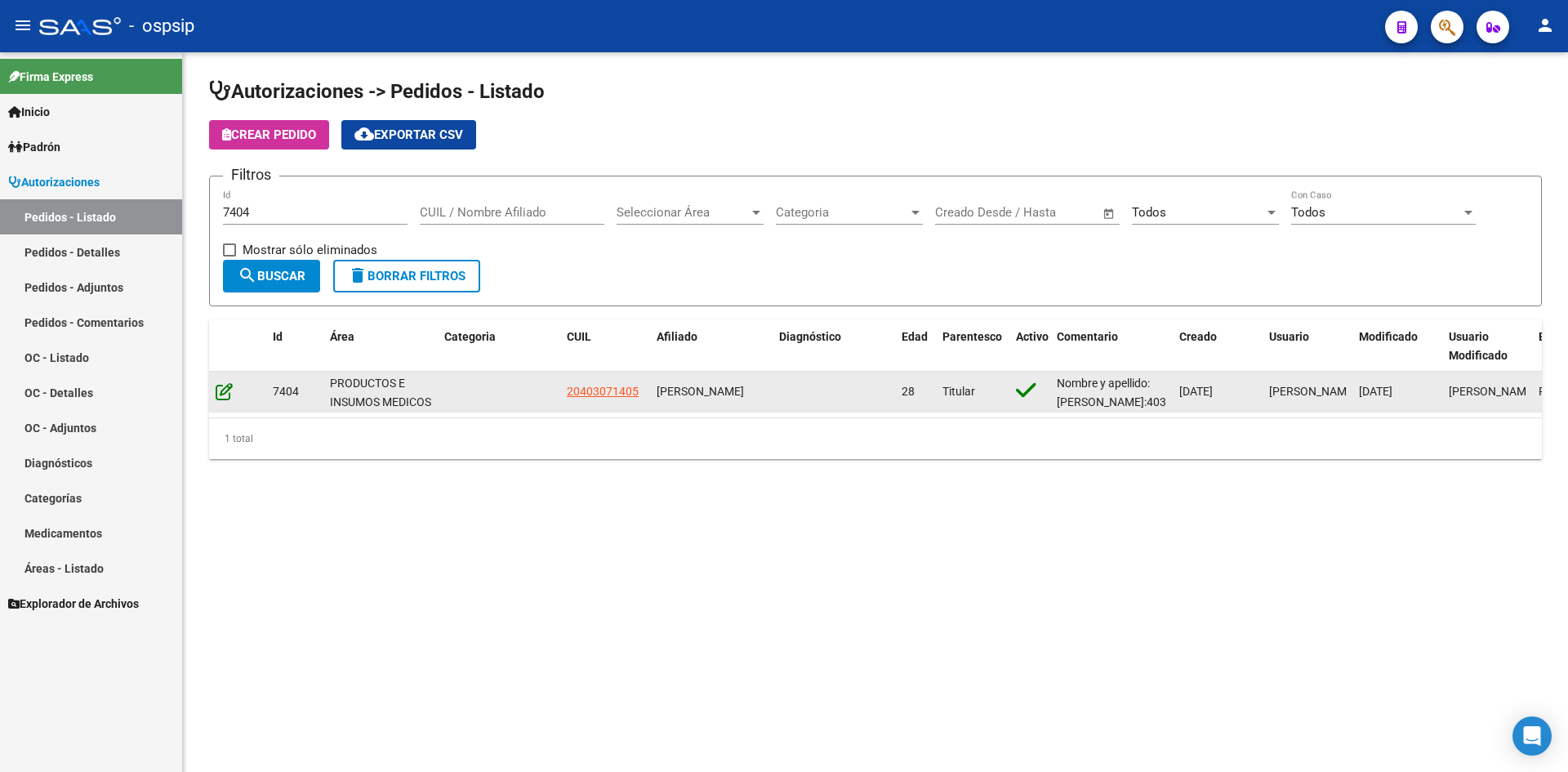
click at [222, 399] on icon at bounding box center [224, 390] width 17 height 18
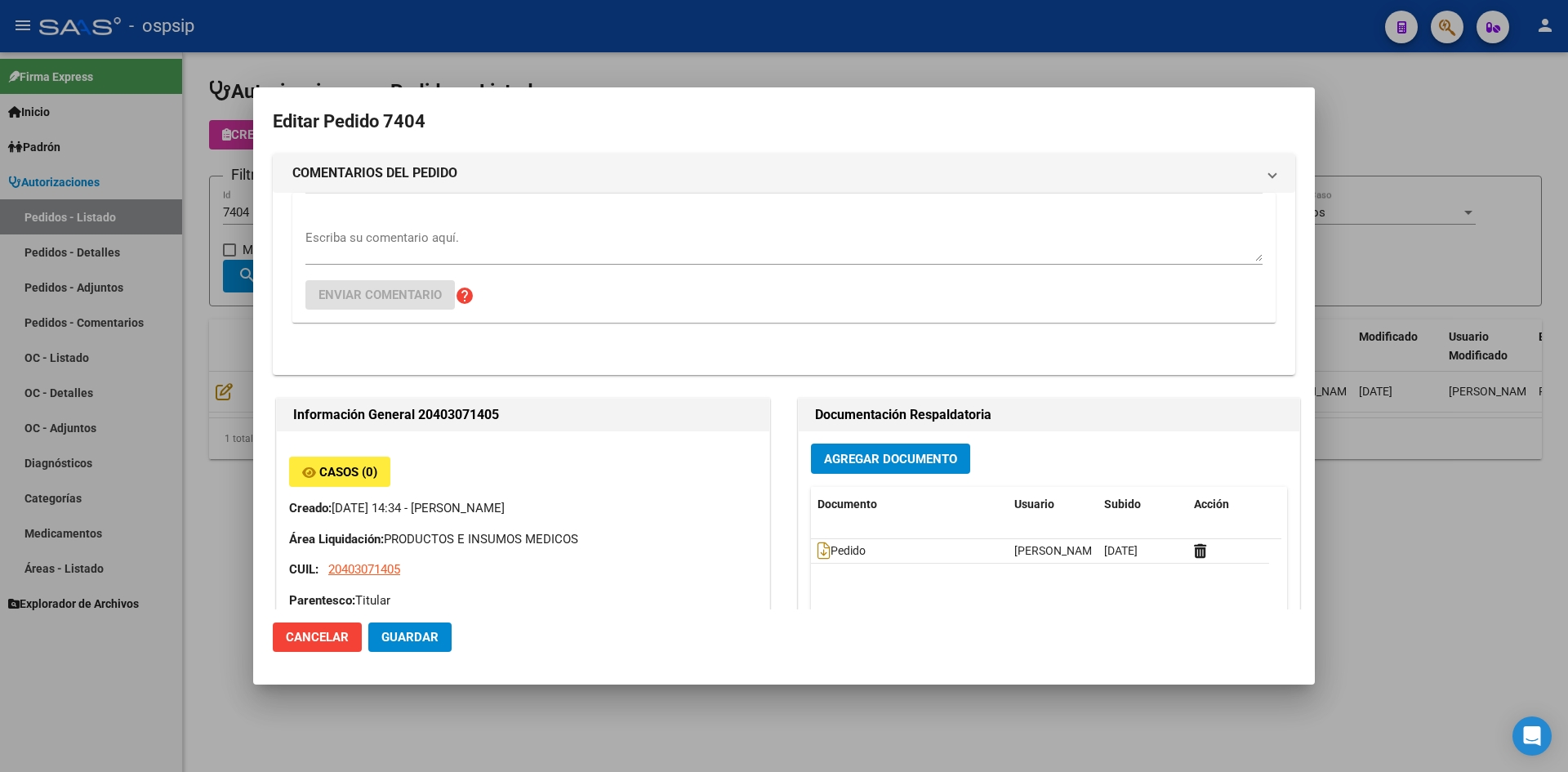
type input "[PERSON_NAME]"
type input "[GEOGRAPHIC_DATA], [PERSON_NAME], BELGRANO 5225"
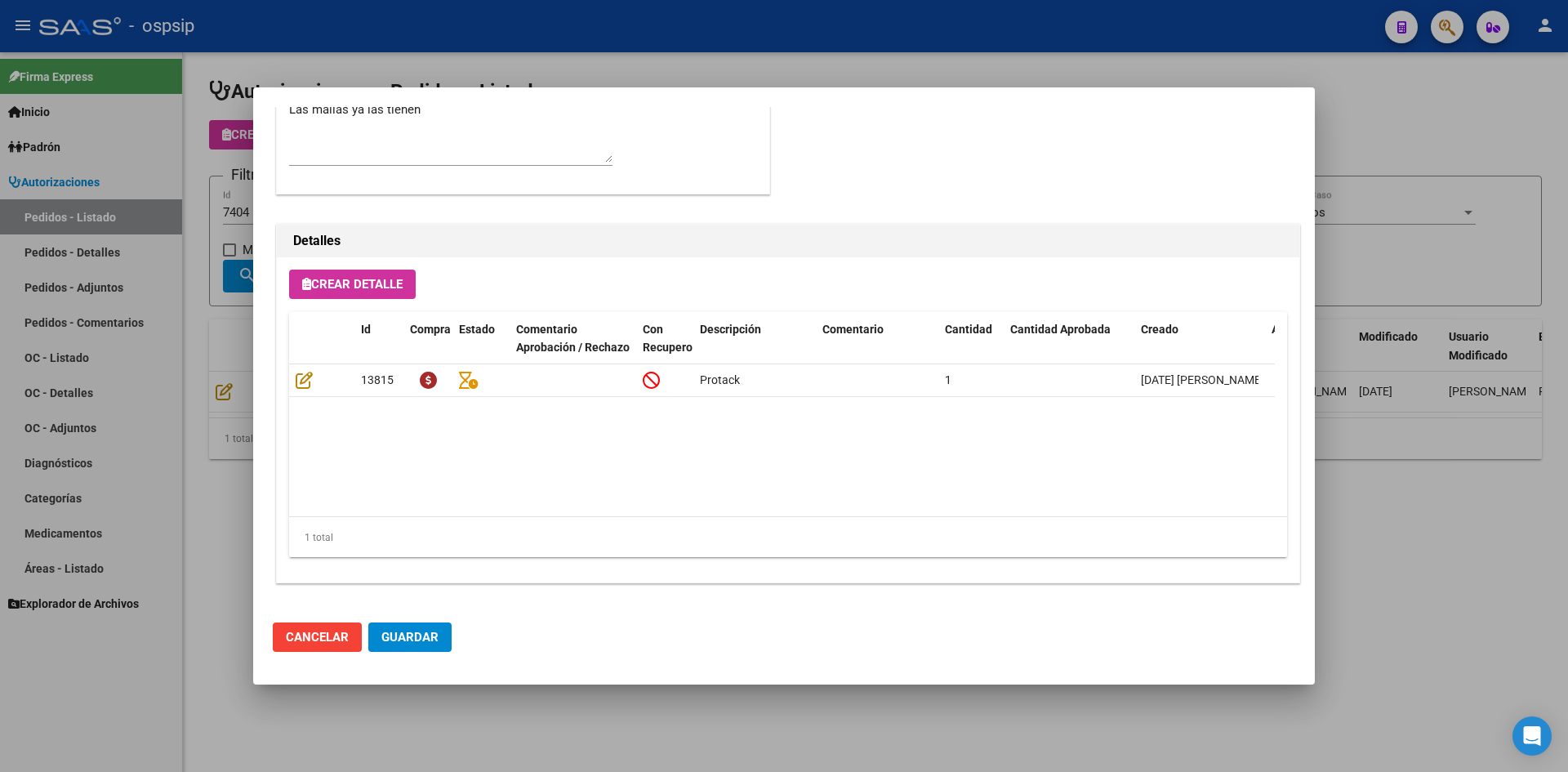
click at [497, 83] on div at bounding box center [784, 386] width 1568 height 772
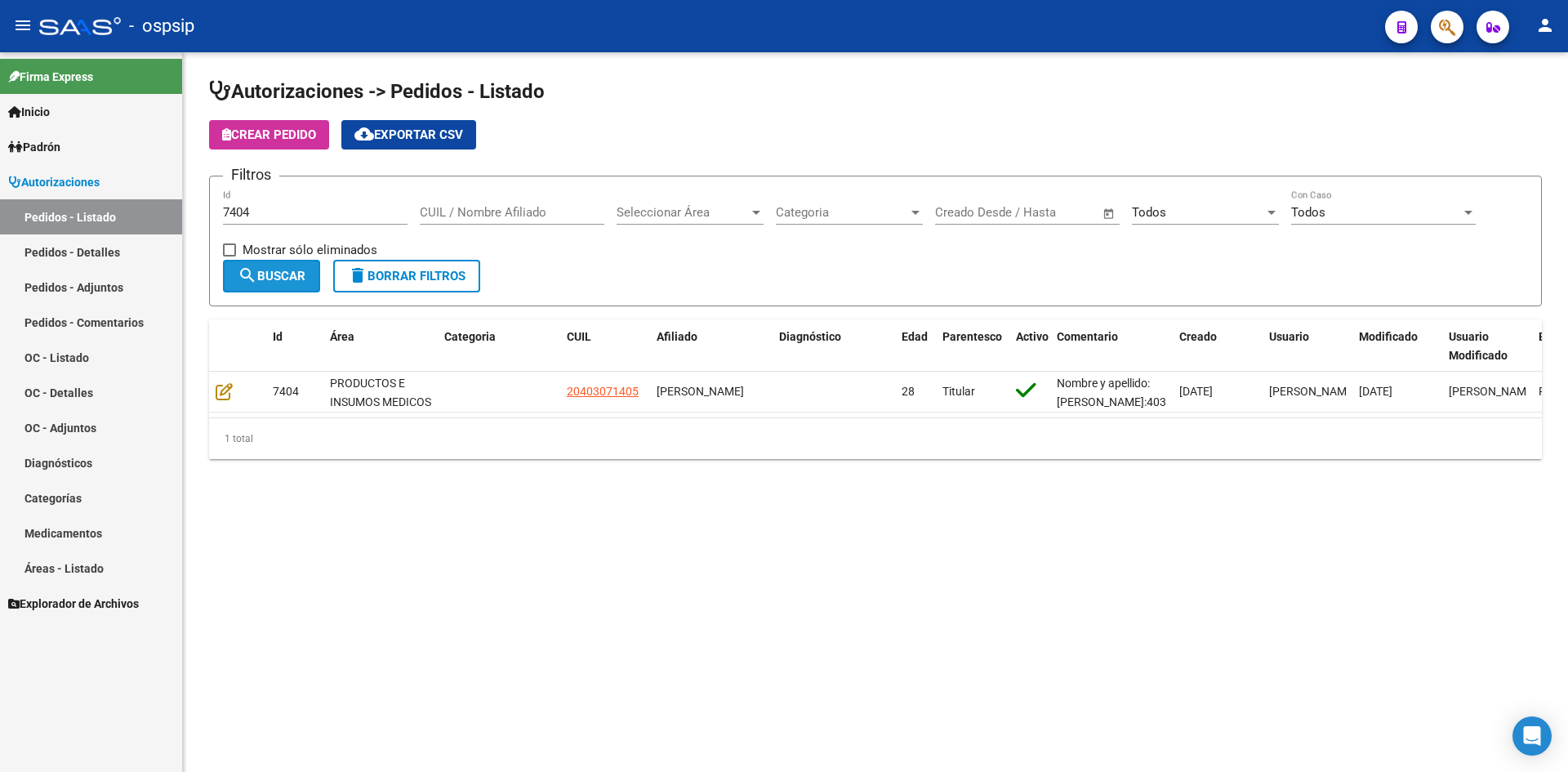
click at [267, 282] on span "search Buscar" at bounding box center [272, 276] width 68 height 15
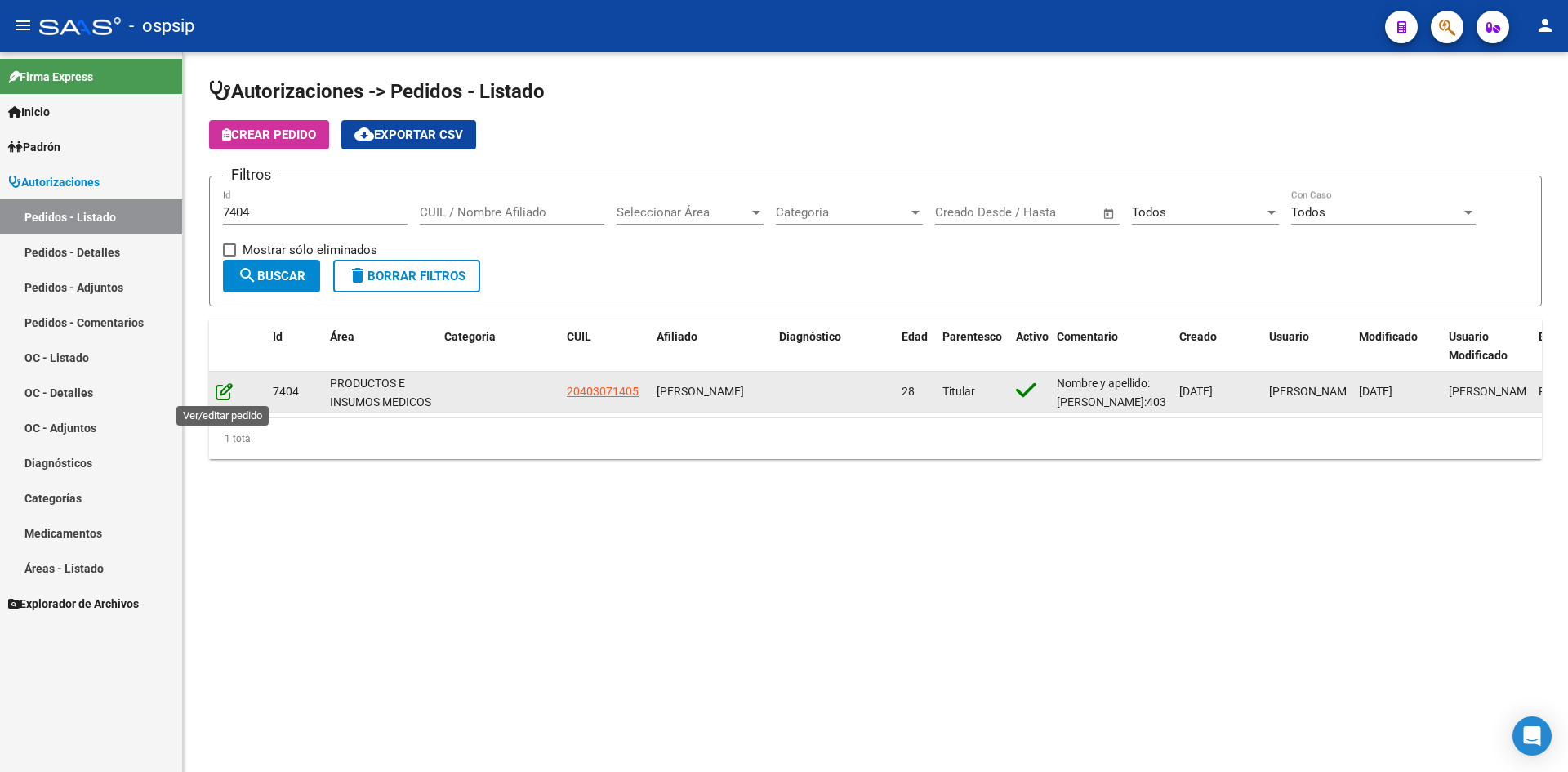
click at [227, 386] on icon at bounding box center [224, 390] width 17 height 18
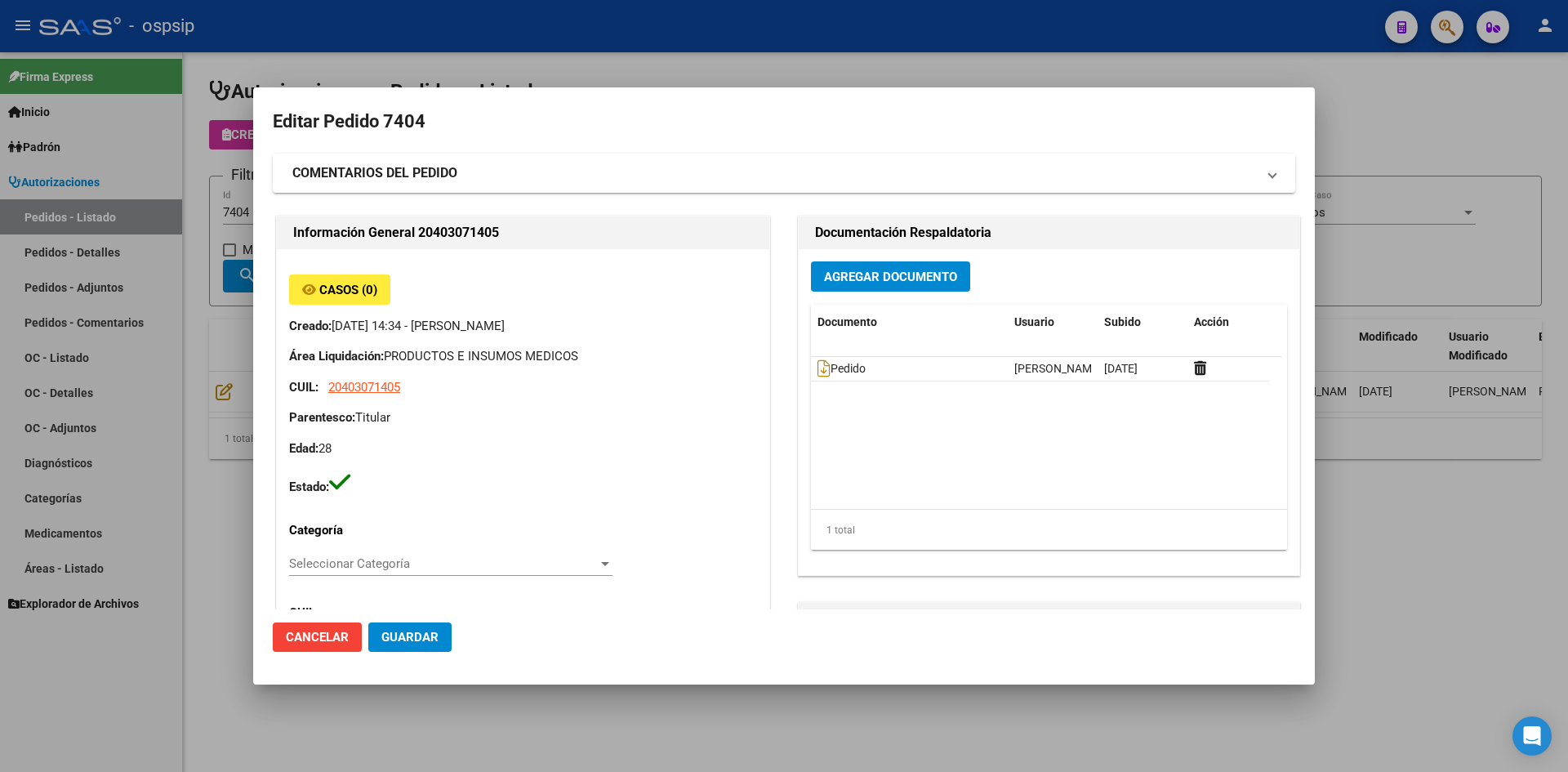
type input "[PERSON_NAME]"
type input "[GEOGRAPHIC_DATA], [PERSON_NAME], BELGRANO 5225"
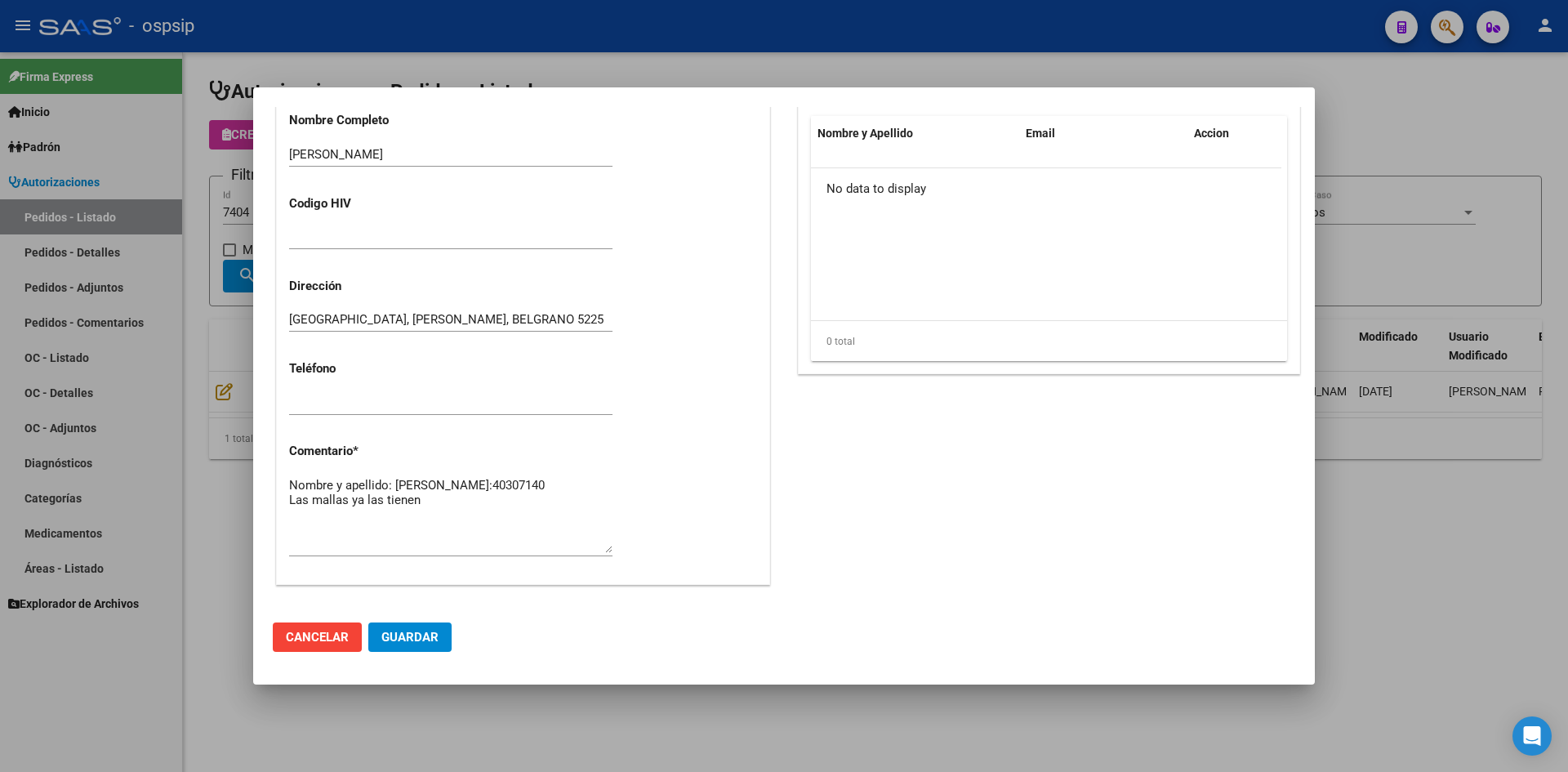
scroll to position [898, 0]
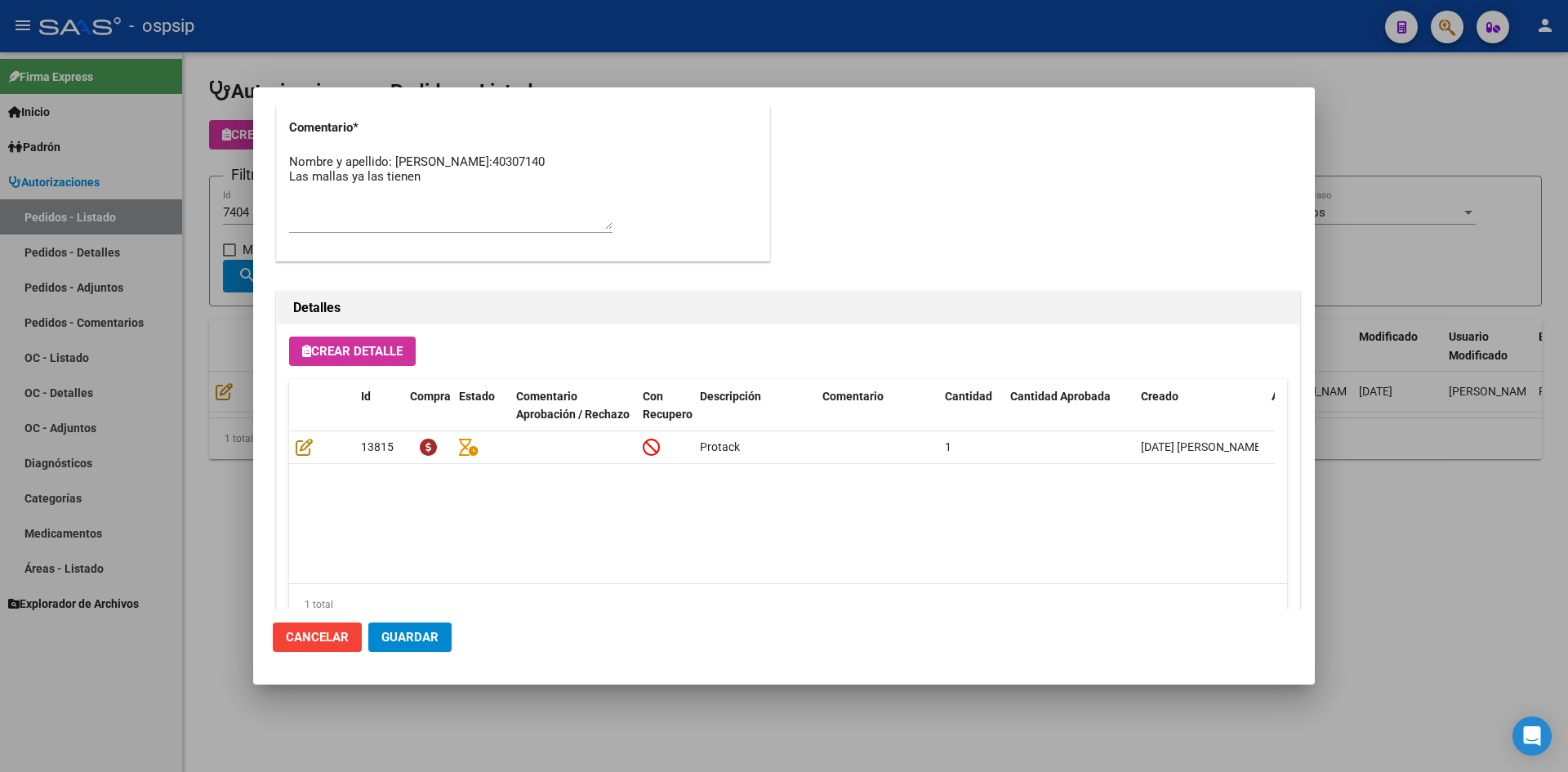
click at [556, 34] on div at bounding box center [784, 386] width 1568 height 772
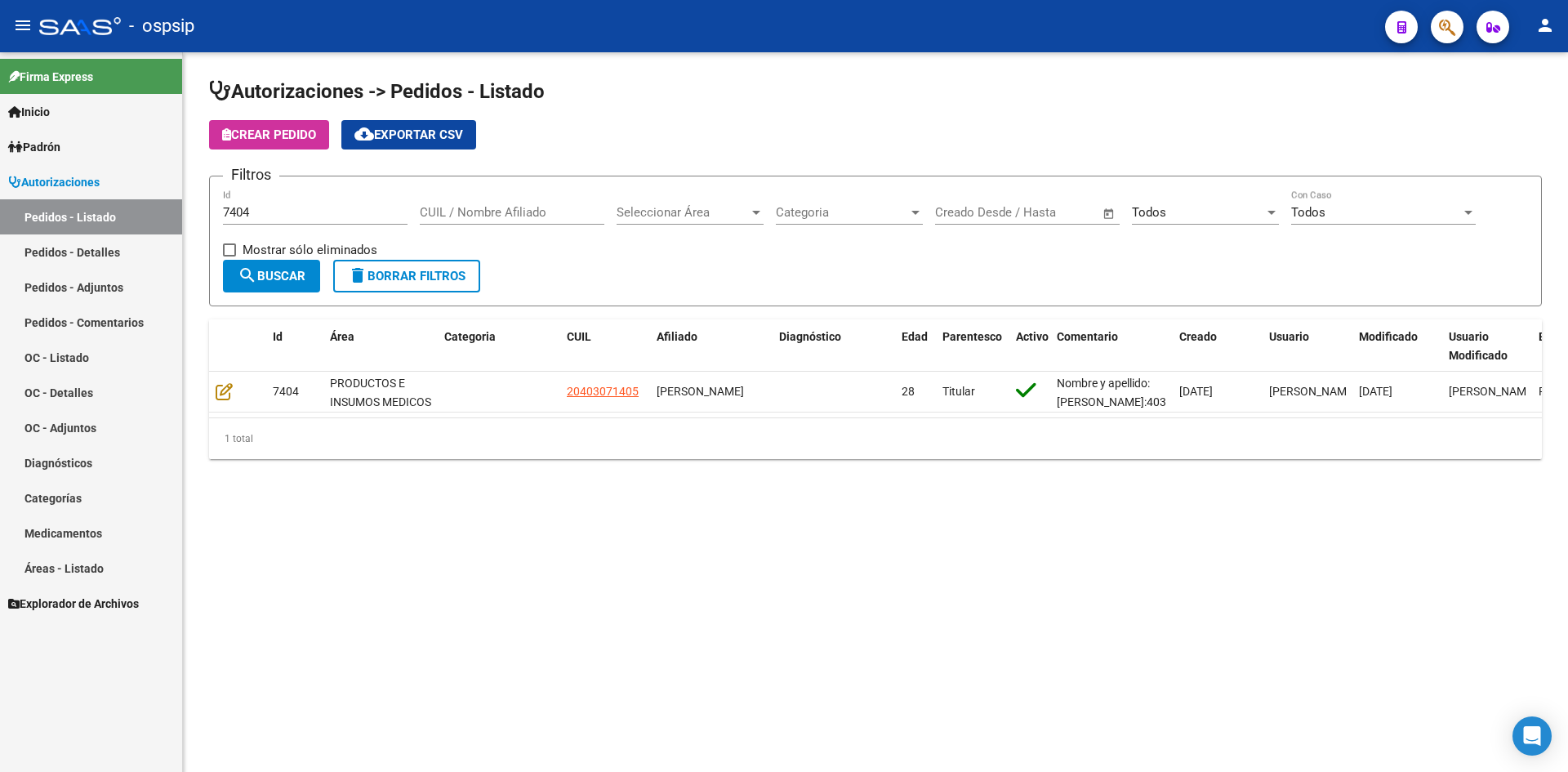
drag, startPoint x: 848, startPoint y: 109, endPoint x: 768, endPoint y: 5, distance: 131.2
click at [840, 102] on app-list-header "Autorizaciones -> Pedidos - Listado Crear Pedido cloud_download Exportar CSV Fi…" at bounding box center [874, 192] width 1332 height 228
click at [1196, 216] on div "Todos" at bounding box center [1198, 213] width 133 height 15
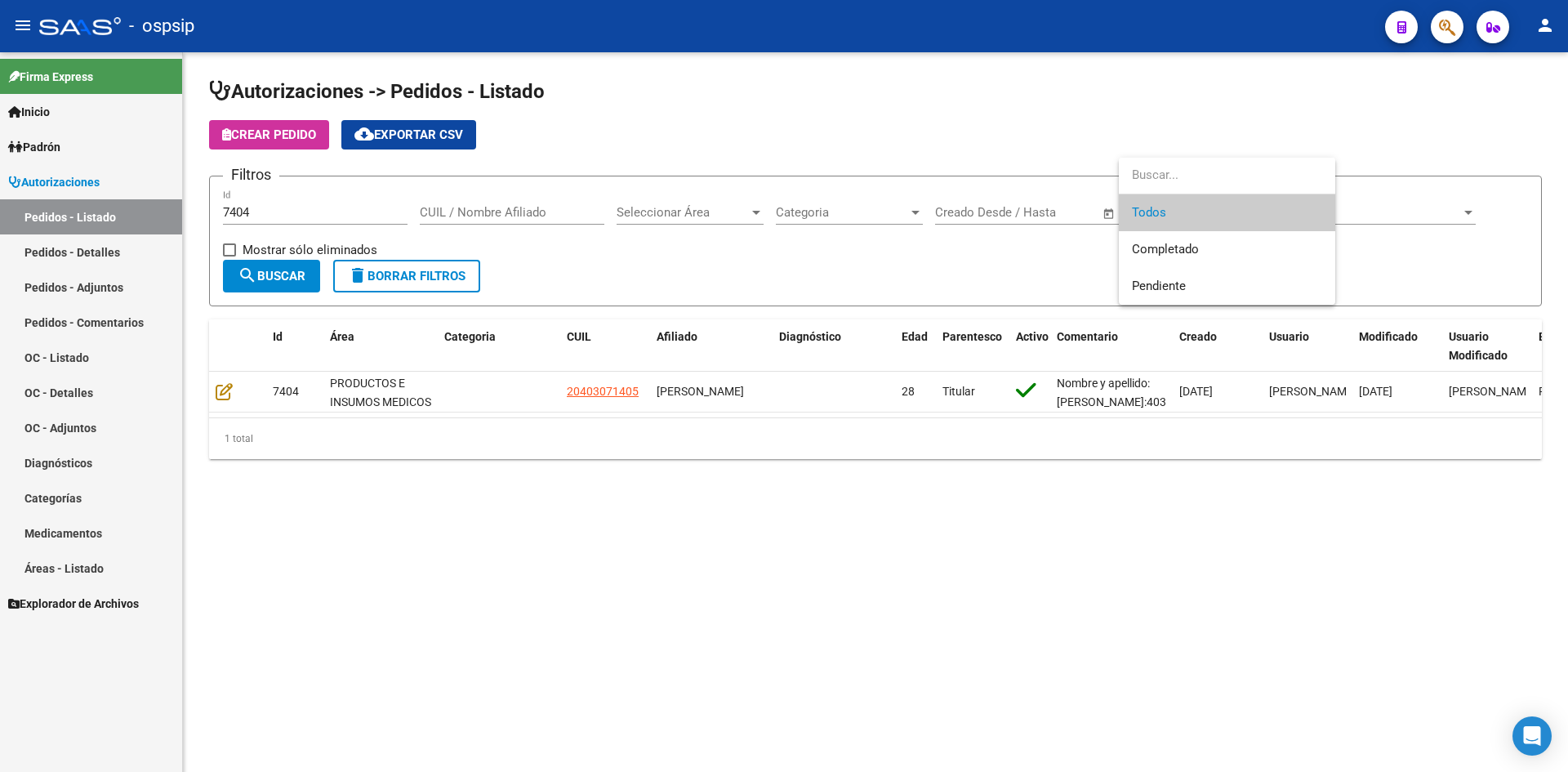
drag, startPoint x: 931, startPoint y: 280, endPoint x: 799, endPoint y: 281, distance: 132.0
click at [918, 281] on div at bounding box center [784, 386] width 1568 height 772
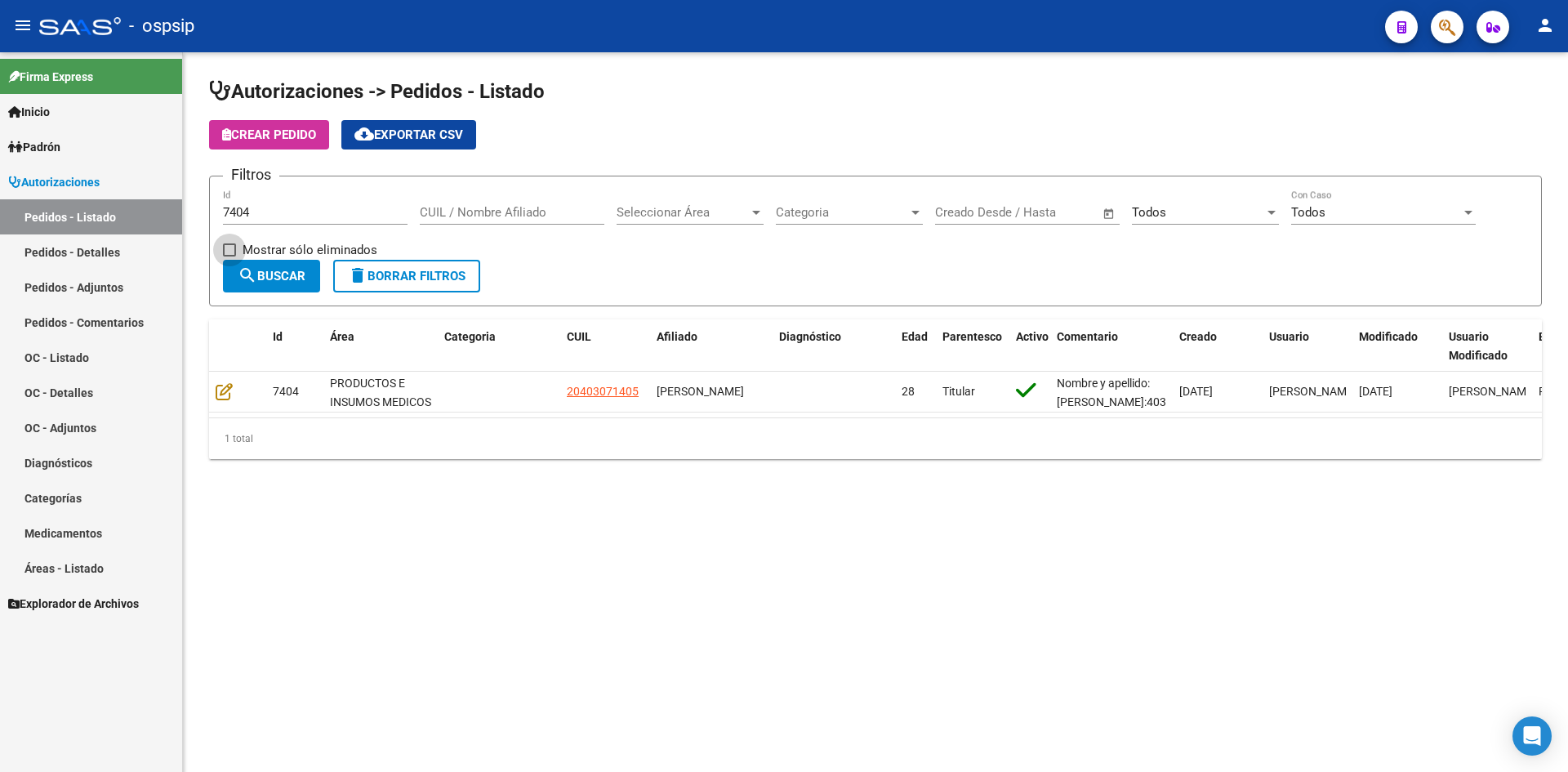
click at [274, 258] on span "Mostrar sólo eliminados" at bounding box center [309, 249] width 134 height 20
click at [229, 258] on input "Mostrar sólo eliminados" at bounding box center [228, 257] width 1 height 1
click at [274, 274] on span "search Buscar" at bounding box center [272, 276] width 68 height 15
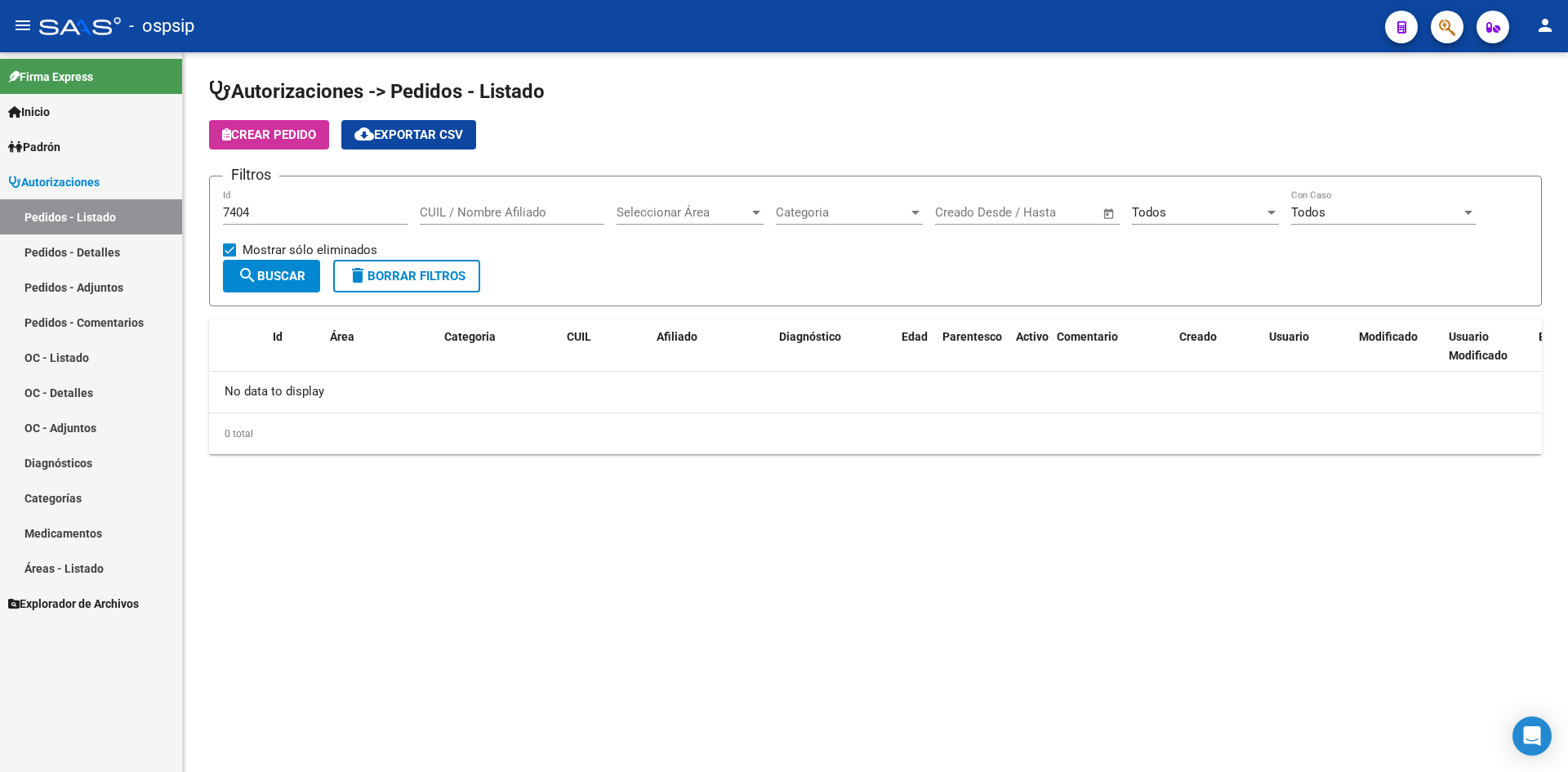
click at [227, 246] on span at bounding box center [229, 250] width 13 height 13
click at [228, 257] on input "Mostrar sólo eliminados" at bounding box center [228, 257] width 1 height 1
checkbox input "false"
click at [243, 272] on mat-icon "search" at bounding box center [247, 275] width 20 height 20
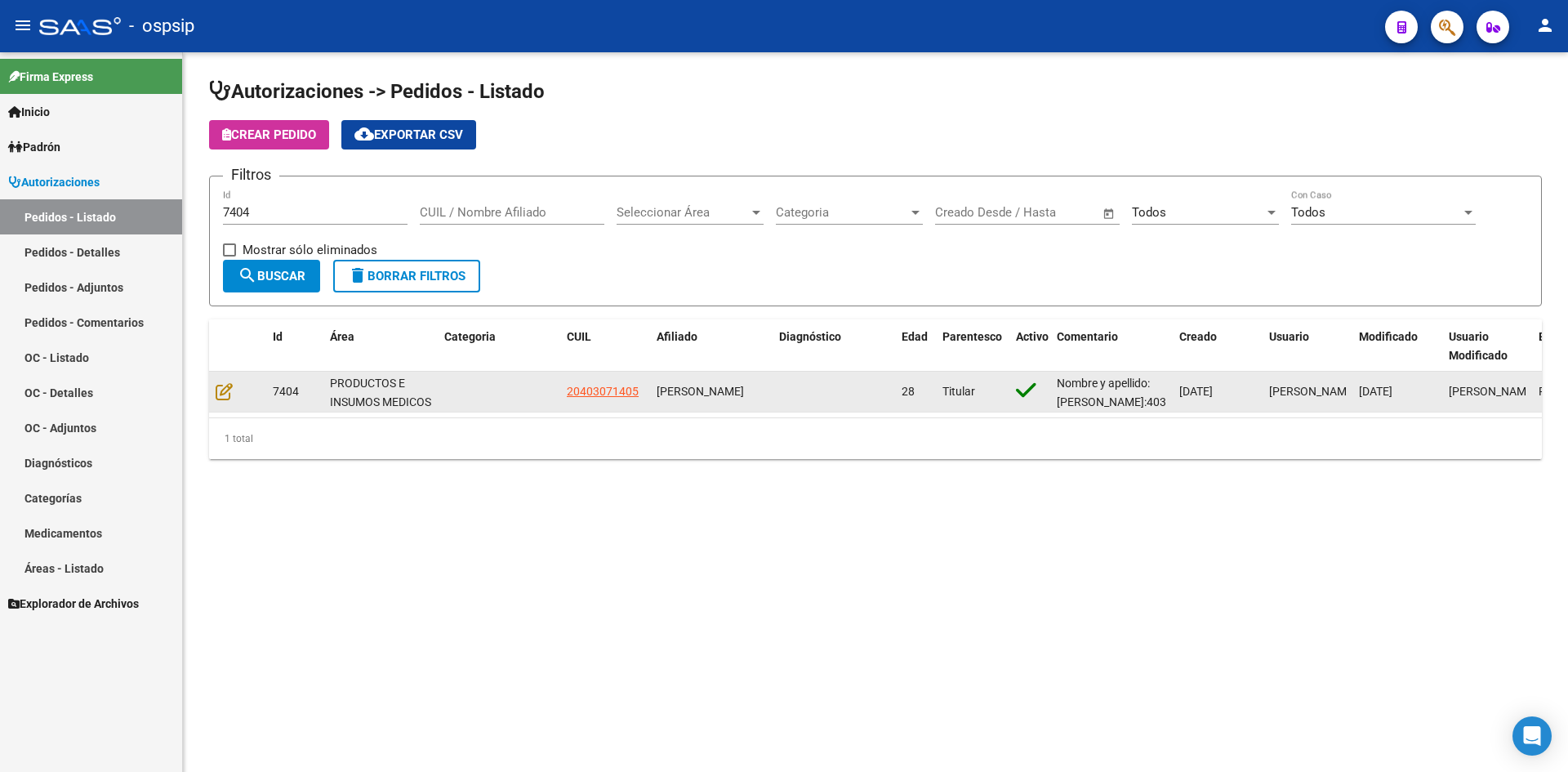
click at [233, 390] on div at bounding box center [237, 391] width 44 height 19
click at [228, 391] on icon at bounding box center [224, 390] width 17 height 18
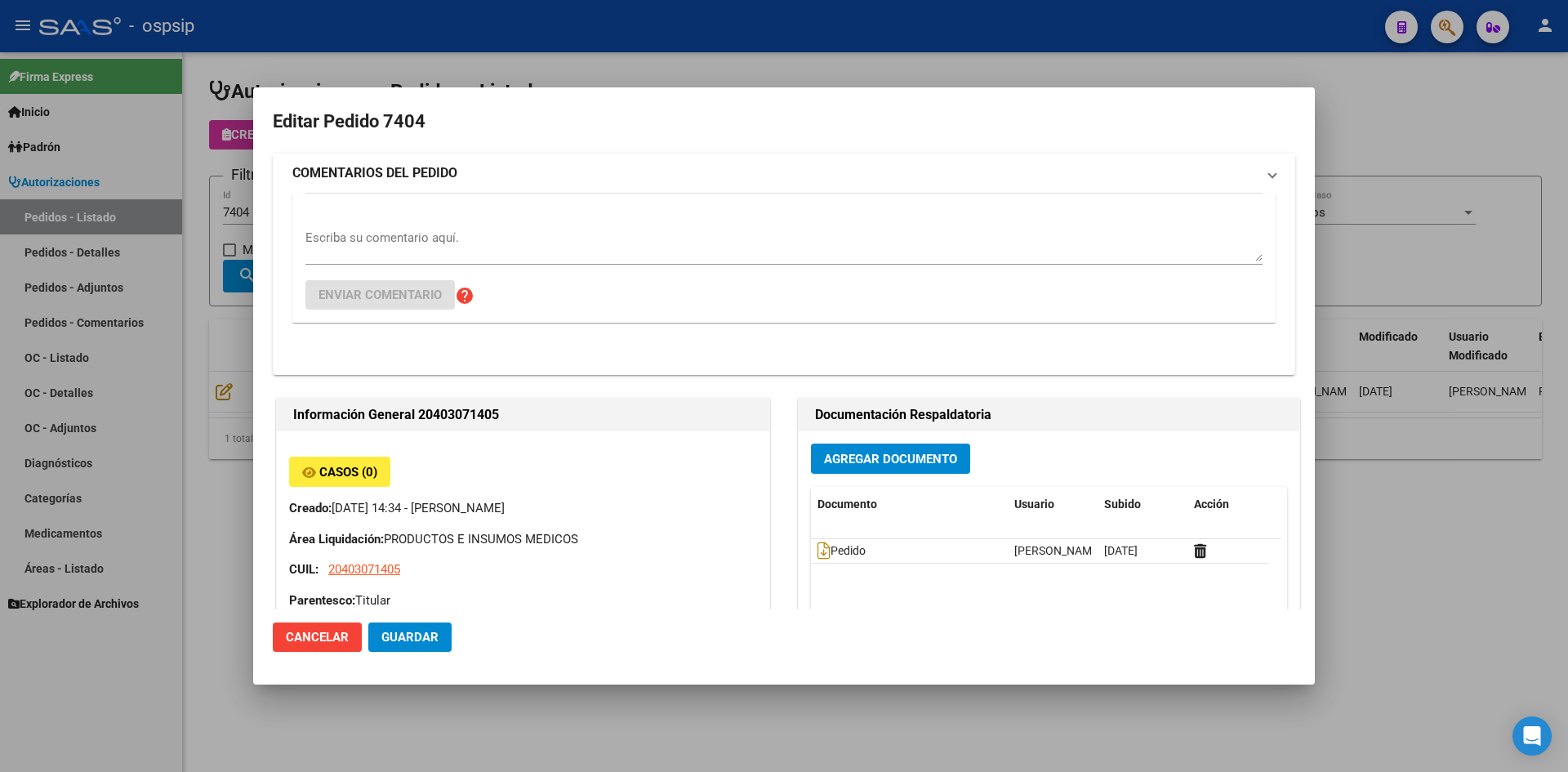
type input "[PERSON_NAME]"
type input "[GEOGRAPHIC_DATA], [PERSON_NAME], BELGRANO 5225"
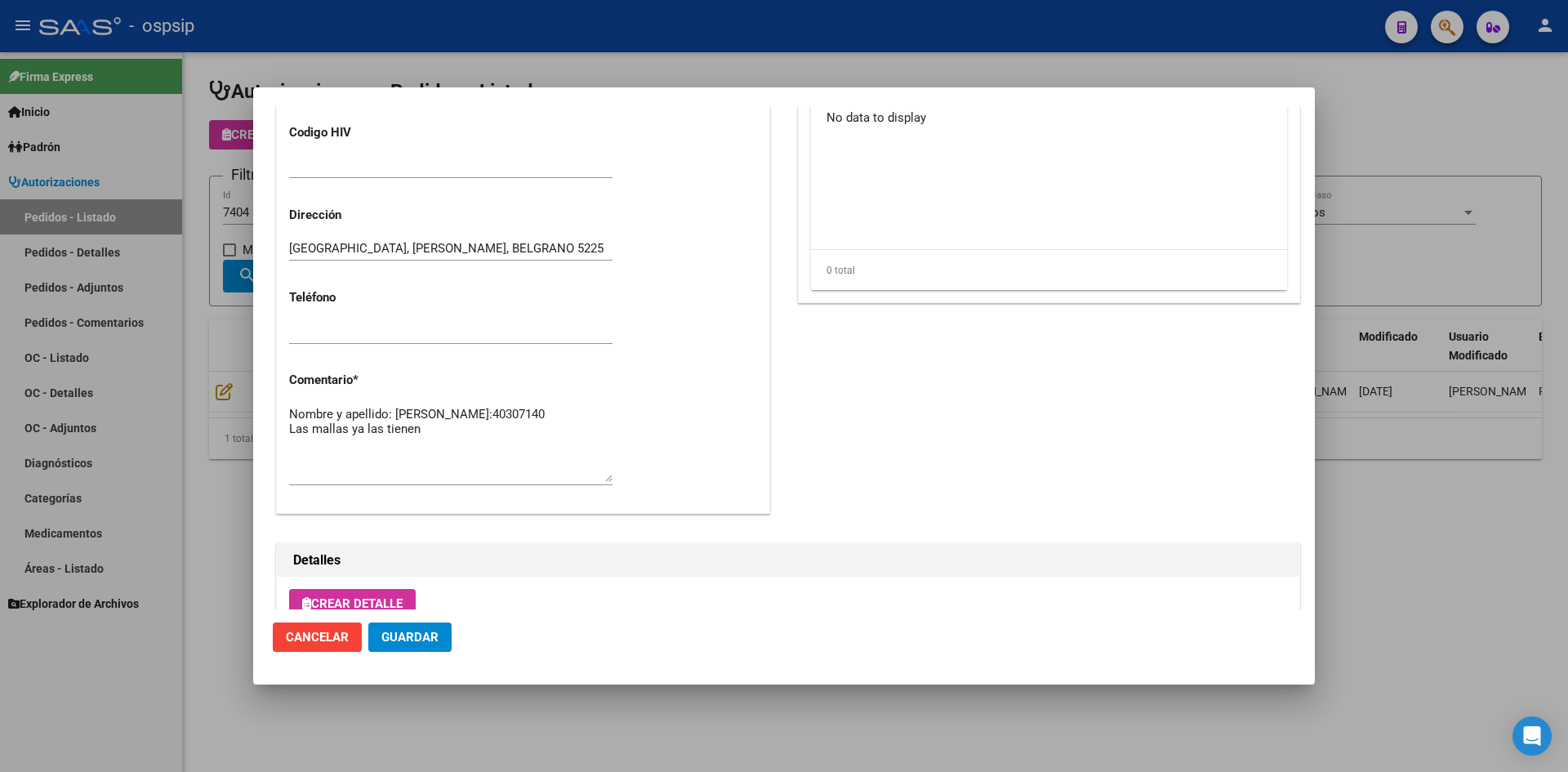
scroll to position [966, 0]
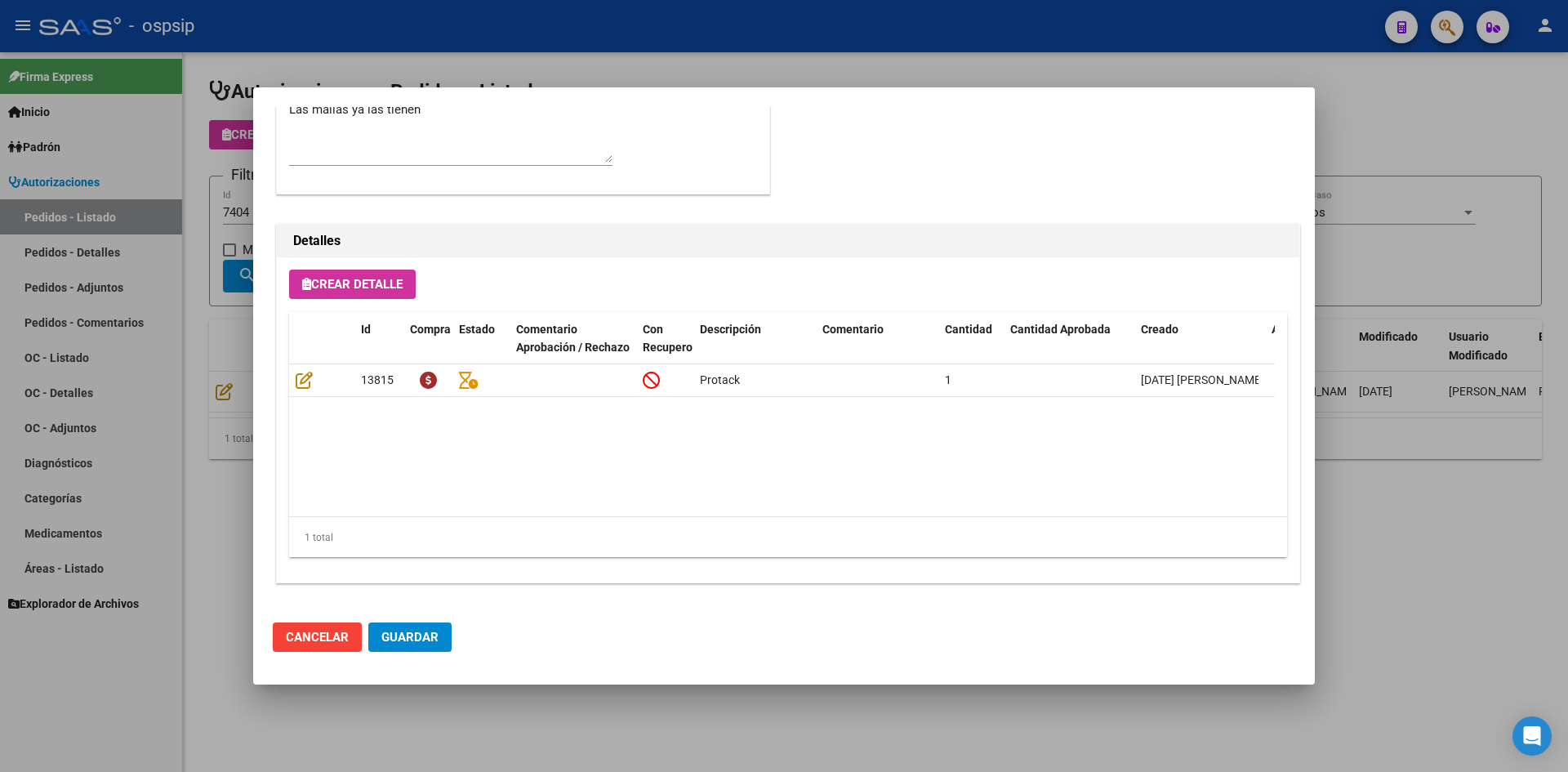
drag, startPoint x: 619, startPoint y: 59, endPoint x: 407, endPoint y: 8, distance: 218.0
click at [618, 59] on div at bounding box center [784, 386] width 1568 height 772
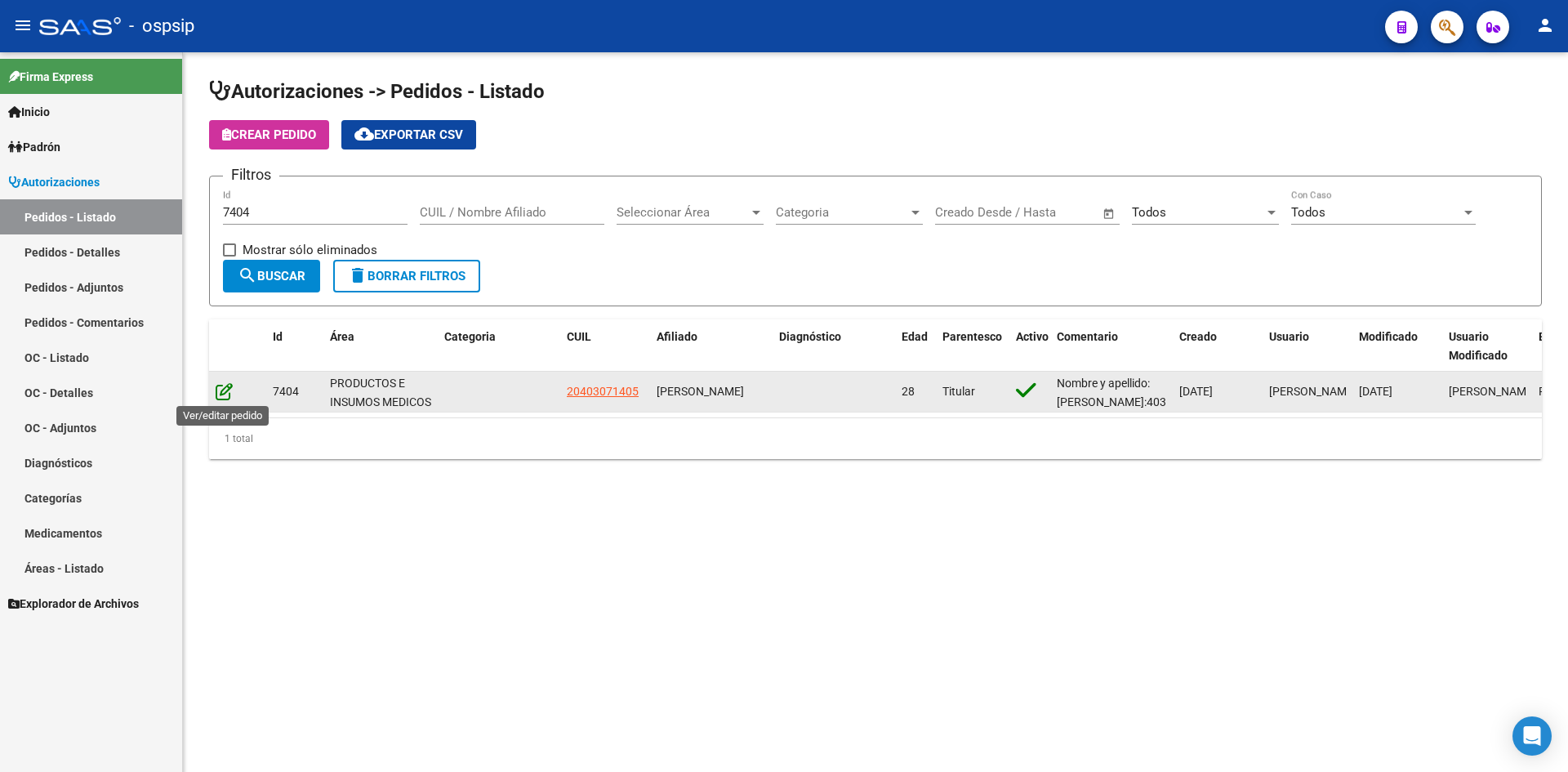
click at [217, 394] on icon at bounding box center [224, 390] width 17 height 18
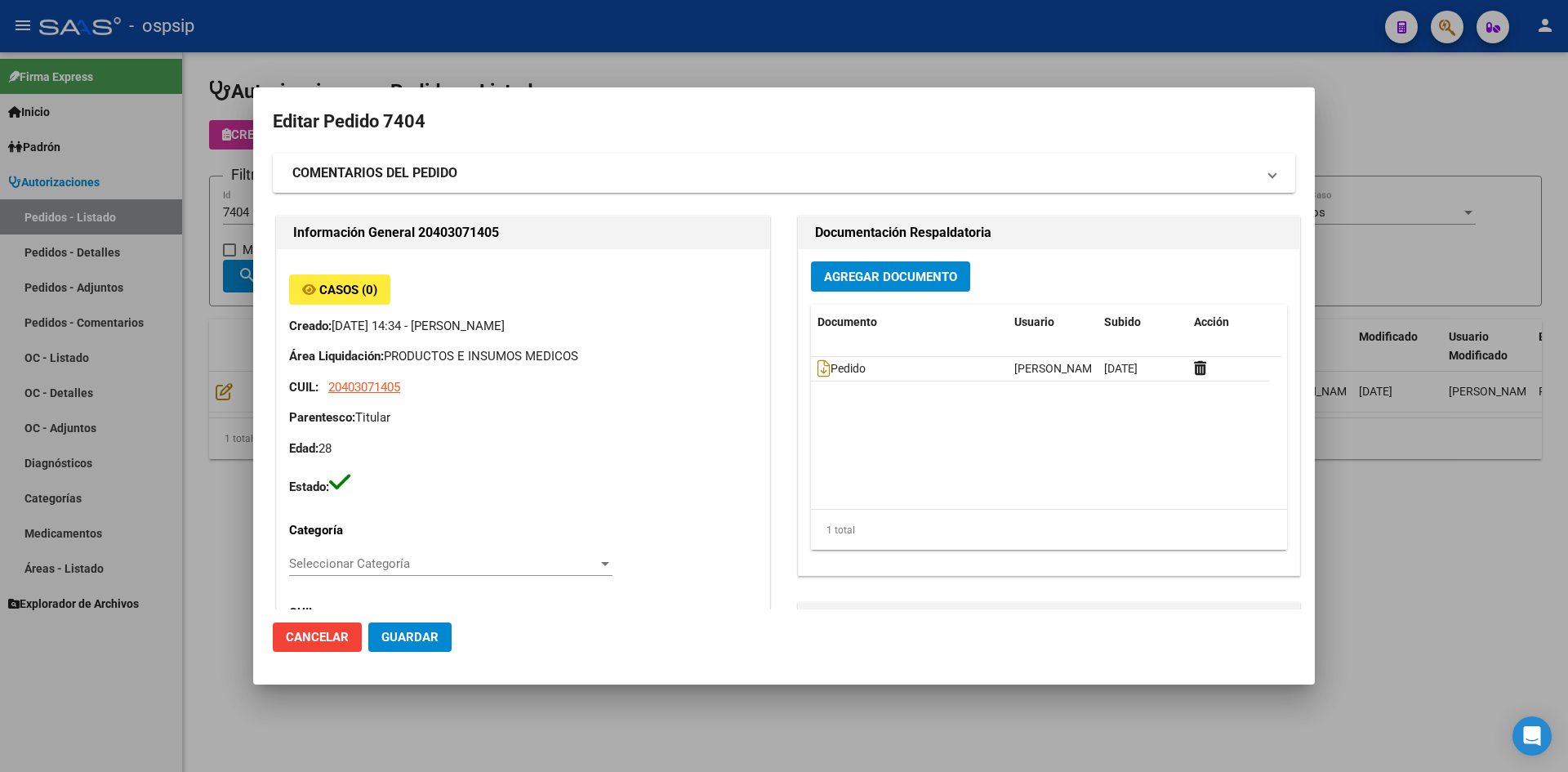
type input "[PERSON_NAME]"
type input "[GEOGRAPHIC_DATA], [PERSON_NAME], BELGRANO 5225"
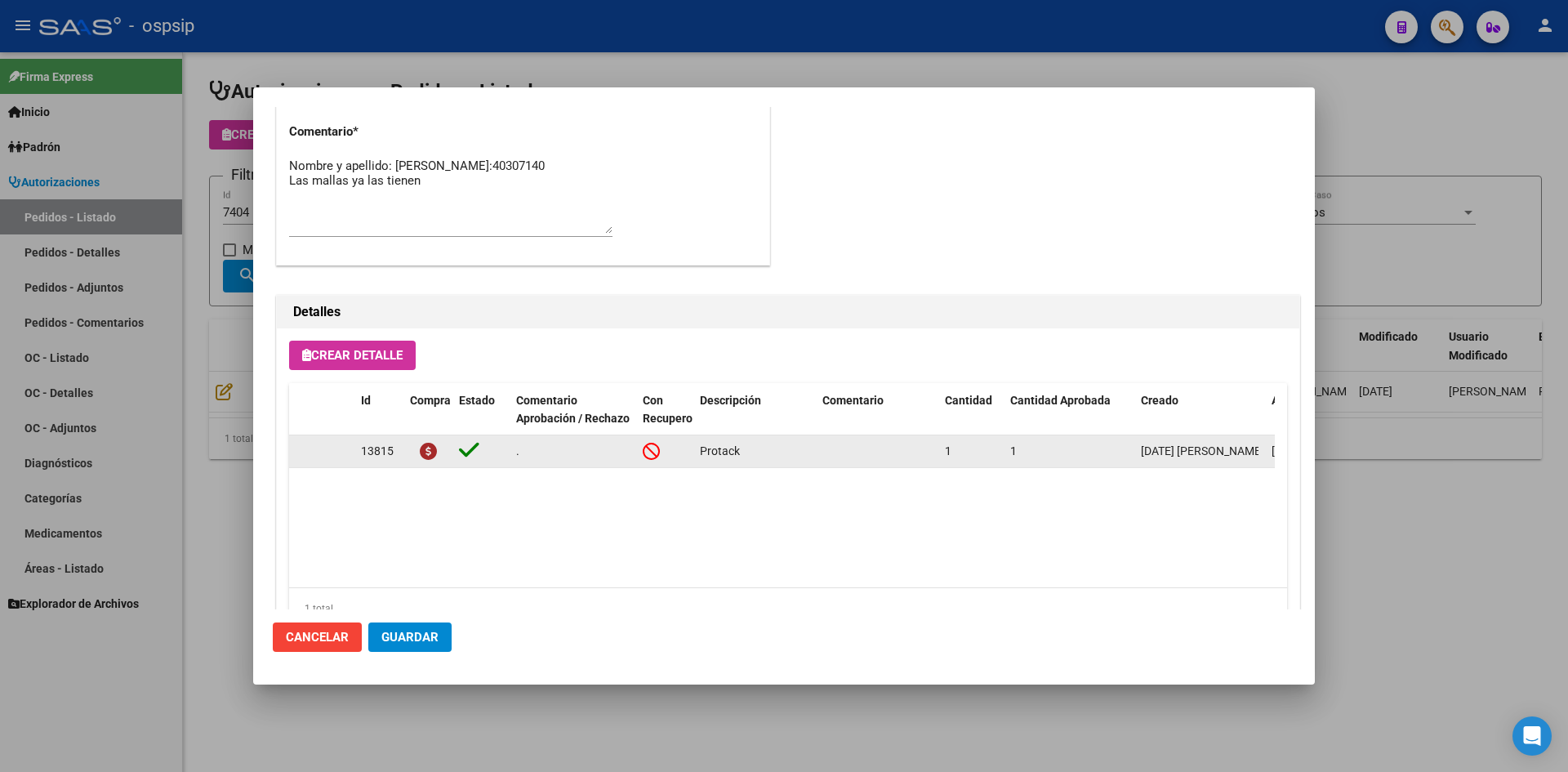
scroll to position [898, 0]
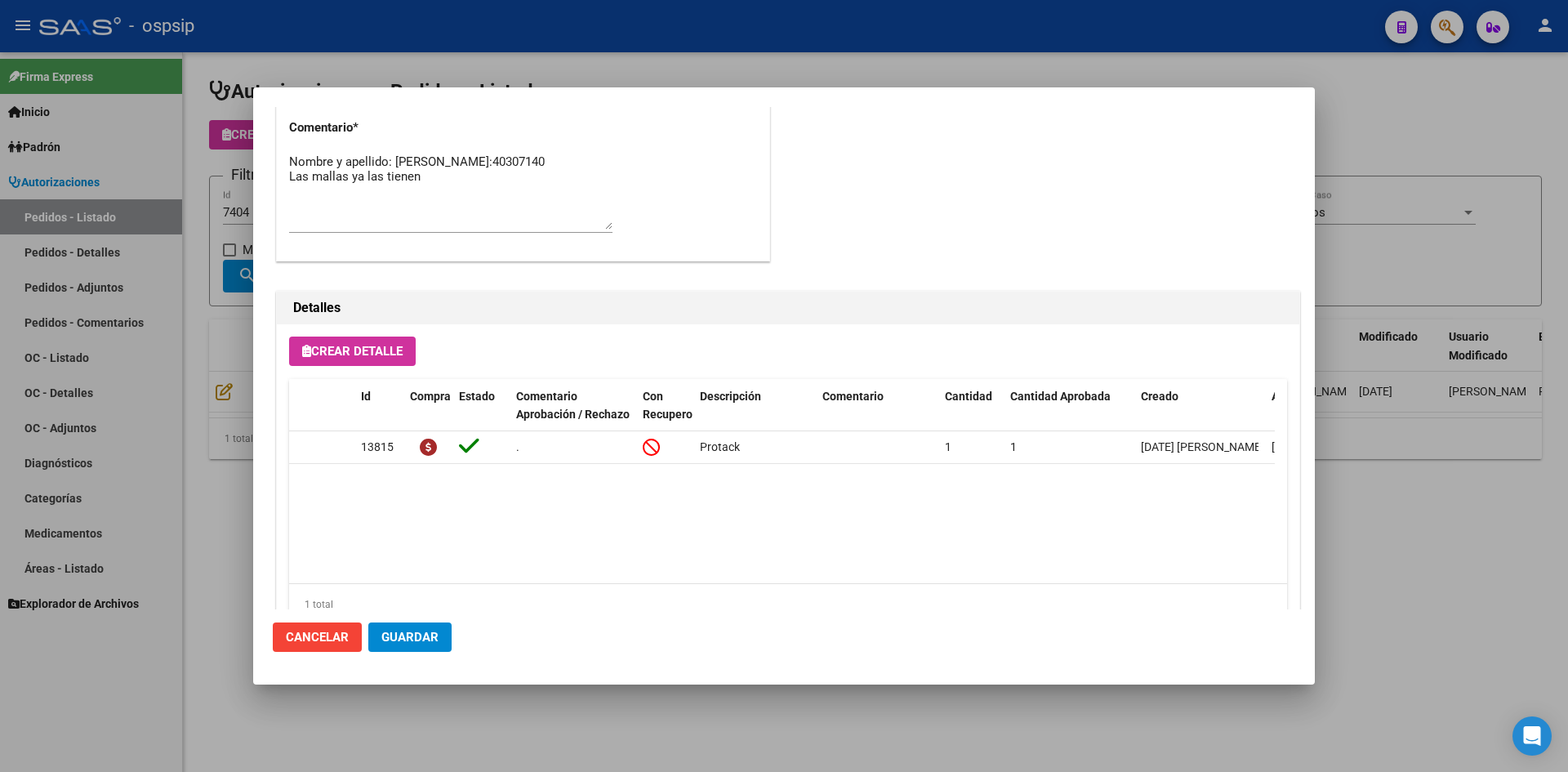
drag, startPoint x: 741, startPoint y: 53, endPoint x: 646, endPoint y: 9, distance: 104.7
click at [739, 52] on div at bounding box center [784, 386] width 1568 height 772
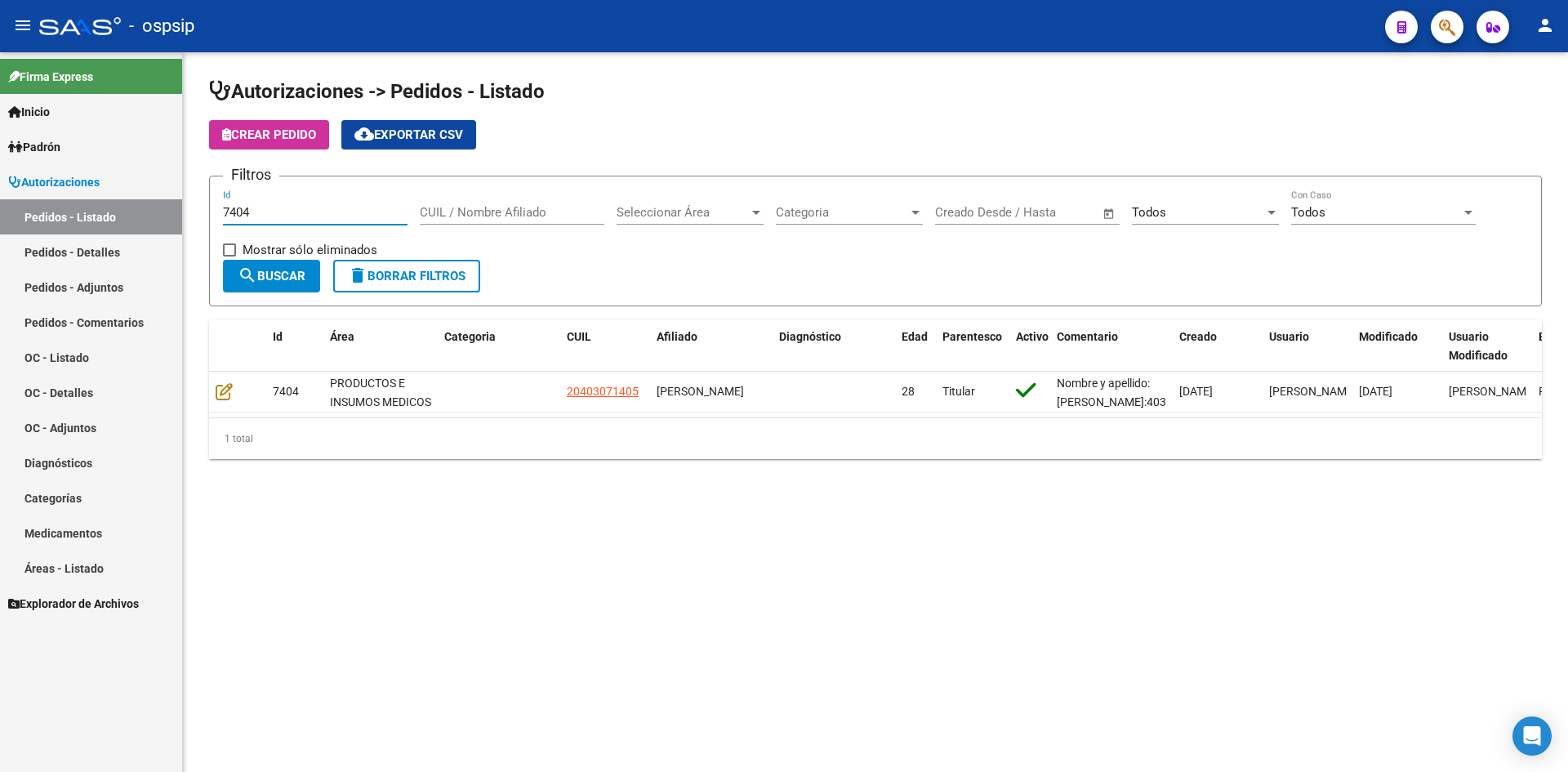
click at [301, 208] on input "7404" at bounding box center [315, 213] width 184 height 15
click at [1171, 218] on div "Todos" at bounding box center [1198, 213] width 133 height 15
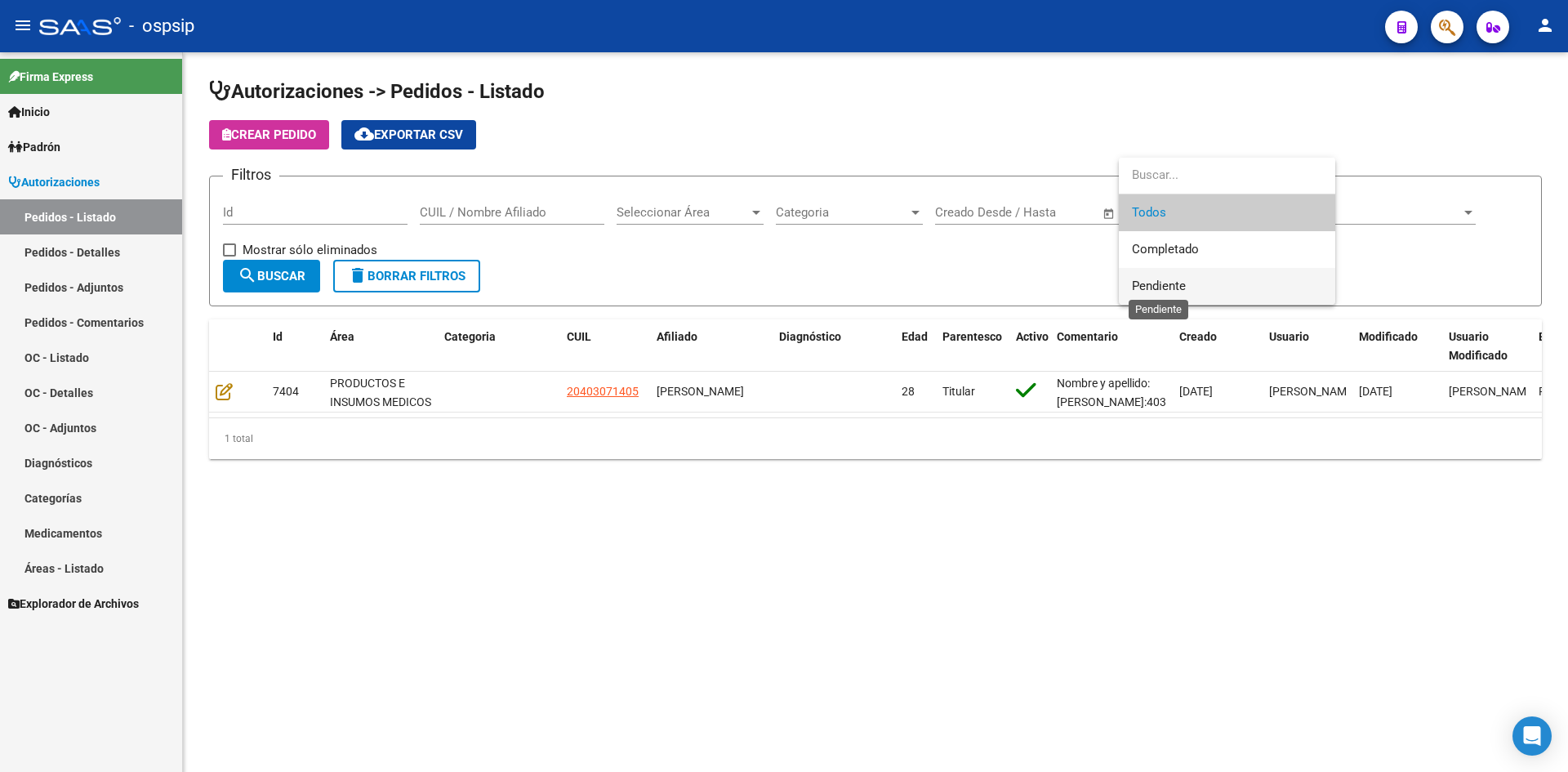
click at [1158, 292] on span "Pendiente" at bounding box center [1158, 286] width 54 height 15
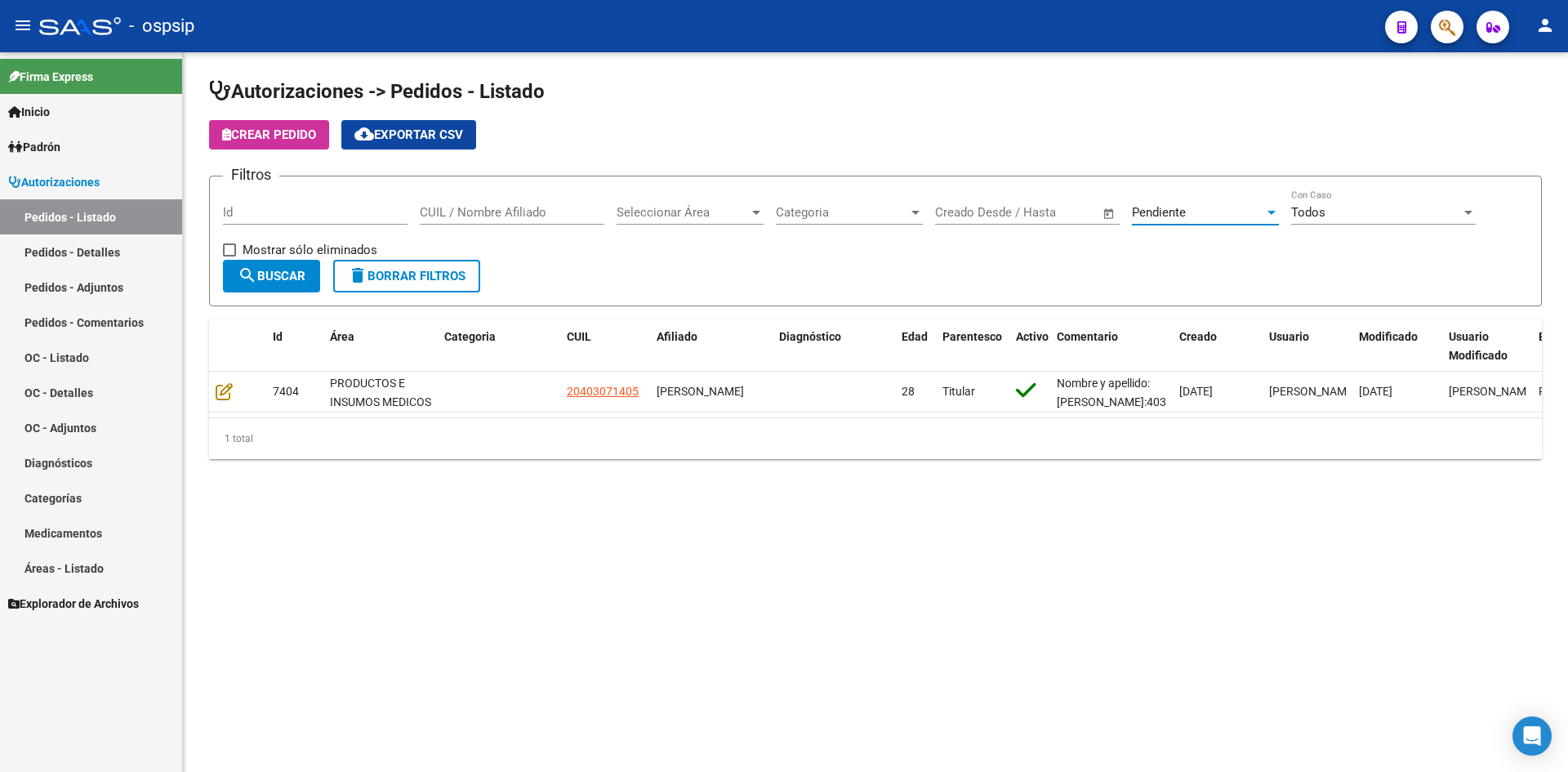
click at [263, 279] on span "search Buscar" at bounding box center [272, 276] width 68 height 15
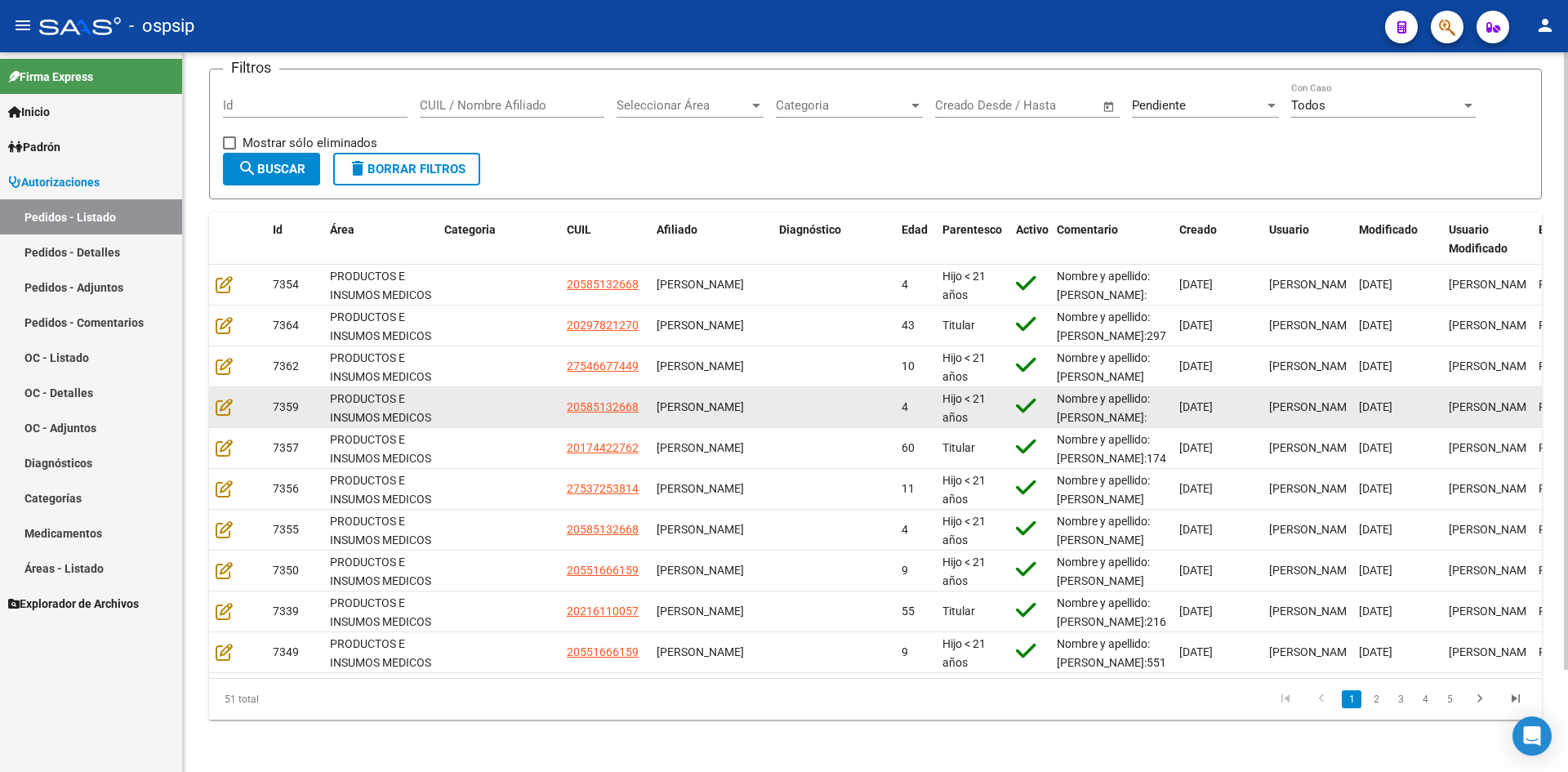
scroll to position [119, 0]
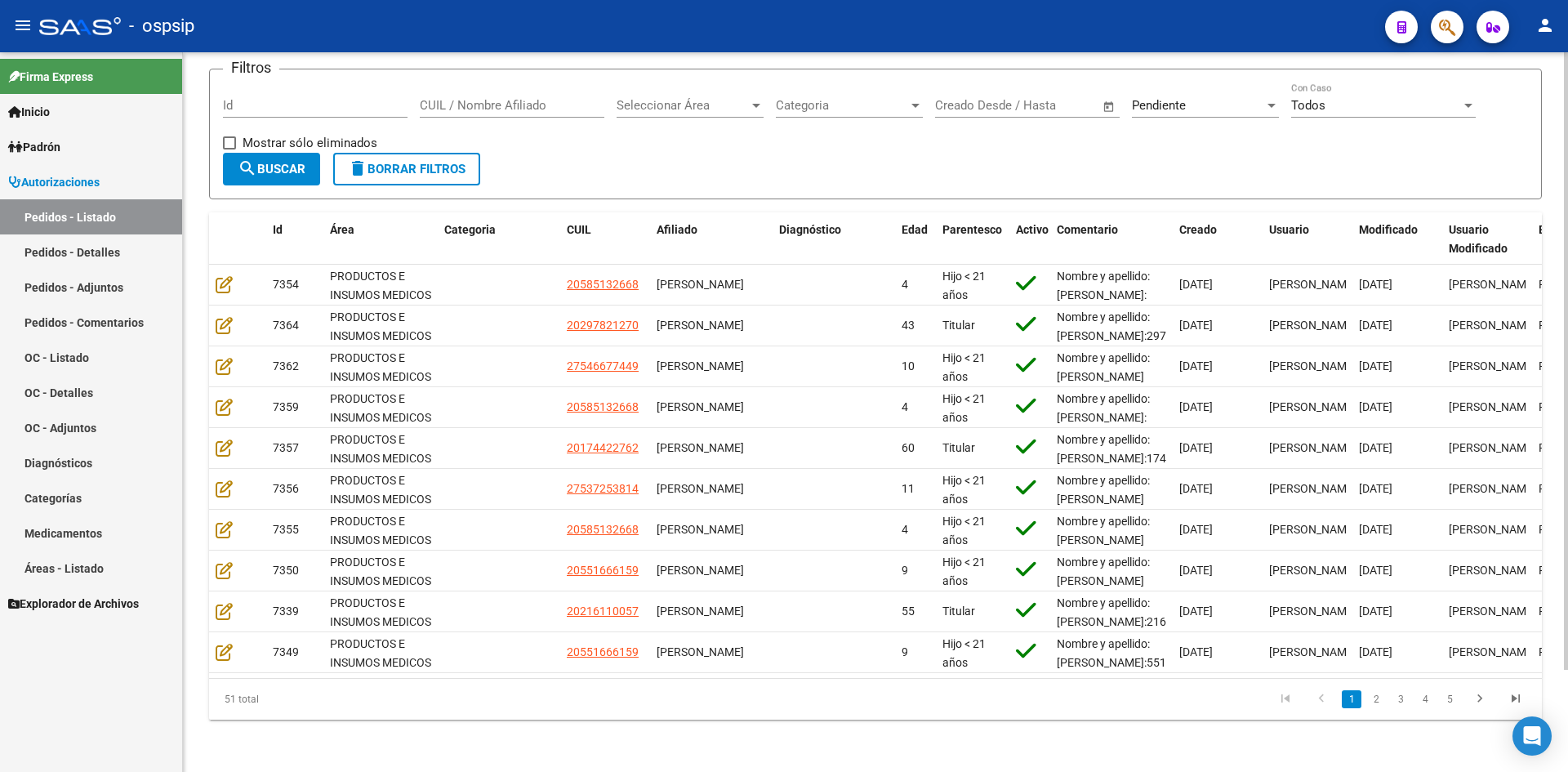
click at [276, 162] on span "search Buscar" at bounding box center [272, 169] width 68 height 15
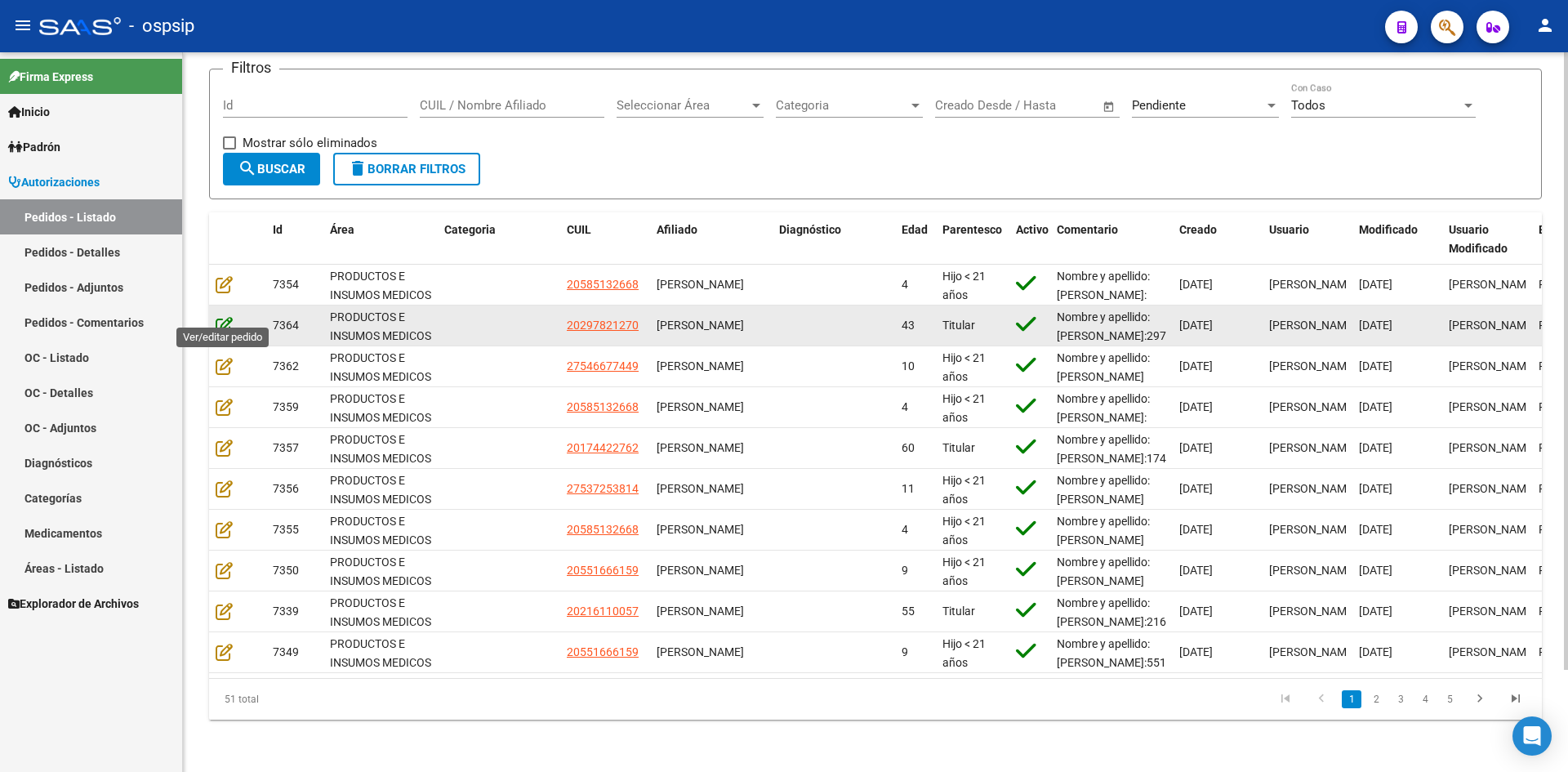
click at [221, 316] on icon at bounding box center [224, 324] width 17 height 18
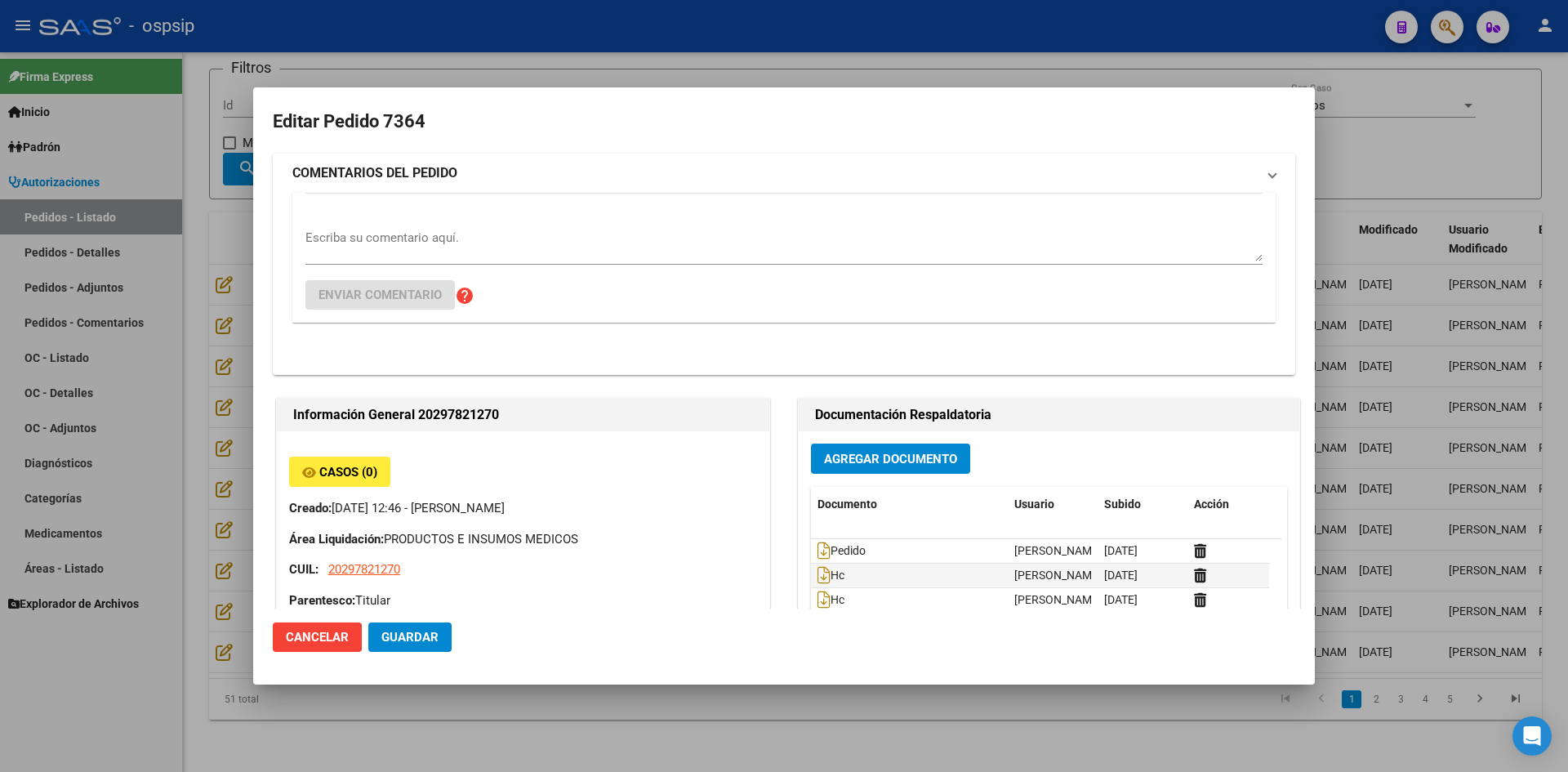
type input "[GEOGRAPHIC_DATA], [PERSON_NAME][STREET_ADDRESS]"
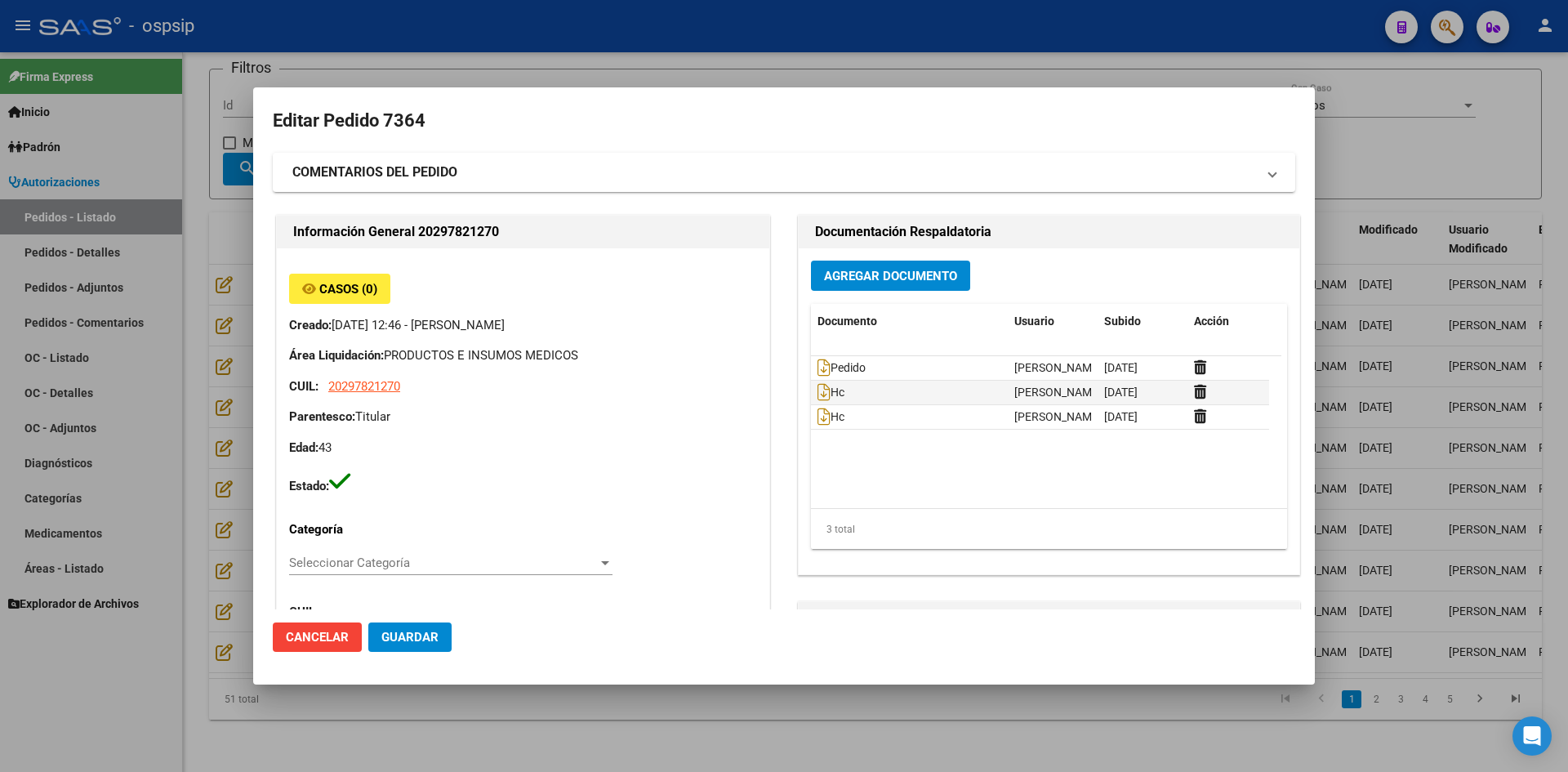
scroll to position [0, 0]
drag, startPoint x: 686, startPoint y: 63, endPoint x: 675, endPoint y: 65, distance: 11.2
click at [684, 63] on div at bounding box center [784, 386] width 1568 height 772
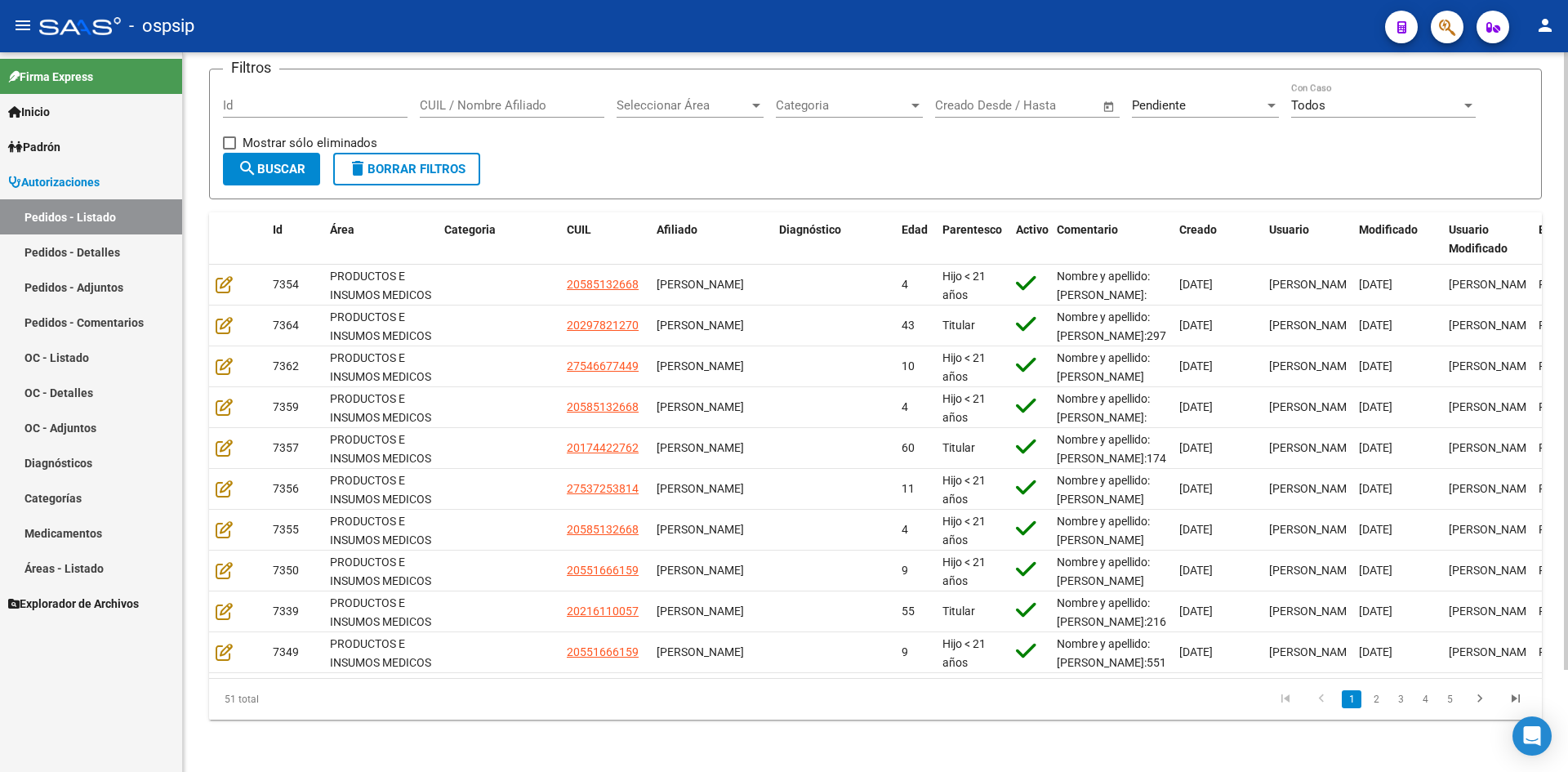
click at [984, 136] on div "Filtros Id CUIL / Nombre Afiliado Seleccionar Área Seleccionar Área Categoria C…" at bounding box center [875, 118] width 1305 height 71
click at [1216, 83] on div "Pendiente Seleccionar Estado" at bounding box center [1205, 100] width 147 height 35
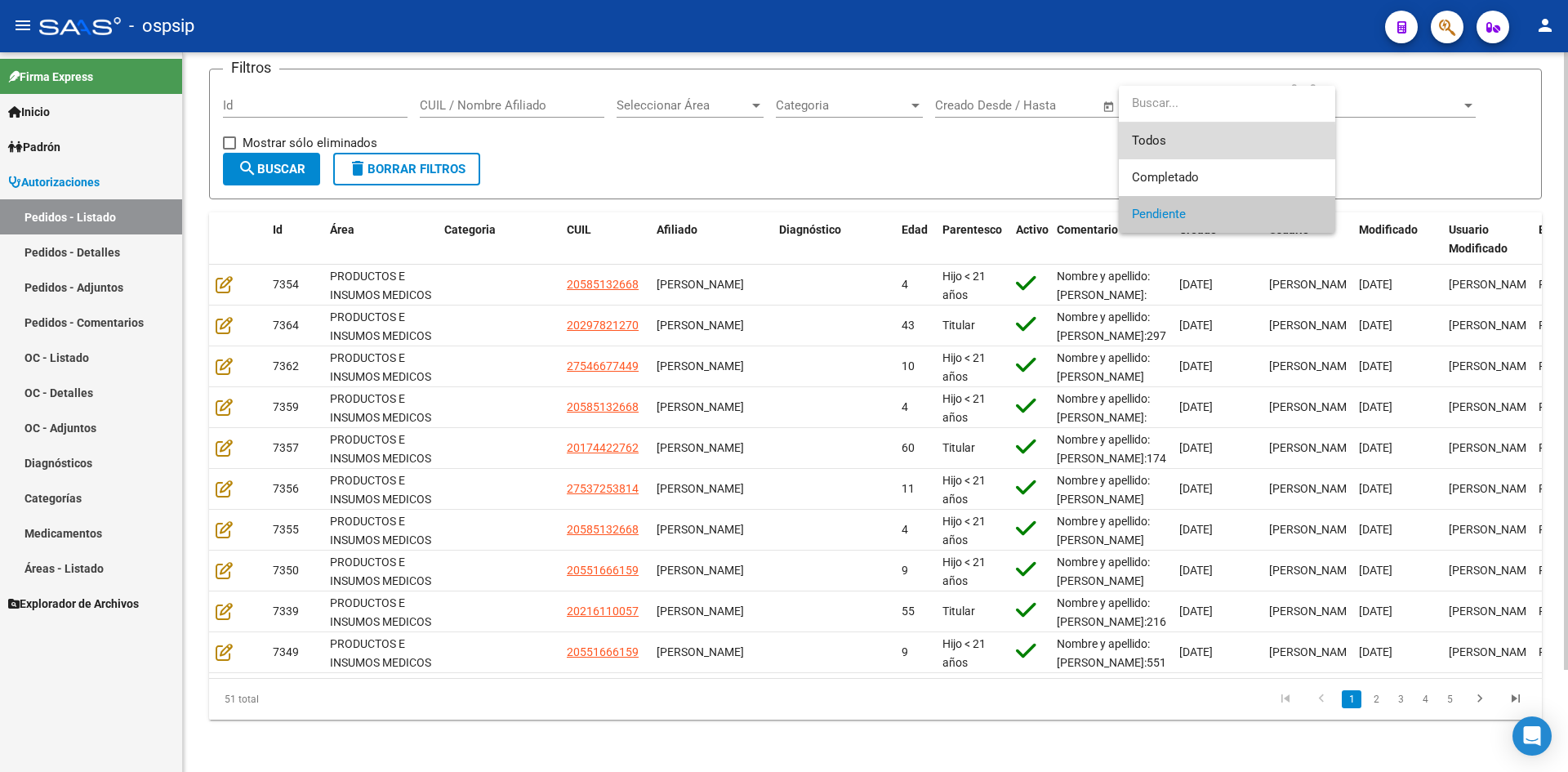
drag, startPoint x: 1139, startPoint y: 148, endPoint x: 997, endPoint y: 149, distance: 142.0
click at [1137, 149] on span "Todos" at bounding box center [1227, 140] width 190 height 37
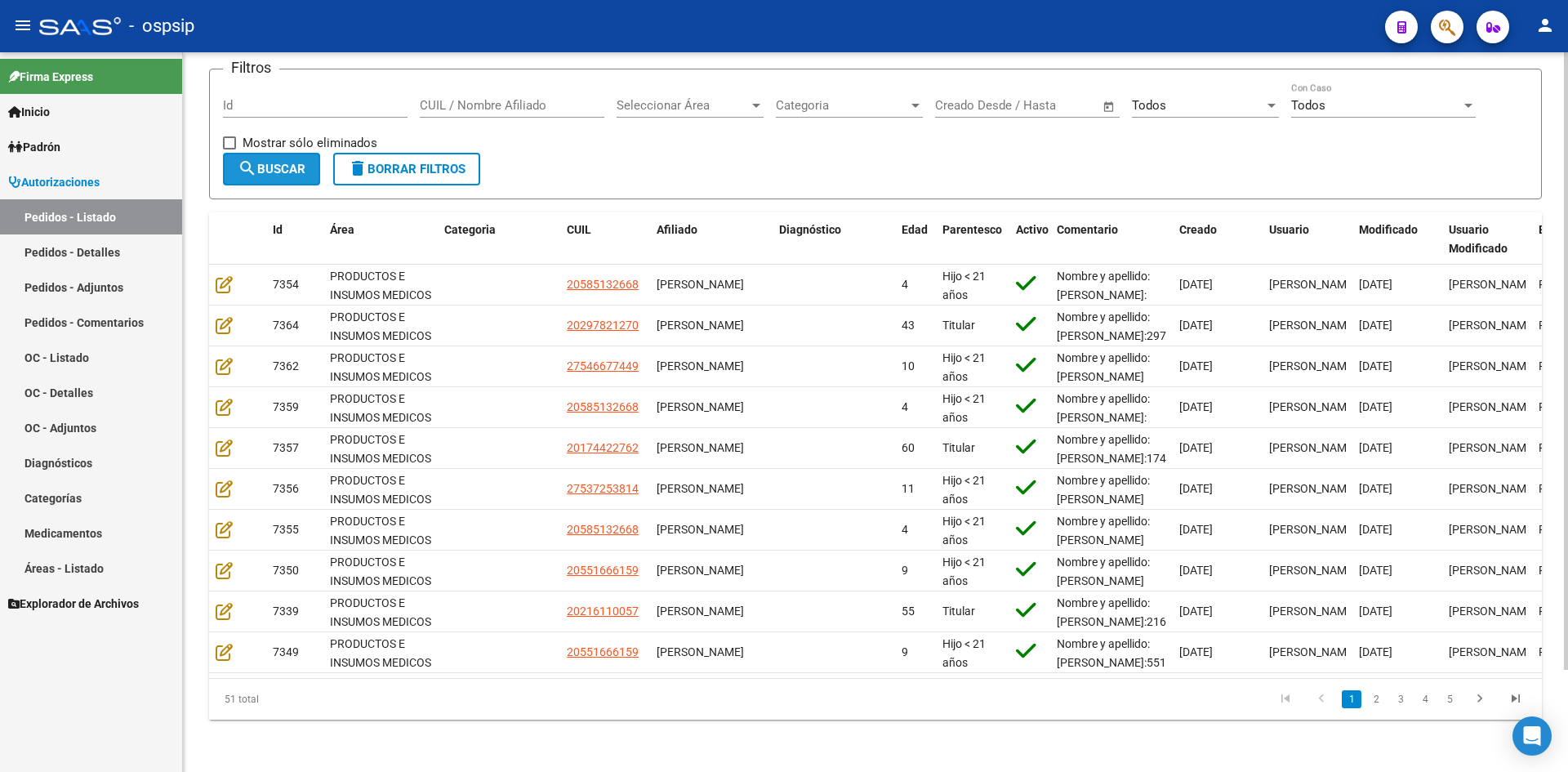
click at [290, 163] on span "search Buscar" at bounding box center [272, 169] width 68 height 15
click at [299, 98] on input "Id" at bounding box center [315, 105] width 184 height 15
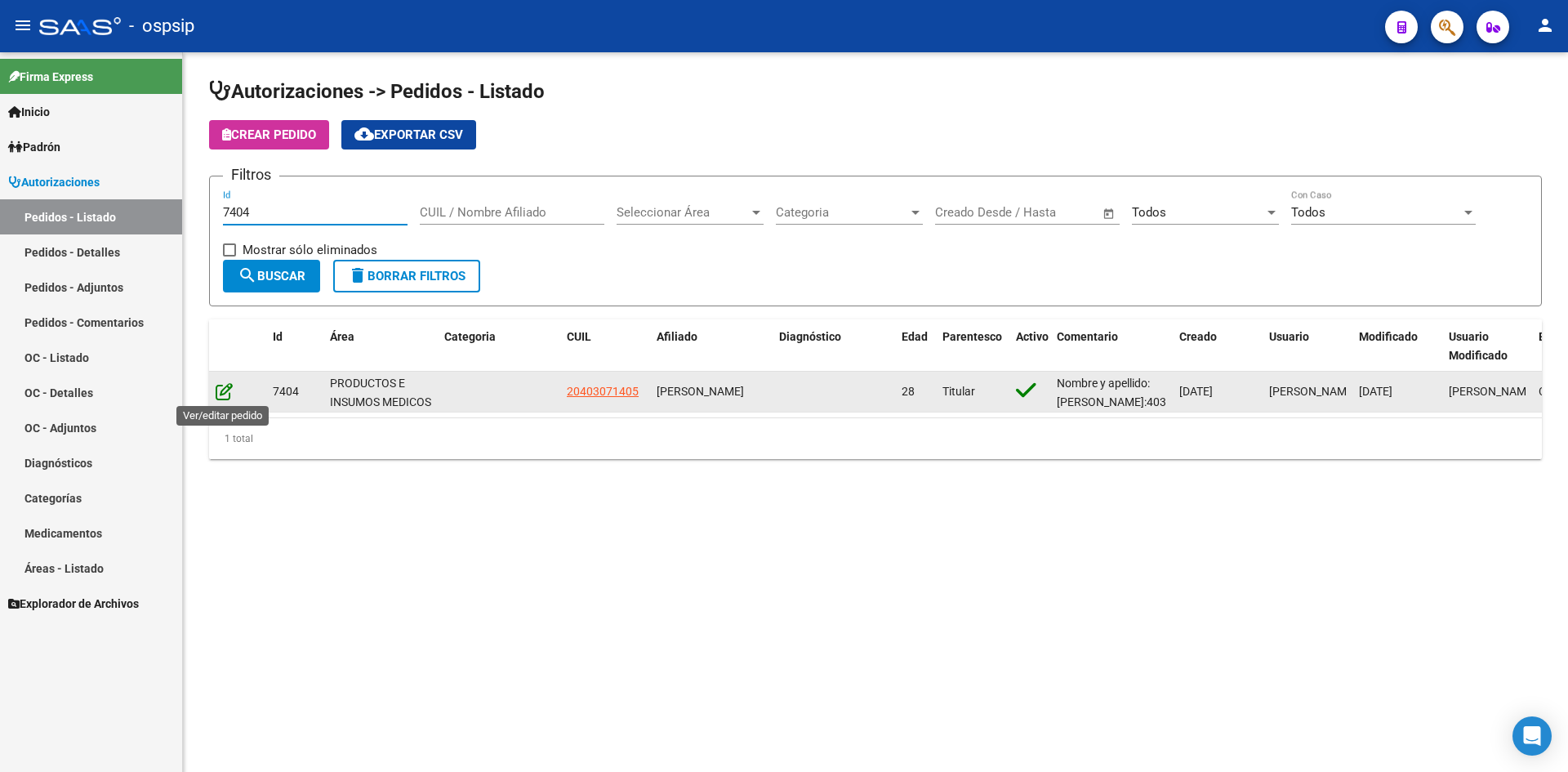
type input "7404"
click at [221, 386] on icon at bounding box center [224, 390] width 17 height 18
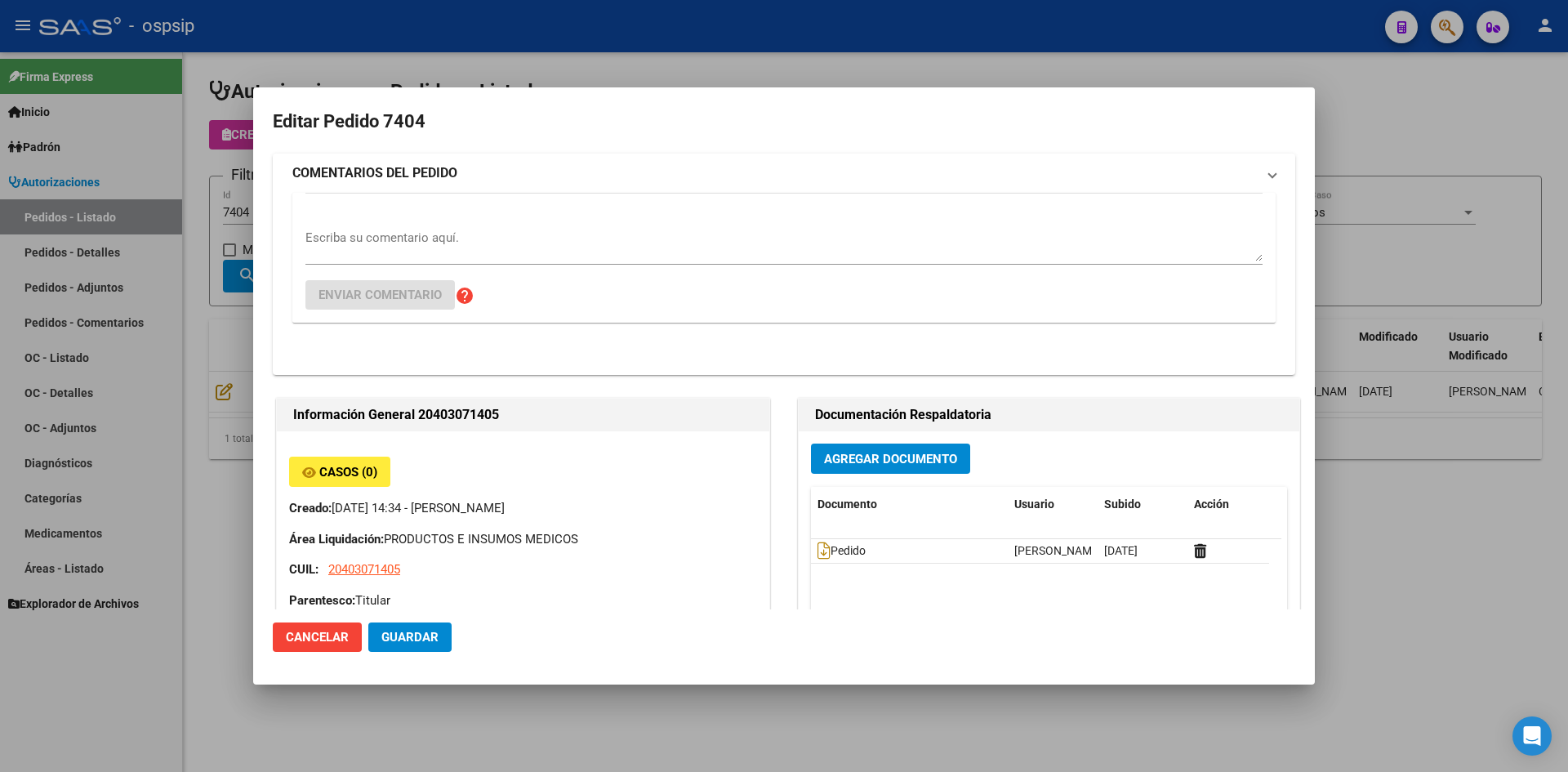
type input "[PERSON_NAME]"
type input "[GEOGRAPHIC_DATA], [PERSON_NAME], BELGRANO 5225"
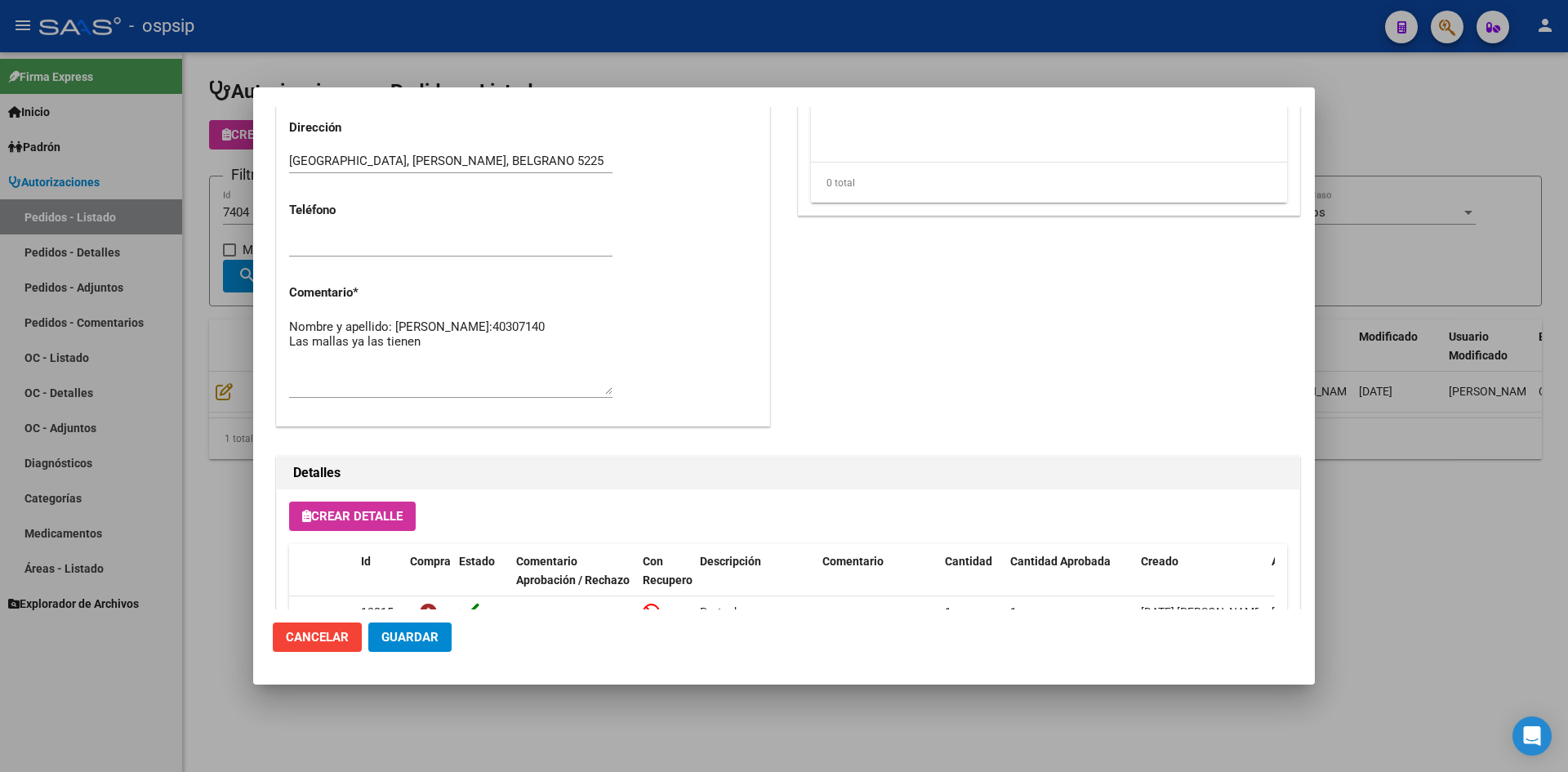
scroll to position [966, 0]
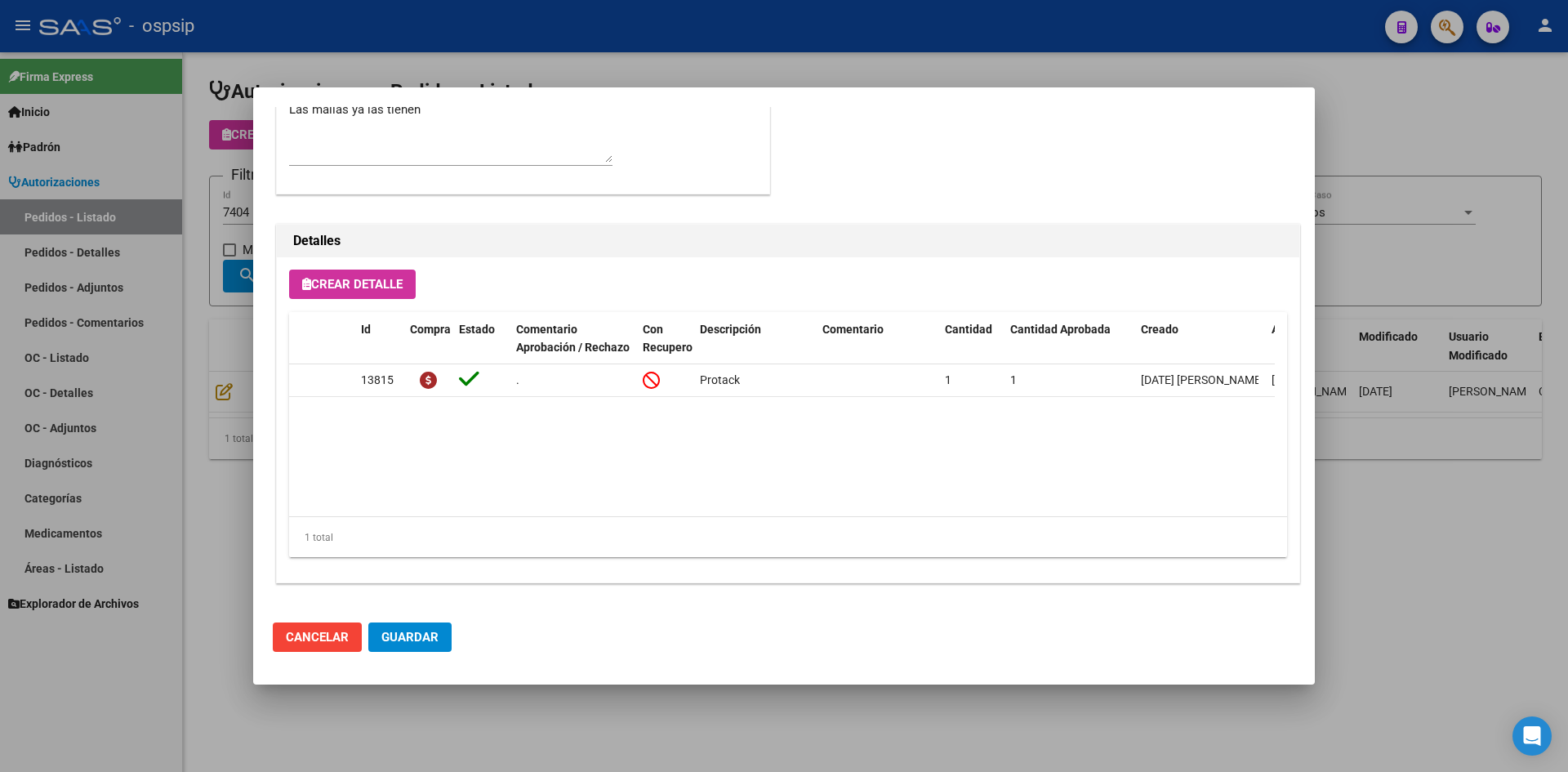
click at [606, 47] on div at bounding box center [784, 386] width 1568 height 772
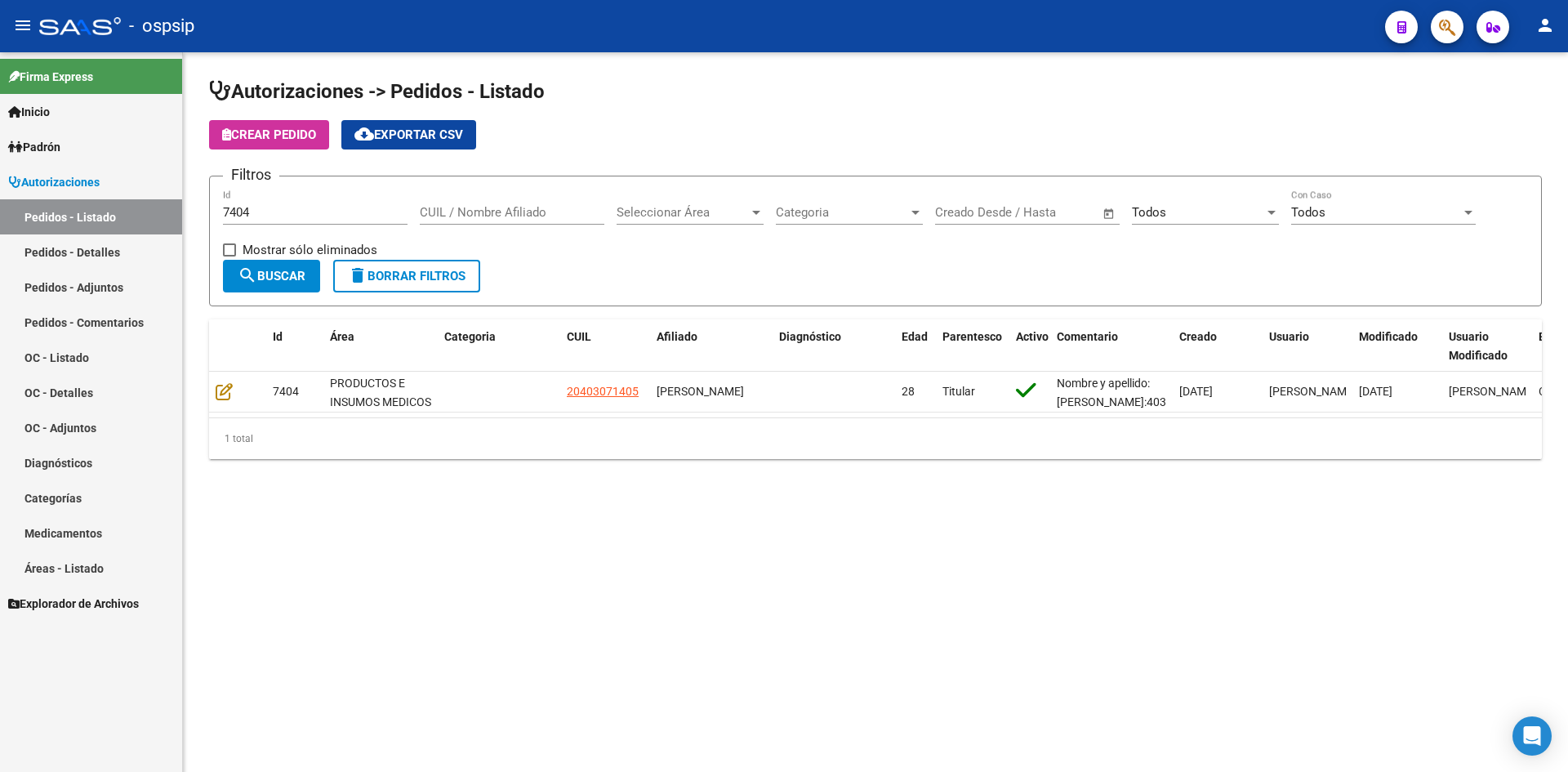
click at [240, 207] on input "7404" at bounding box center [315, 213] width 184 height 15
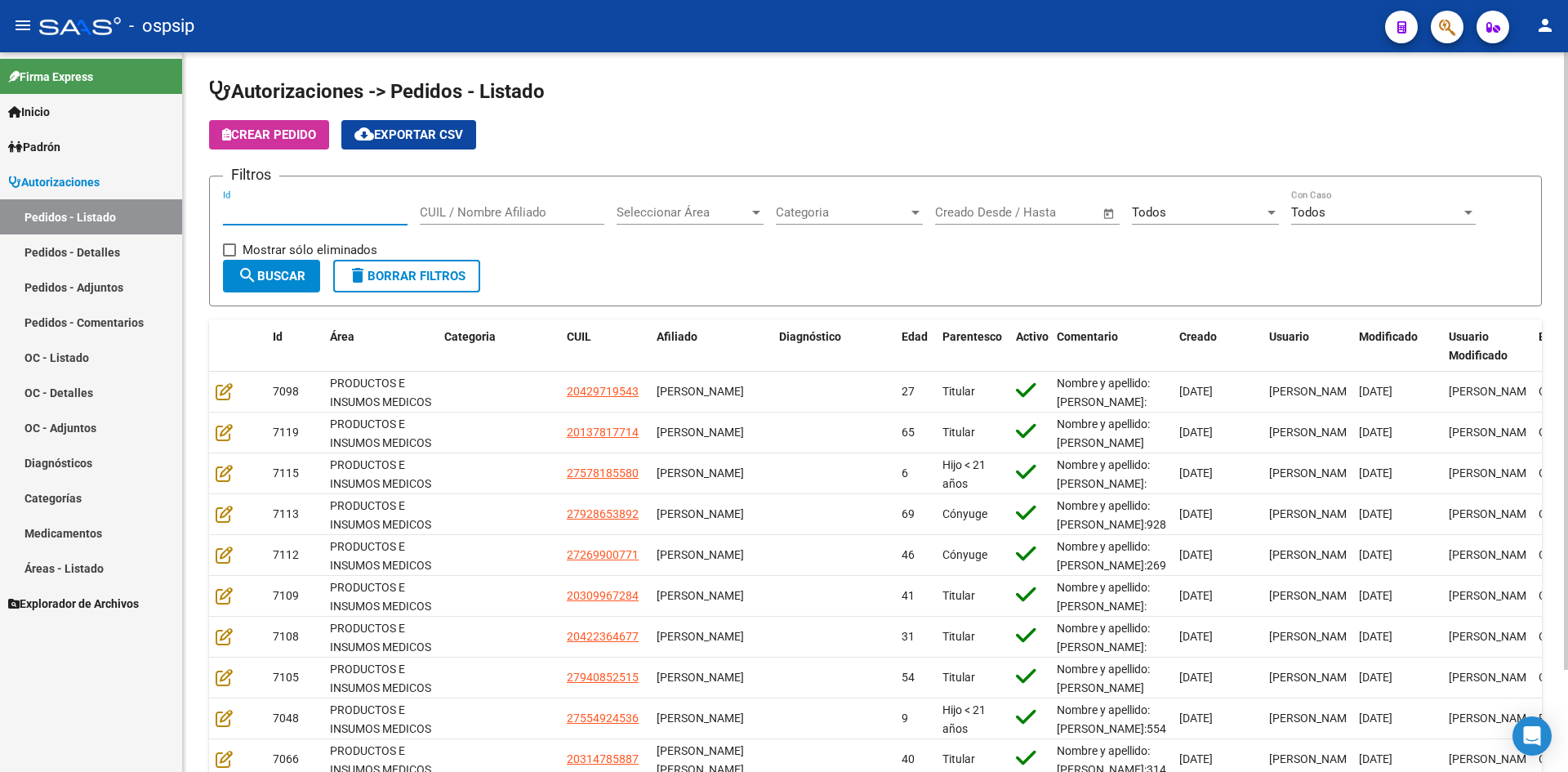
click at [282, 216] on input "Id" at bounding box center [315, 213] width 184 height 15
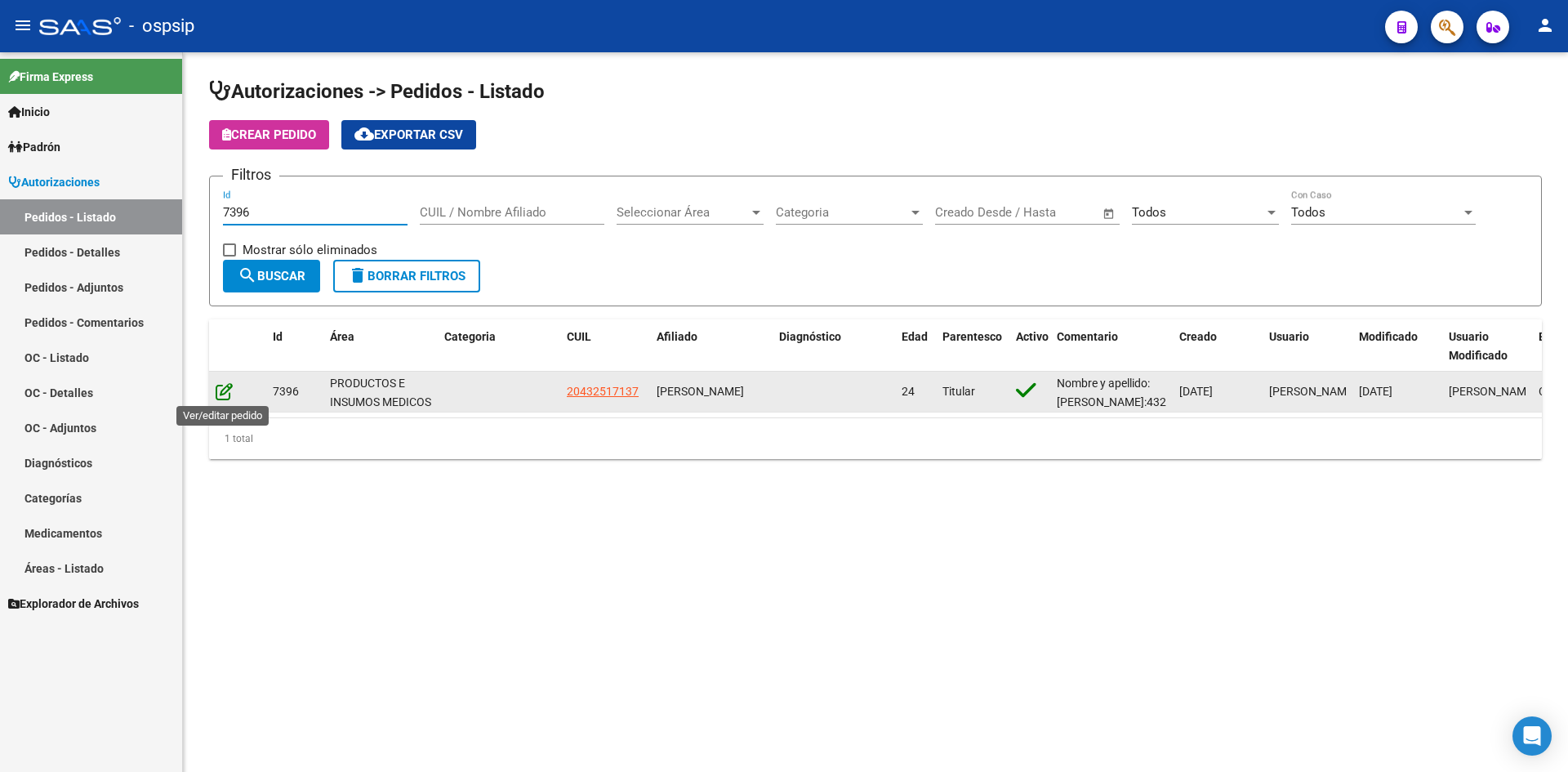
type input "7396"
click at [221, 388] on icon at bounding box center [224, 390] width 17 height 18
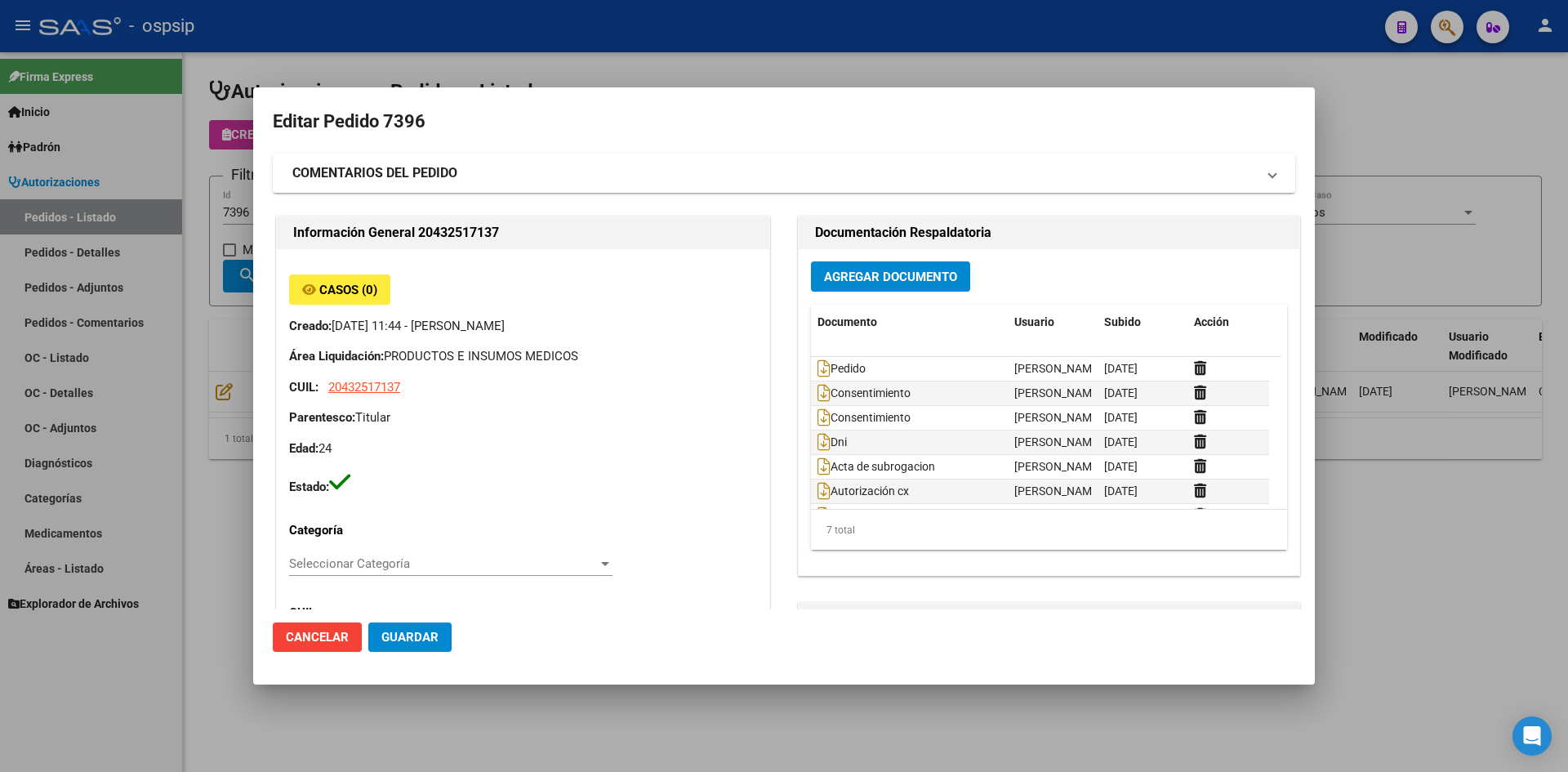
type input "[GEOGRAPHIC_DATA], PLATANOS, 37 3722, Piso: 0"
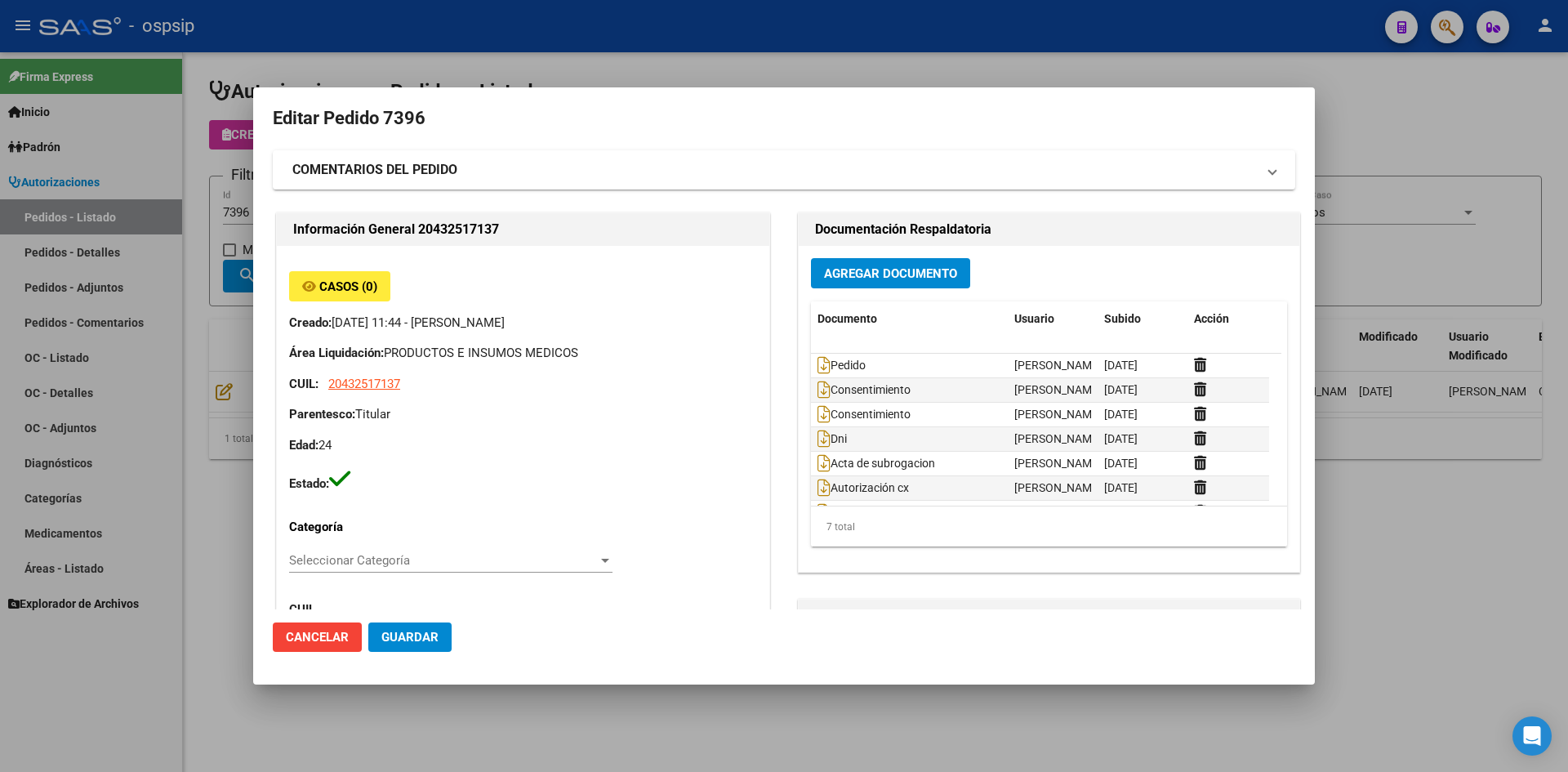
scroll to position [0, 0]
